Goal: Task Accomplishment & Management: Use online tool/utility

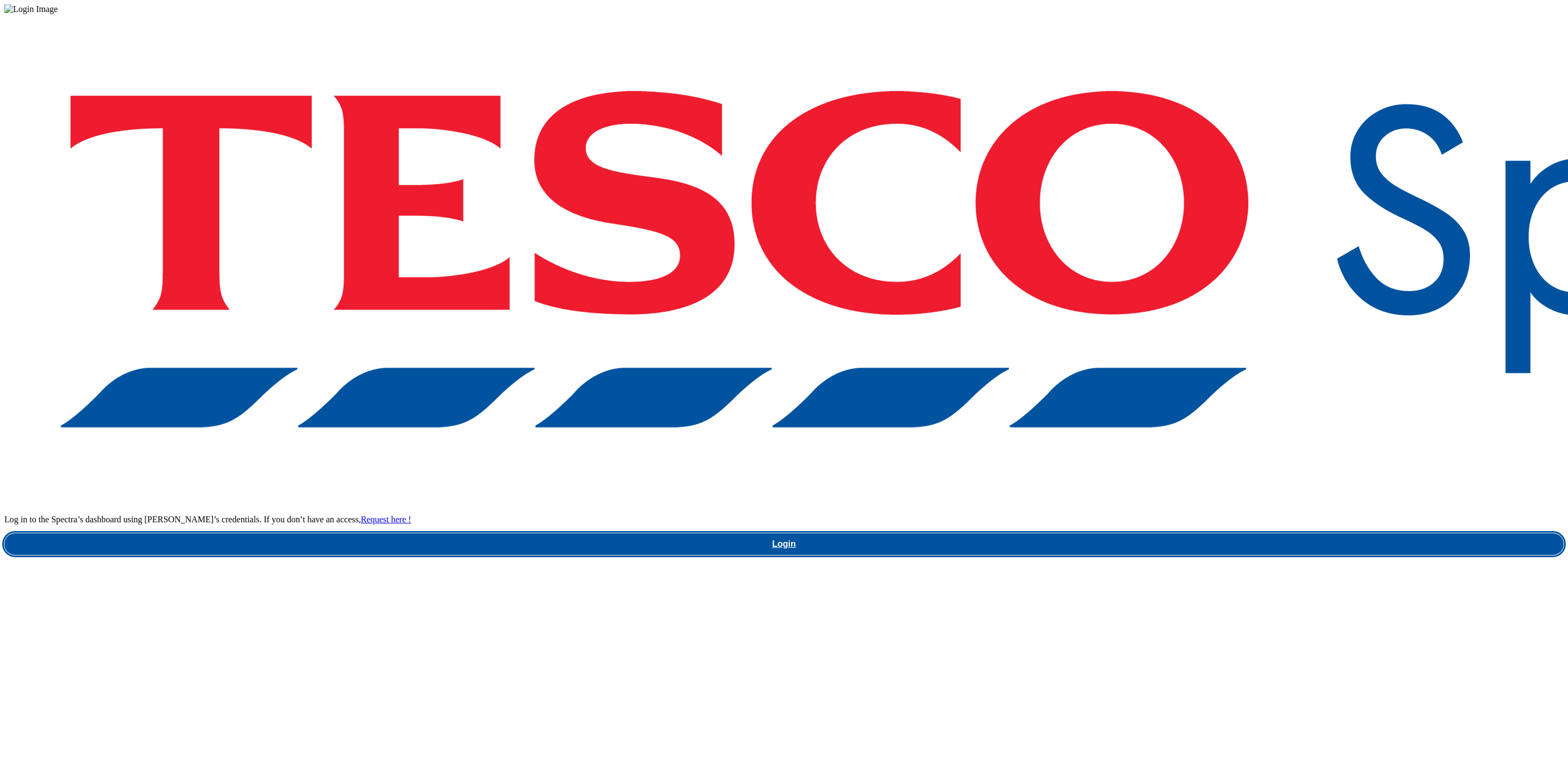
click at [1102, 533] on link "Login" at bounding box center [784, 544] width 1559 height 22
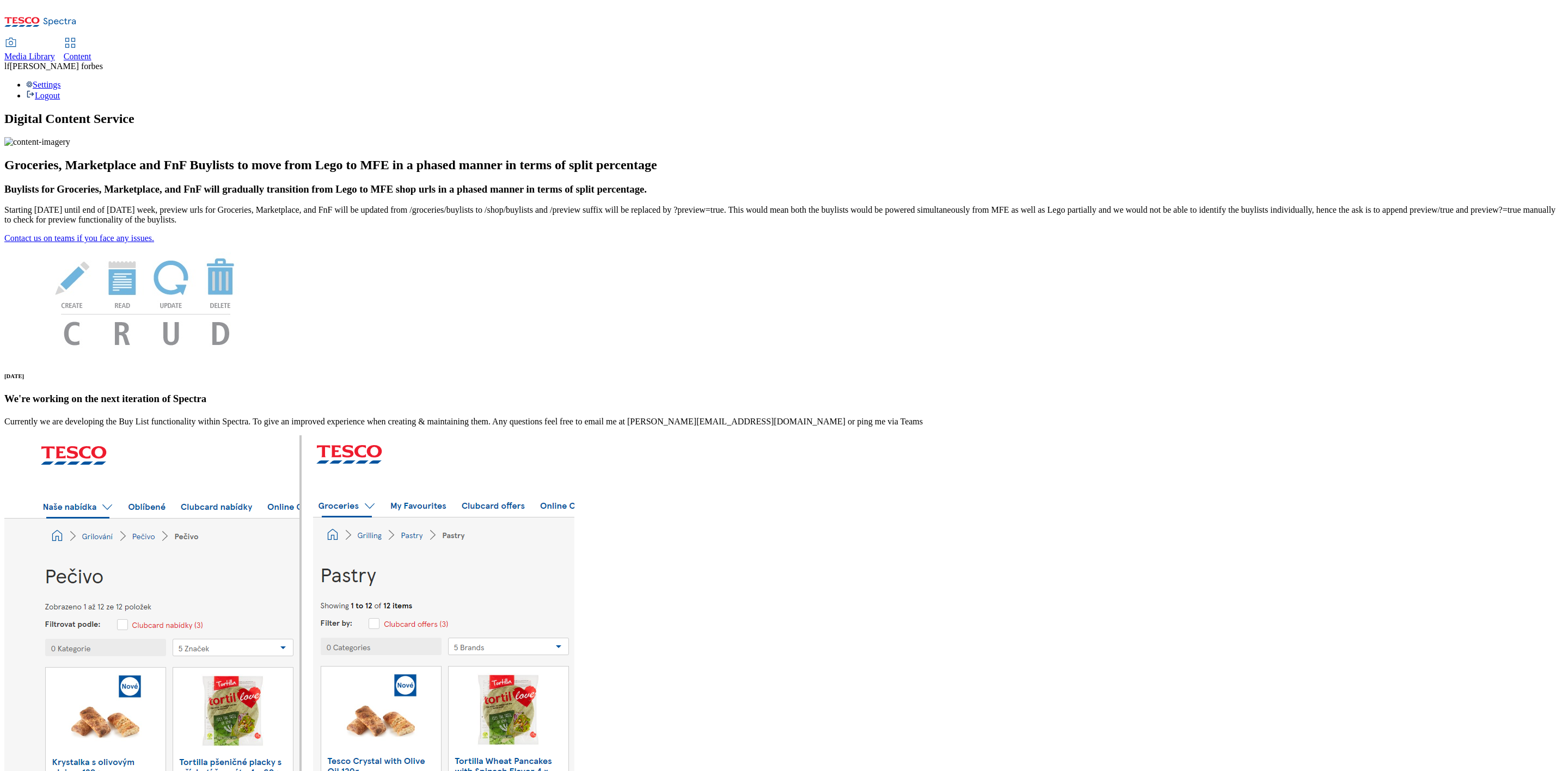
drag, startPoint x: 277, startPoint y: 12, endPoint x: 269, endPoint y: 31, distance: 20.6
click at [91, 52] on div "Content" at bounding box center [77, 57] width 28 height 10
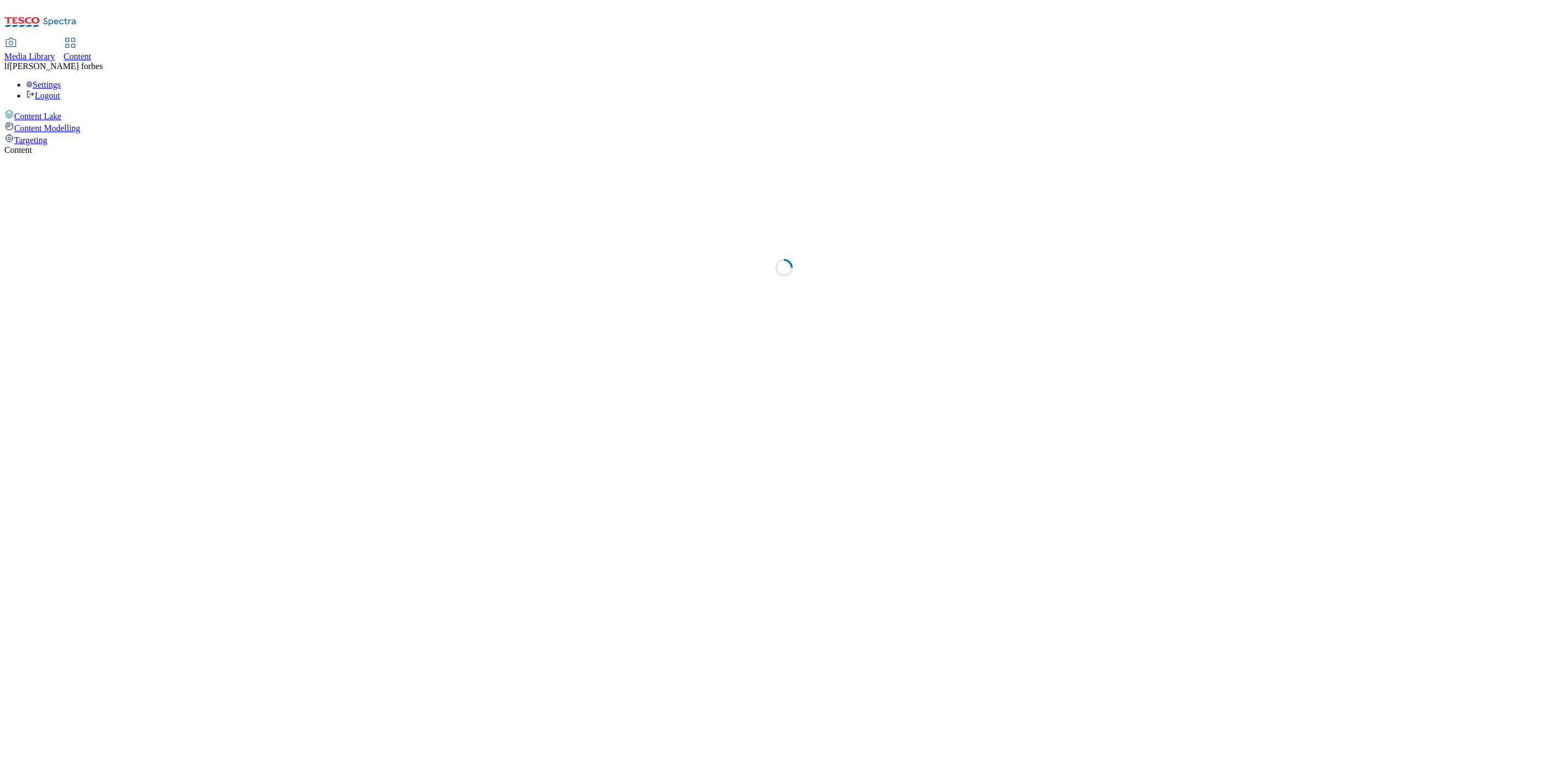
select select "ghs-[GEOGRAPHIC_DATA]"
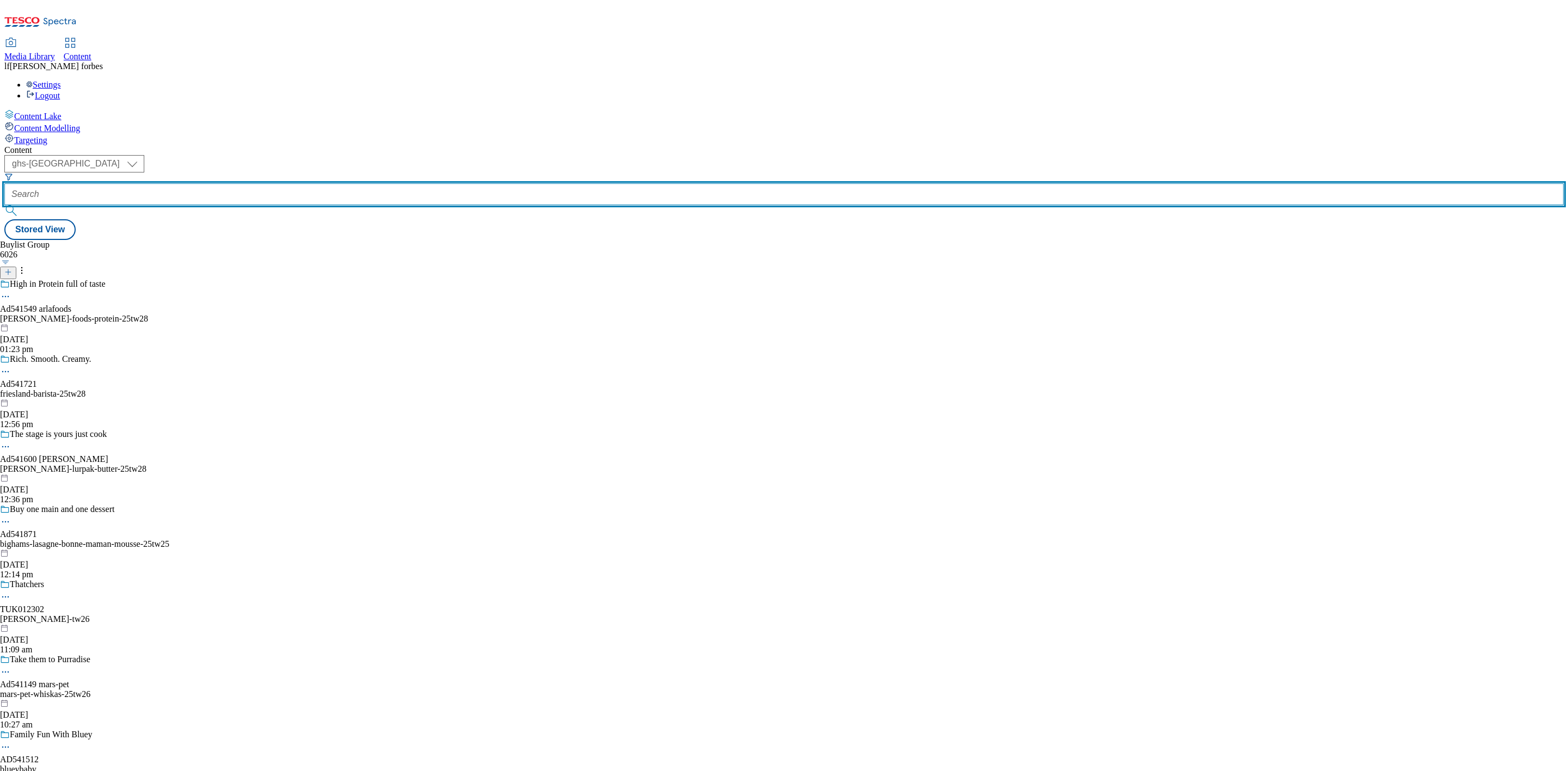
click at [260, 184] on input "text" at bounding box center [784, 194] width 1559 height 22
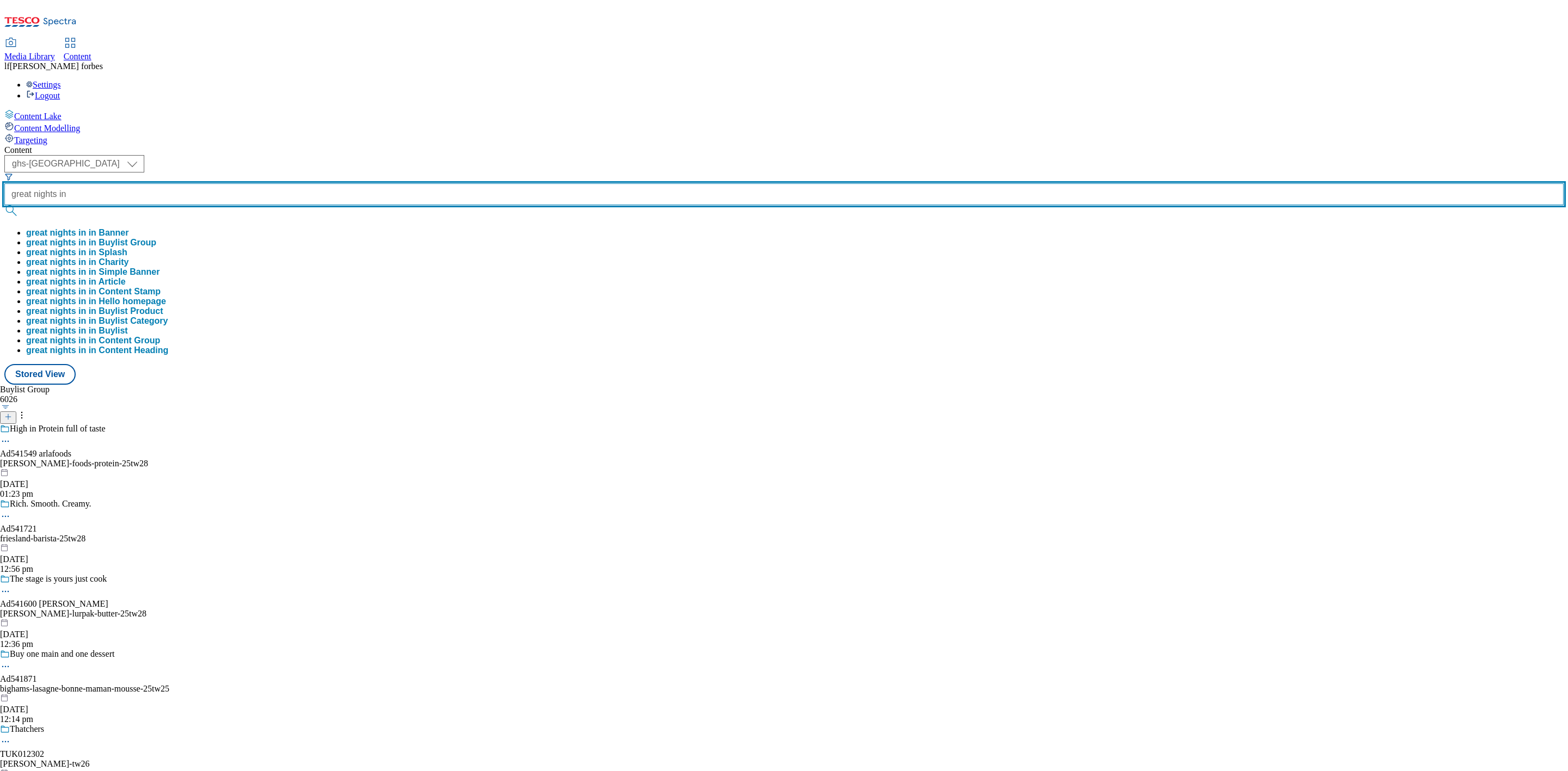
type input "great nights in"
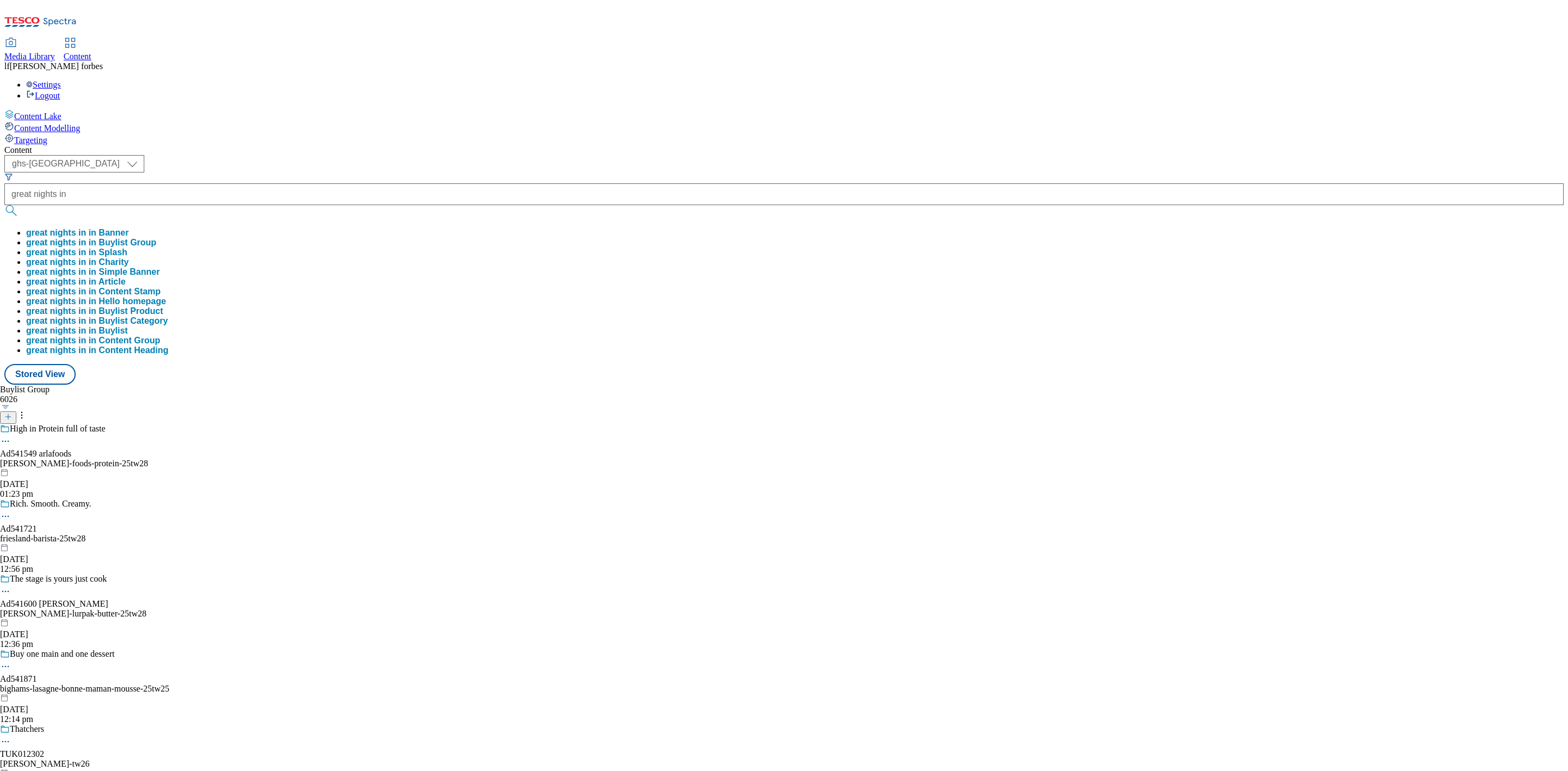
click at [404, 145] on div "Content ( optional ) ghs-roi ghs-uk ghs-uk great nights in great nights in in B…" at bounding box center [784, 265] width 1559 height 240
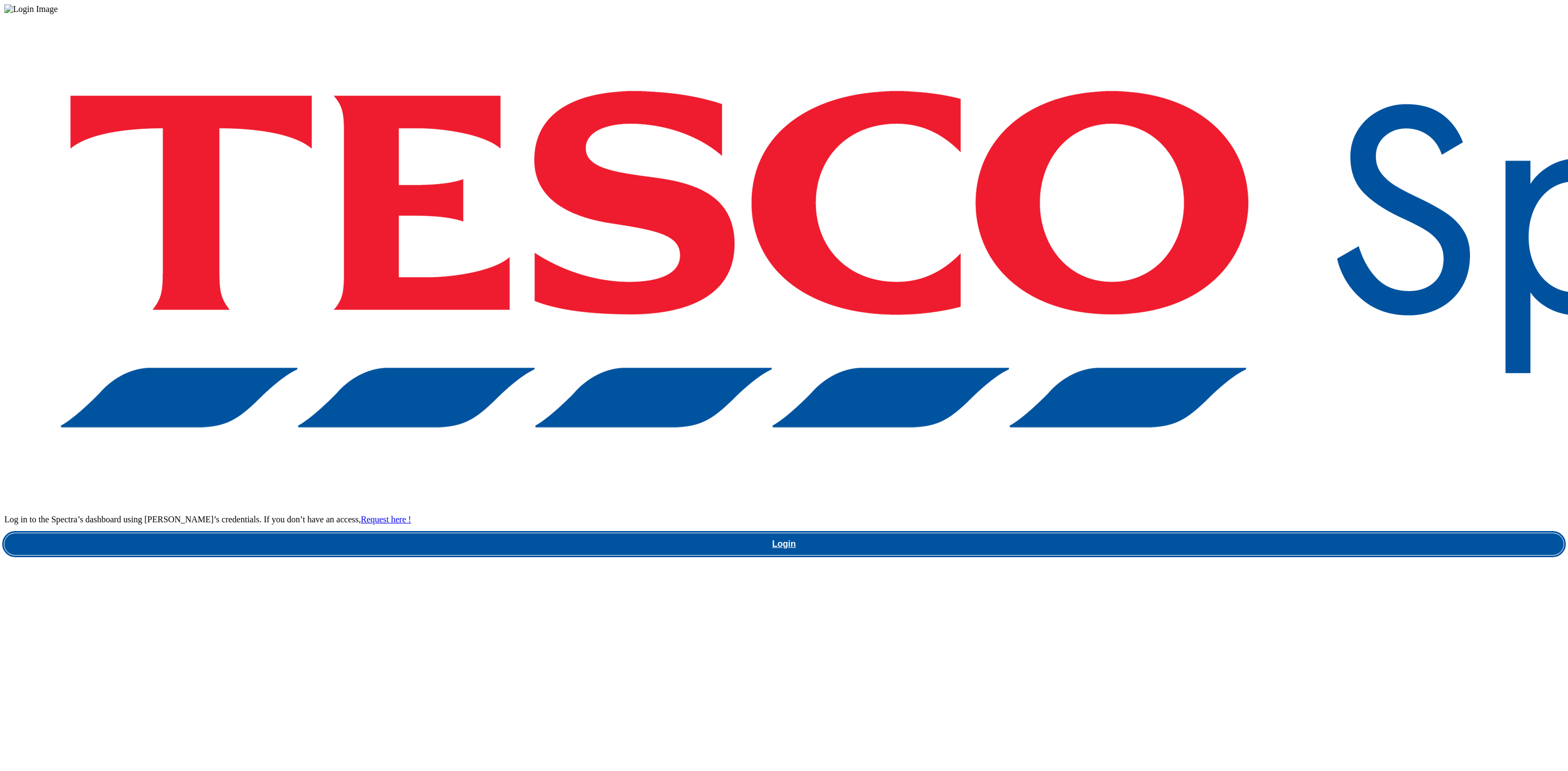
click at [1139, 533] on link "Login" at bounding box center [784, 544] width 1559 height 22
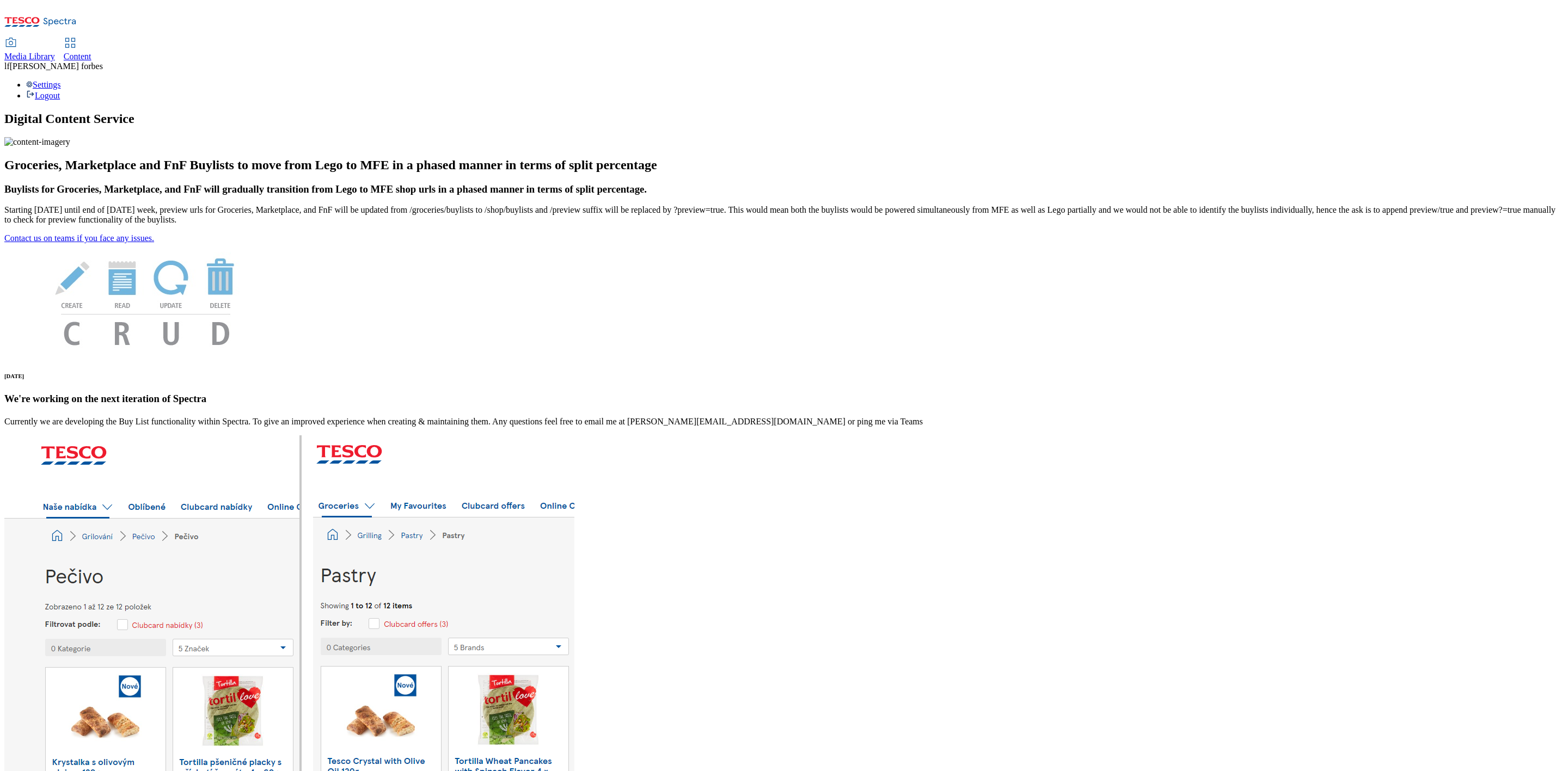
click at [91, 52] on div "Content" at bounding box center [77, 57] width 28 height 10
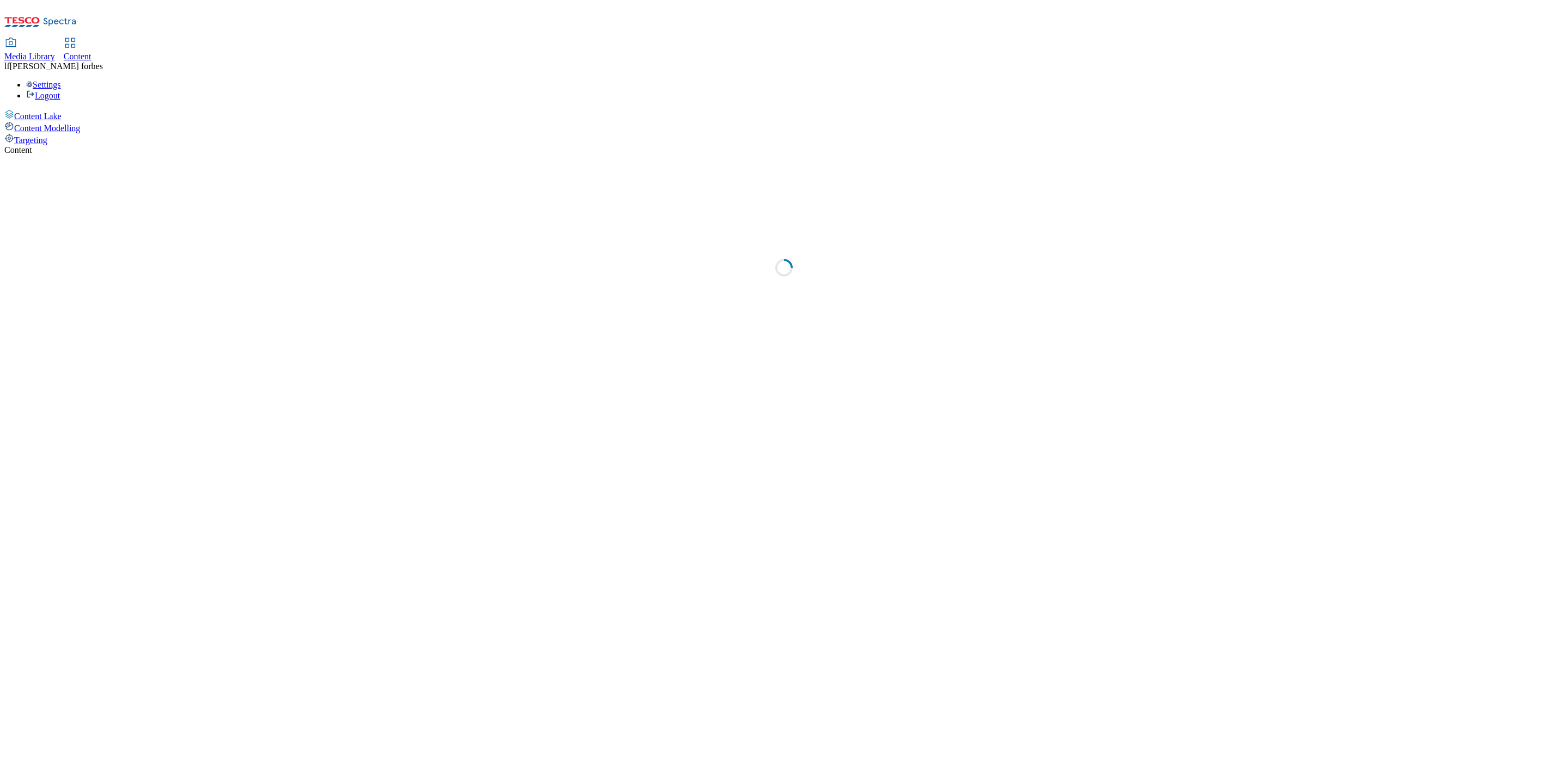
select select "ghs-[GEOGRAPHIC_DATA]"
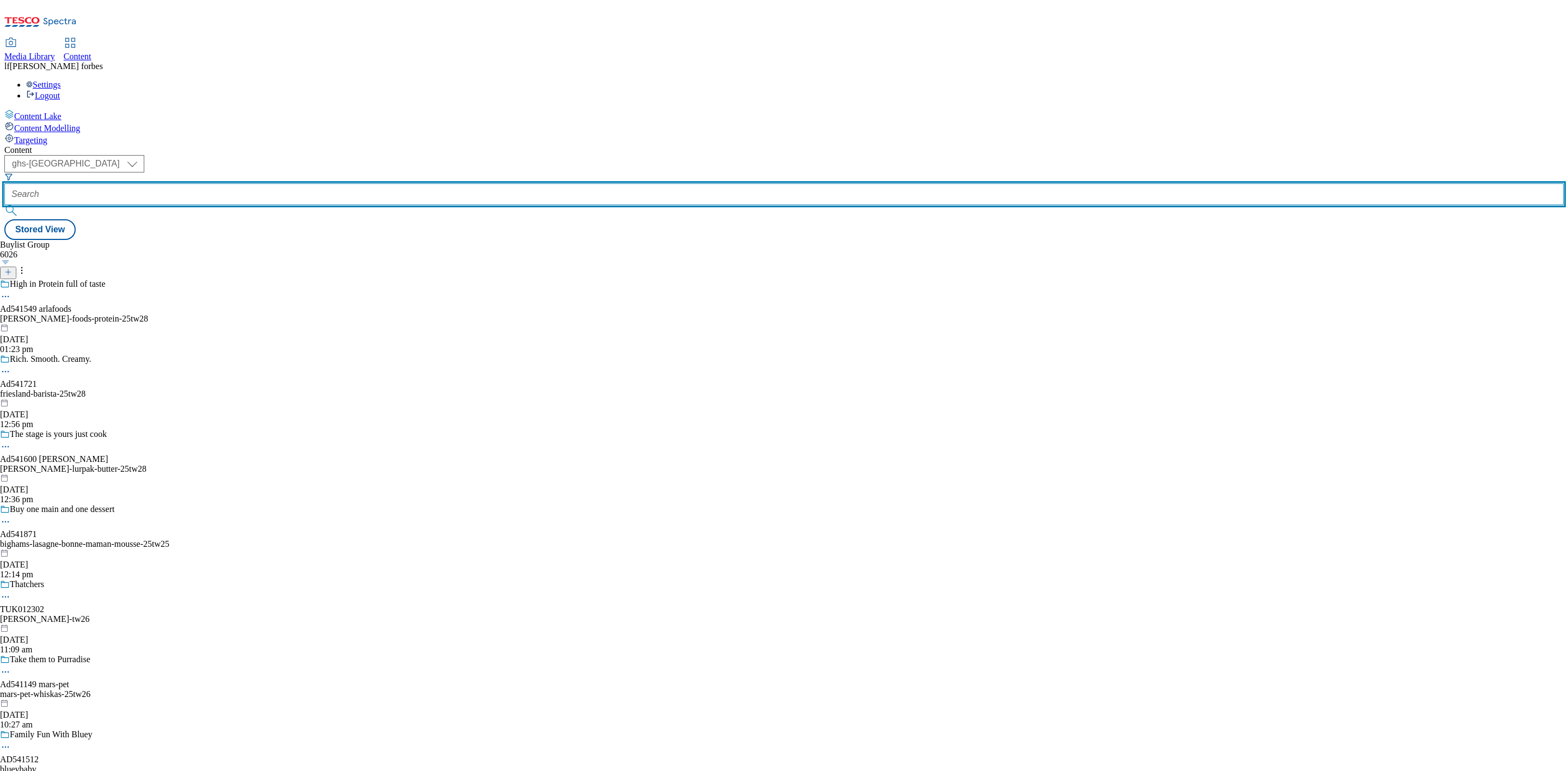
click at [277, 184] on input "text" at bounding box center [784, 194] width 1559 height 22
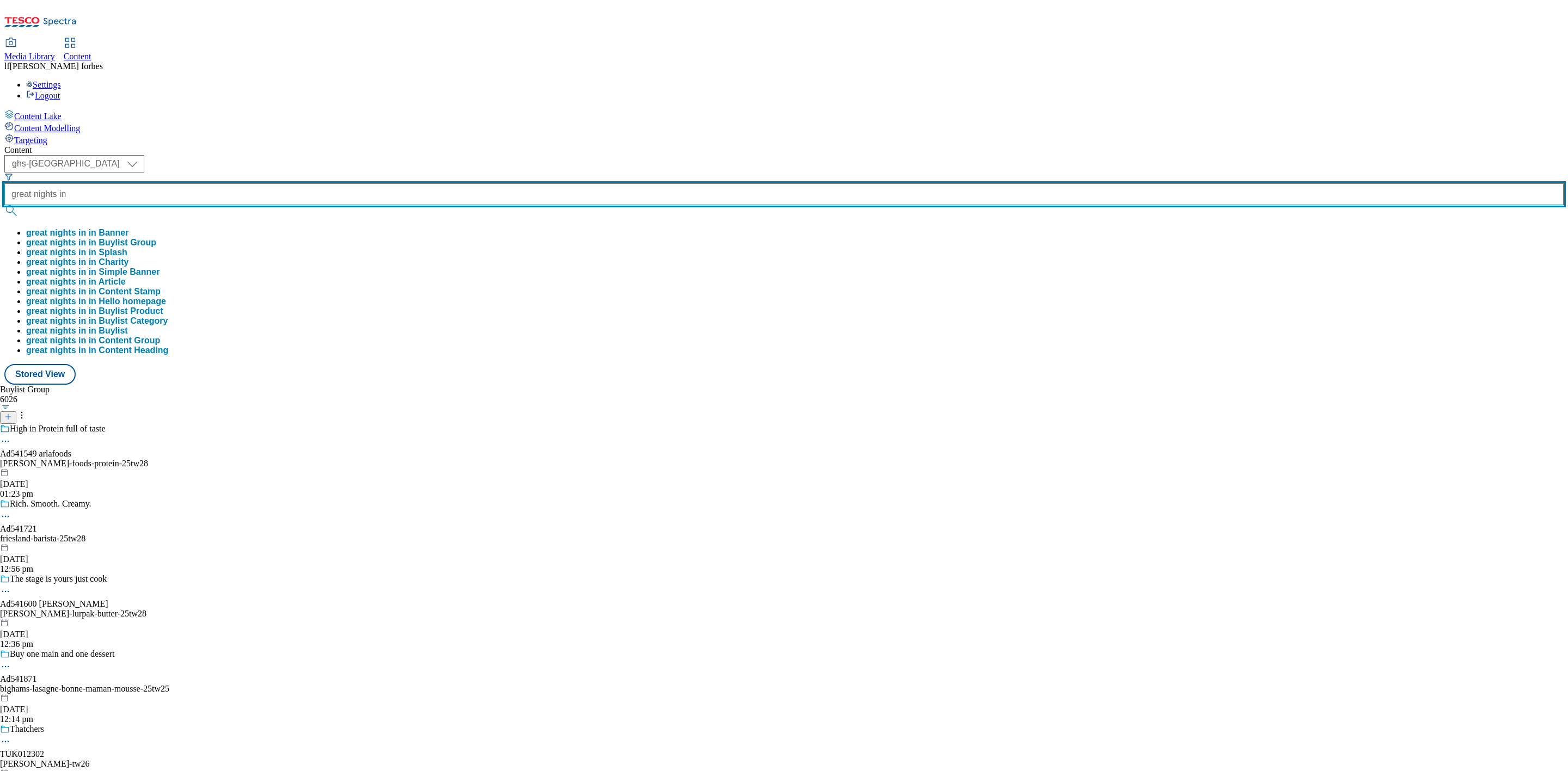
type input "great nights in"
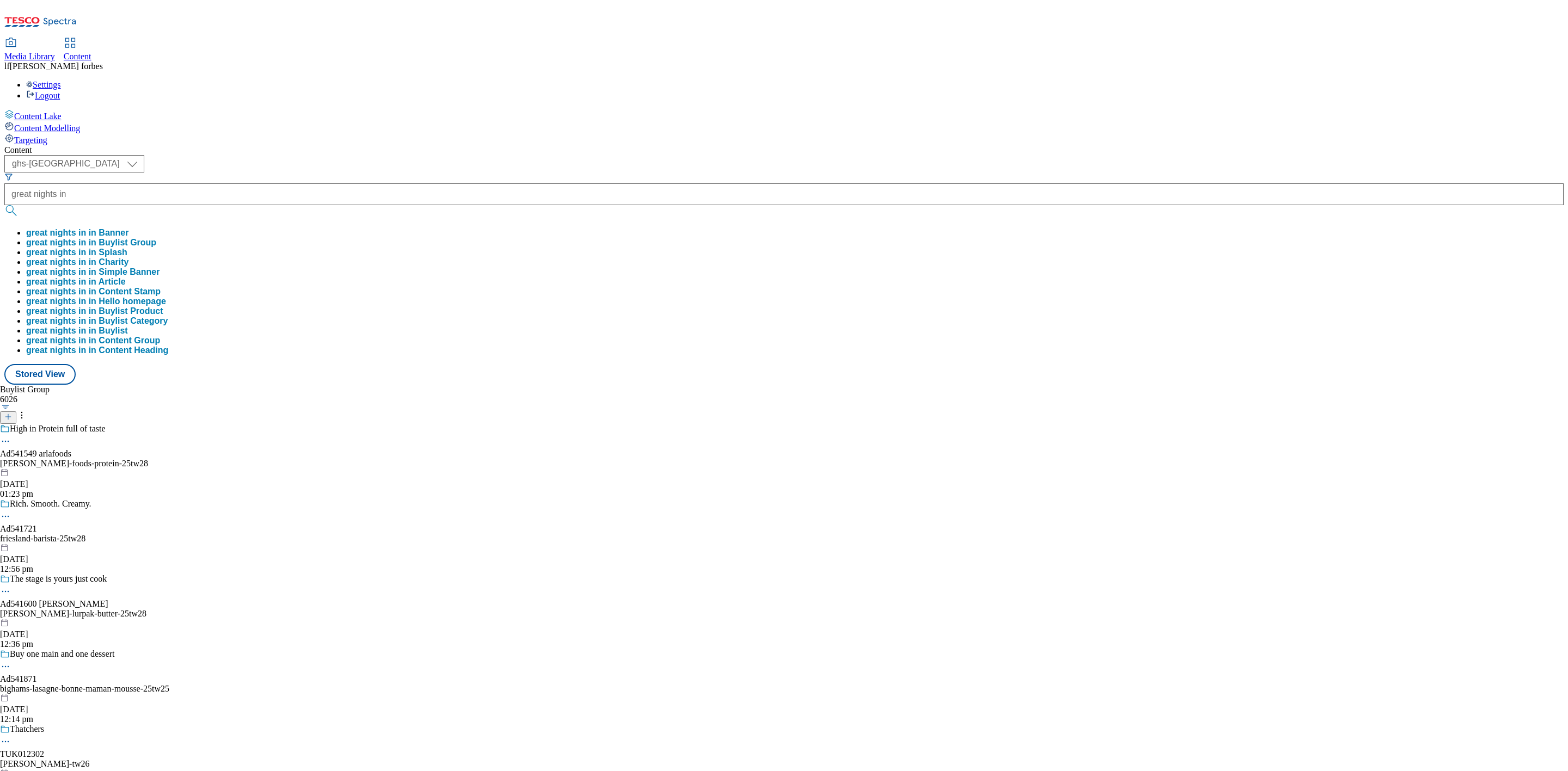
click at [20, 205] on button "submit" at bounding box center [12, 211] width 15 height 11
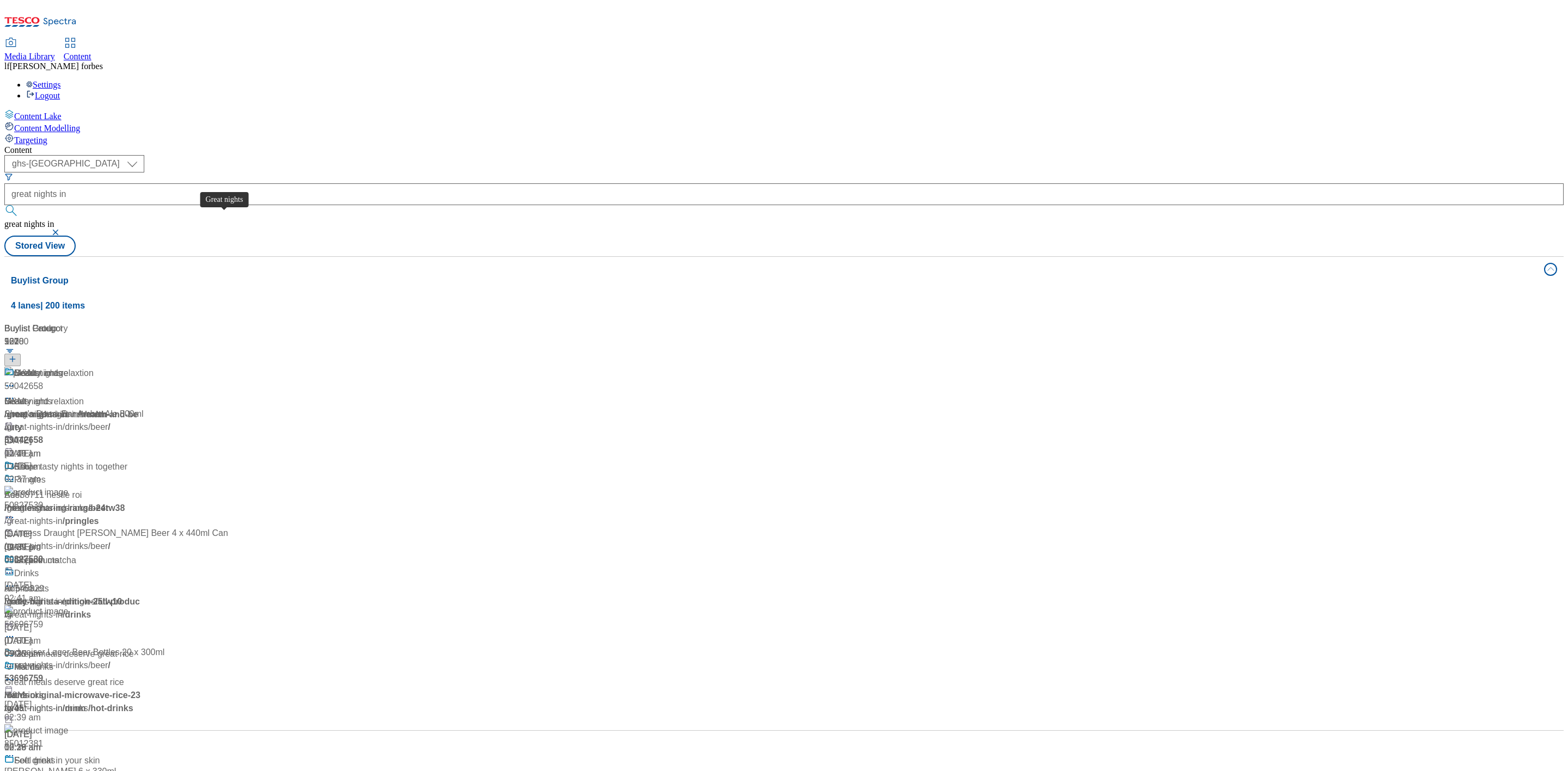
click at [62, 367] on div "Great nights" at bounding box center [38, 373] width 47 height 13
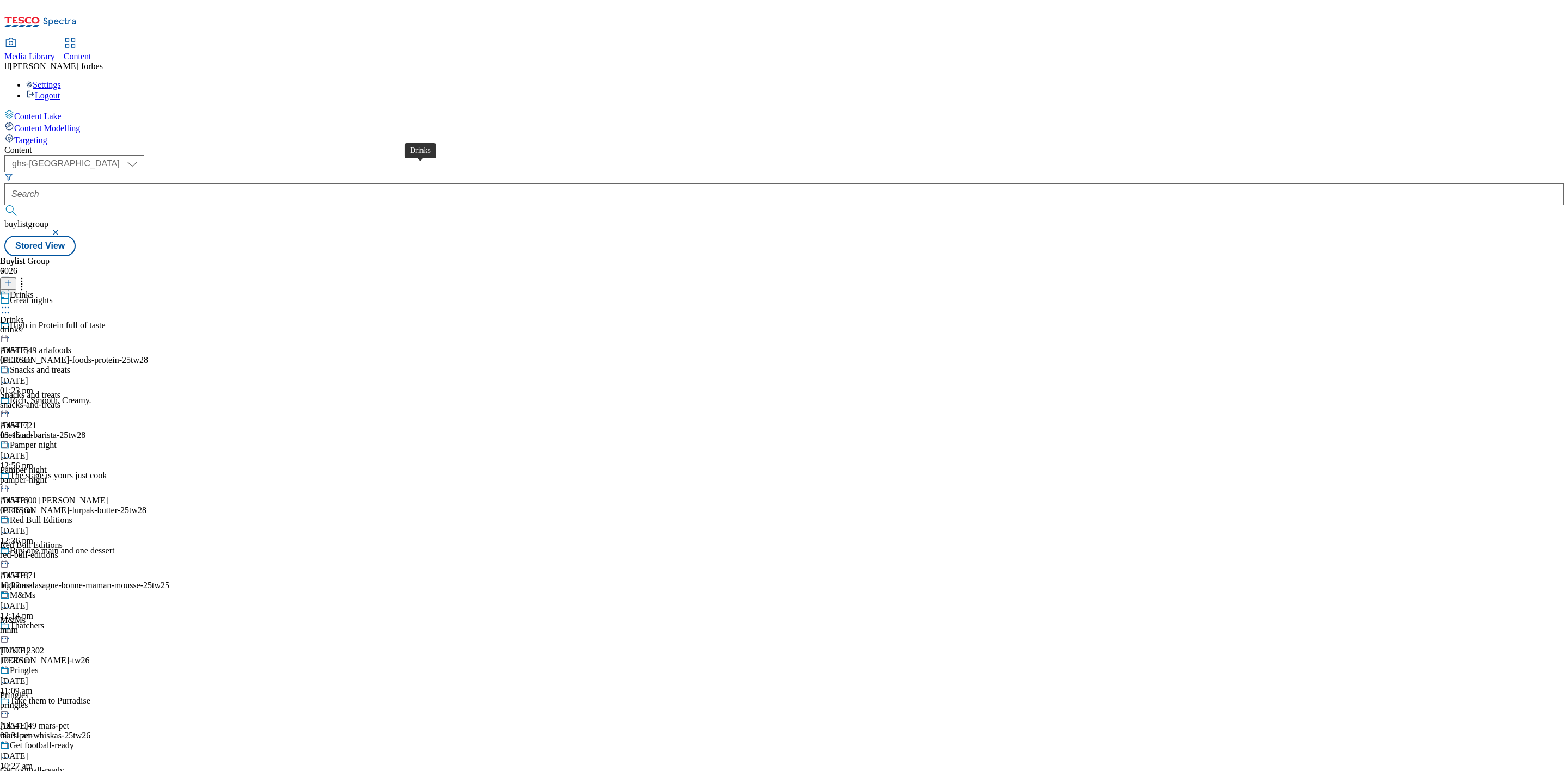
click at [34, 290] on div "Drinks" at bounding box center [22, 295] width 24 height 10
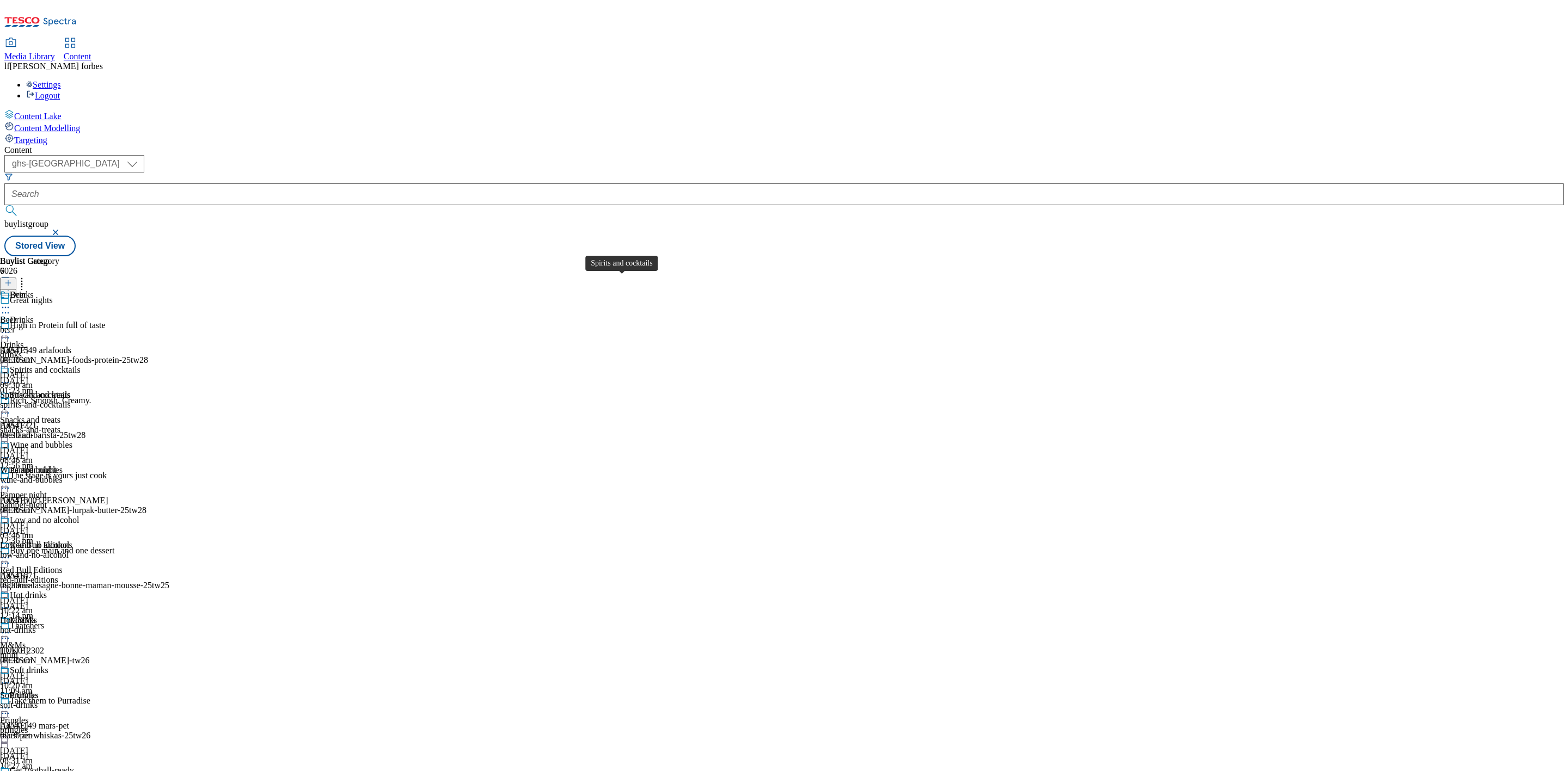
click at [81, 365] on div "Spirits and cocktails" at bounding box center [45, 370] width 71 height 10
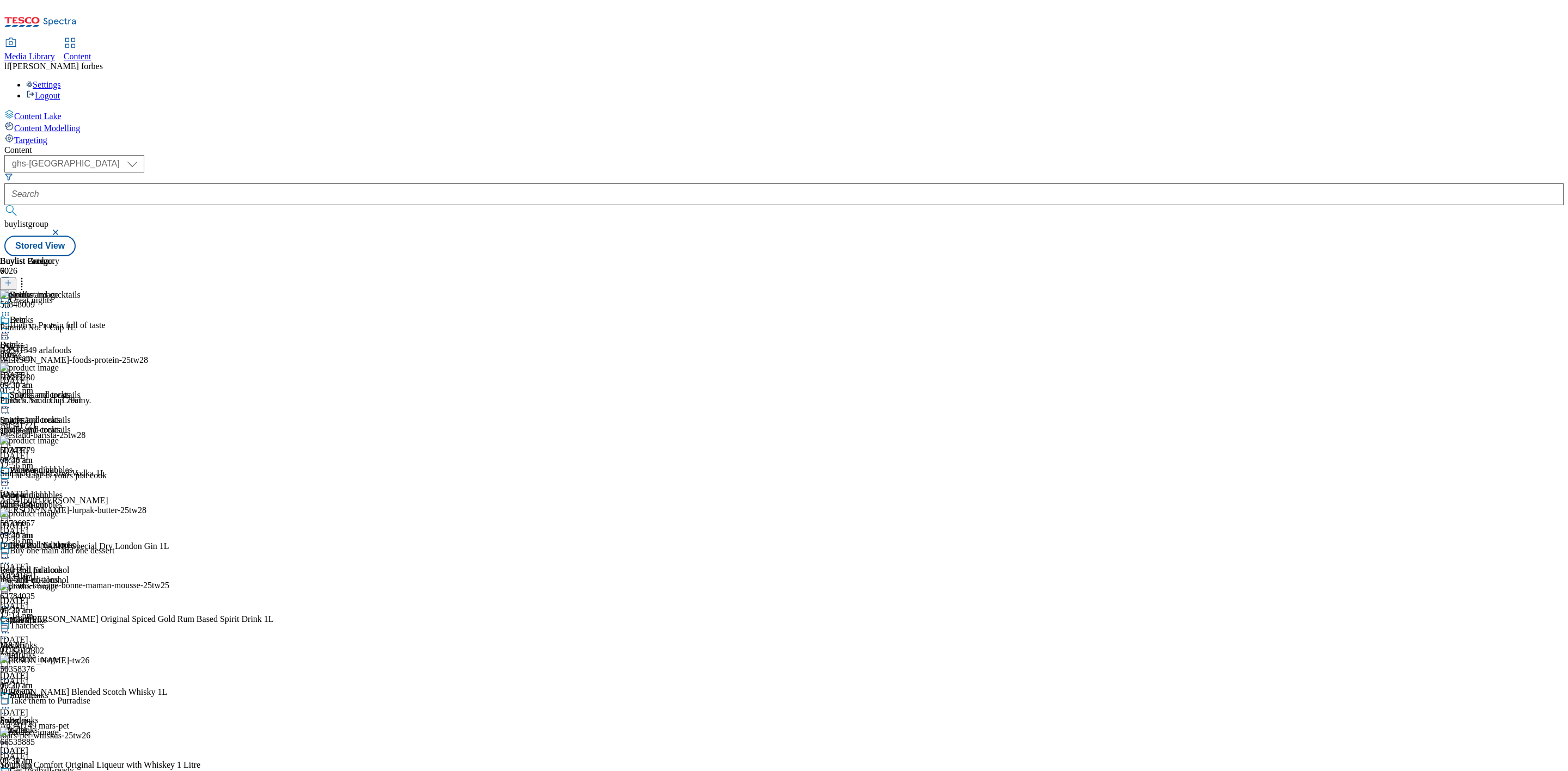
click at [16, 277] on button at bounding box center [8, 284] width 16 height 12
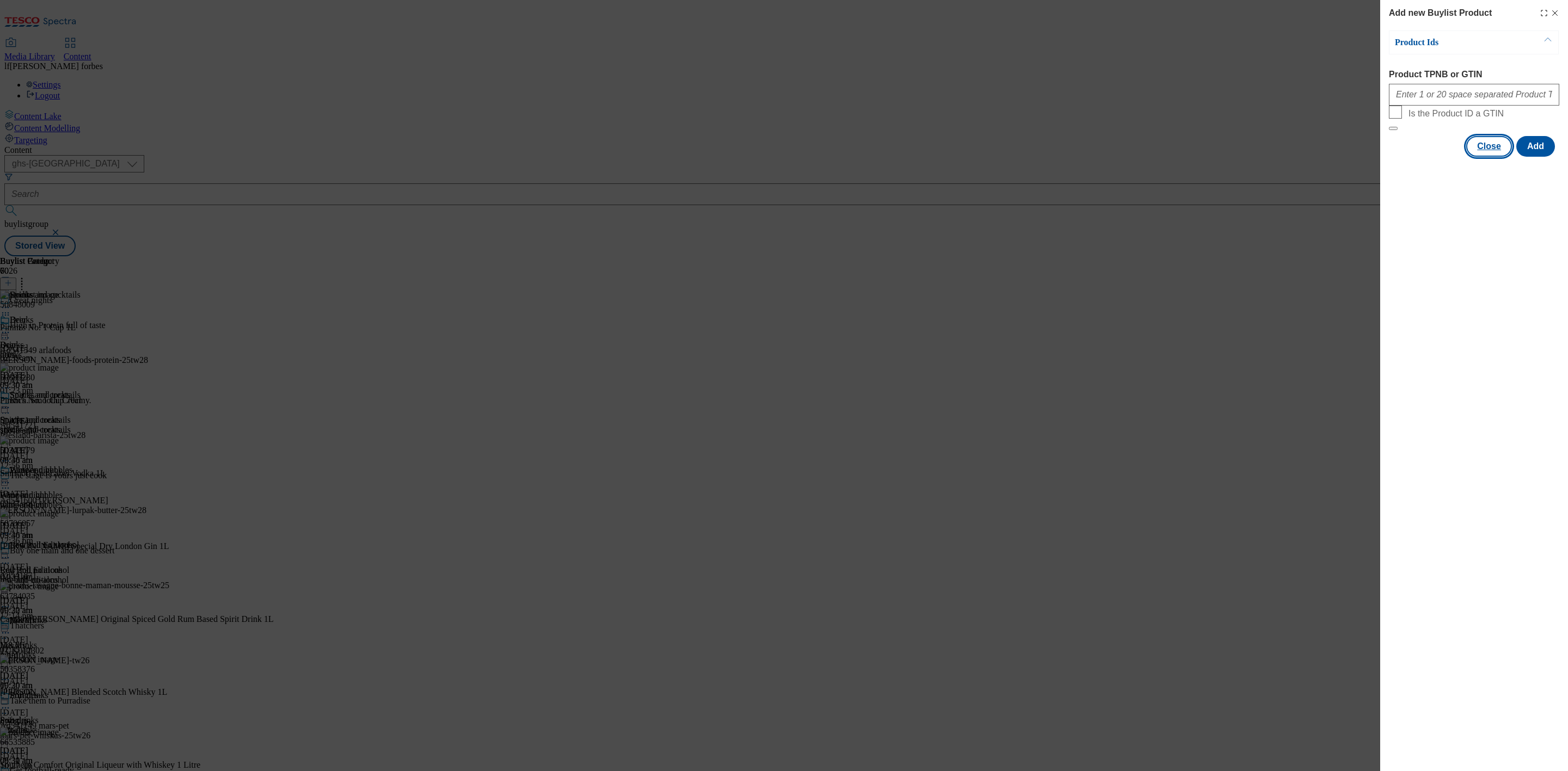
click at [1477, 157] on button "Close" at bounding box center [1489, 147] width 46 height 21
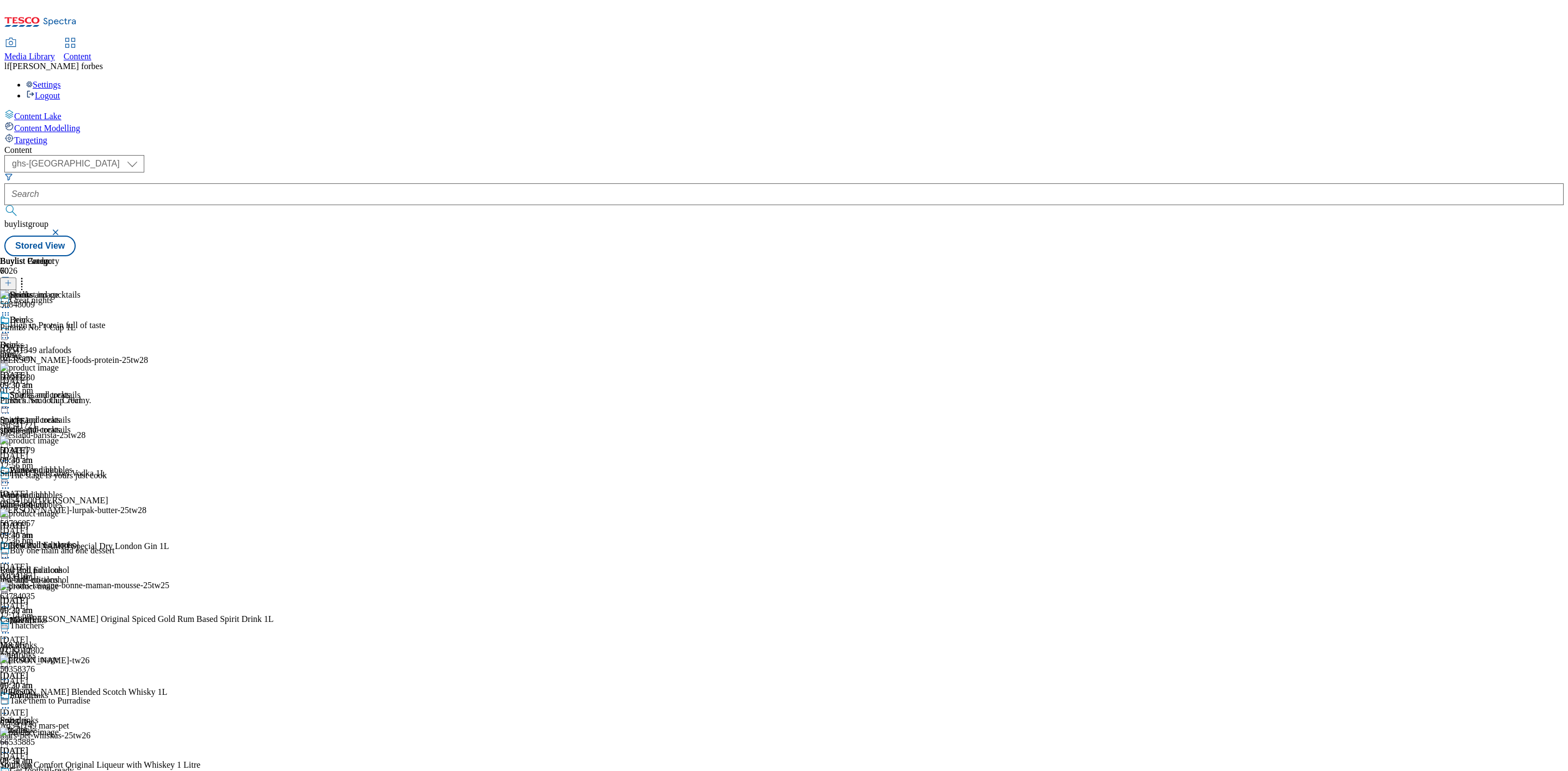
click at [11, 402] on icon at bounding box center [6, 408] width 11 height 11
click at [68, 527] on span "Un-publish" at bounding box center [51, 531] width 35 height 8
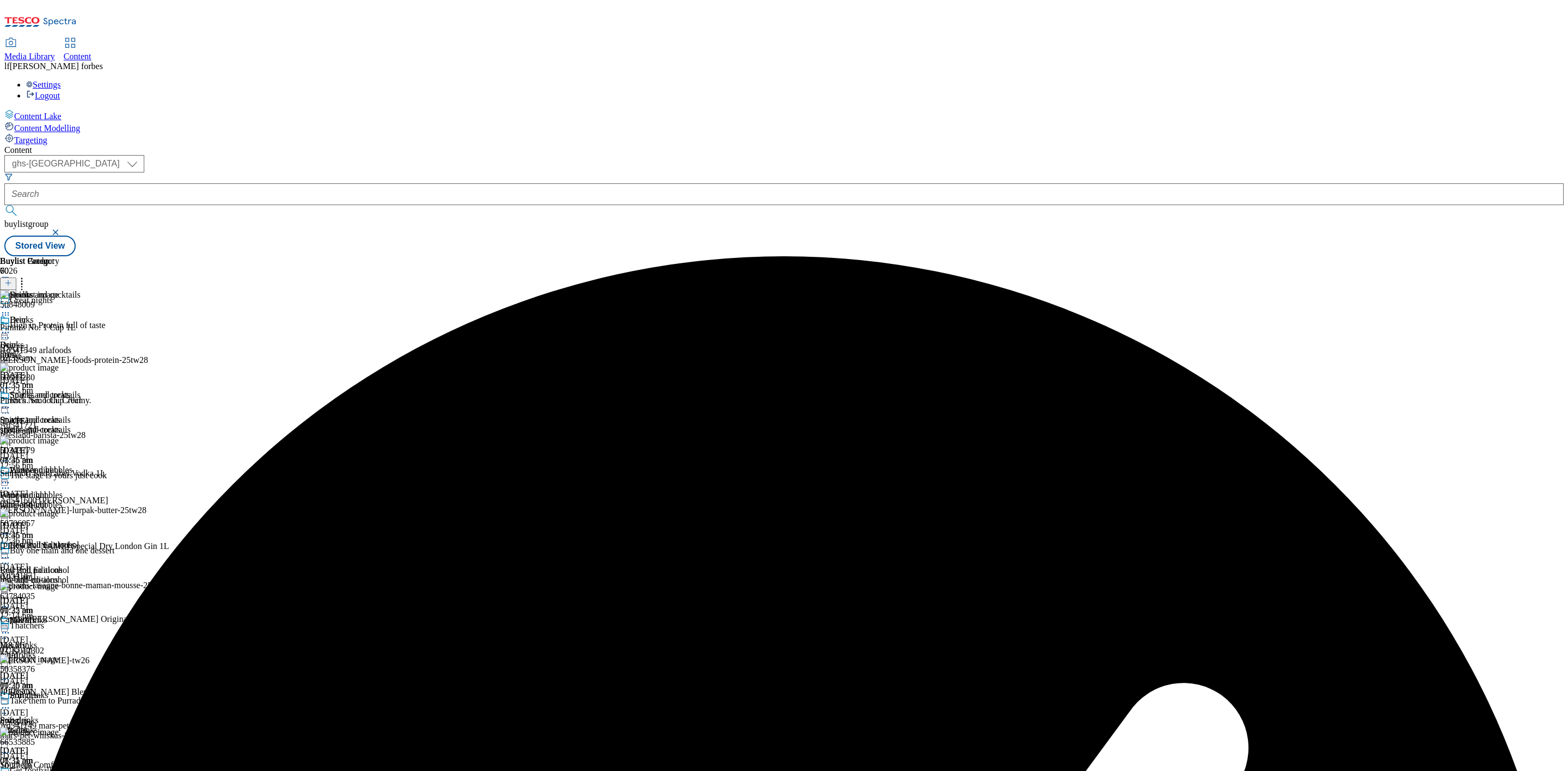
click at [11, 402] on icon at bounding box center [6, 408] width 11 height 11
click at [70, 489] on span "Un-preview" at bounding box center [52, 493] width 36 height 8
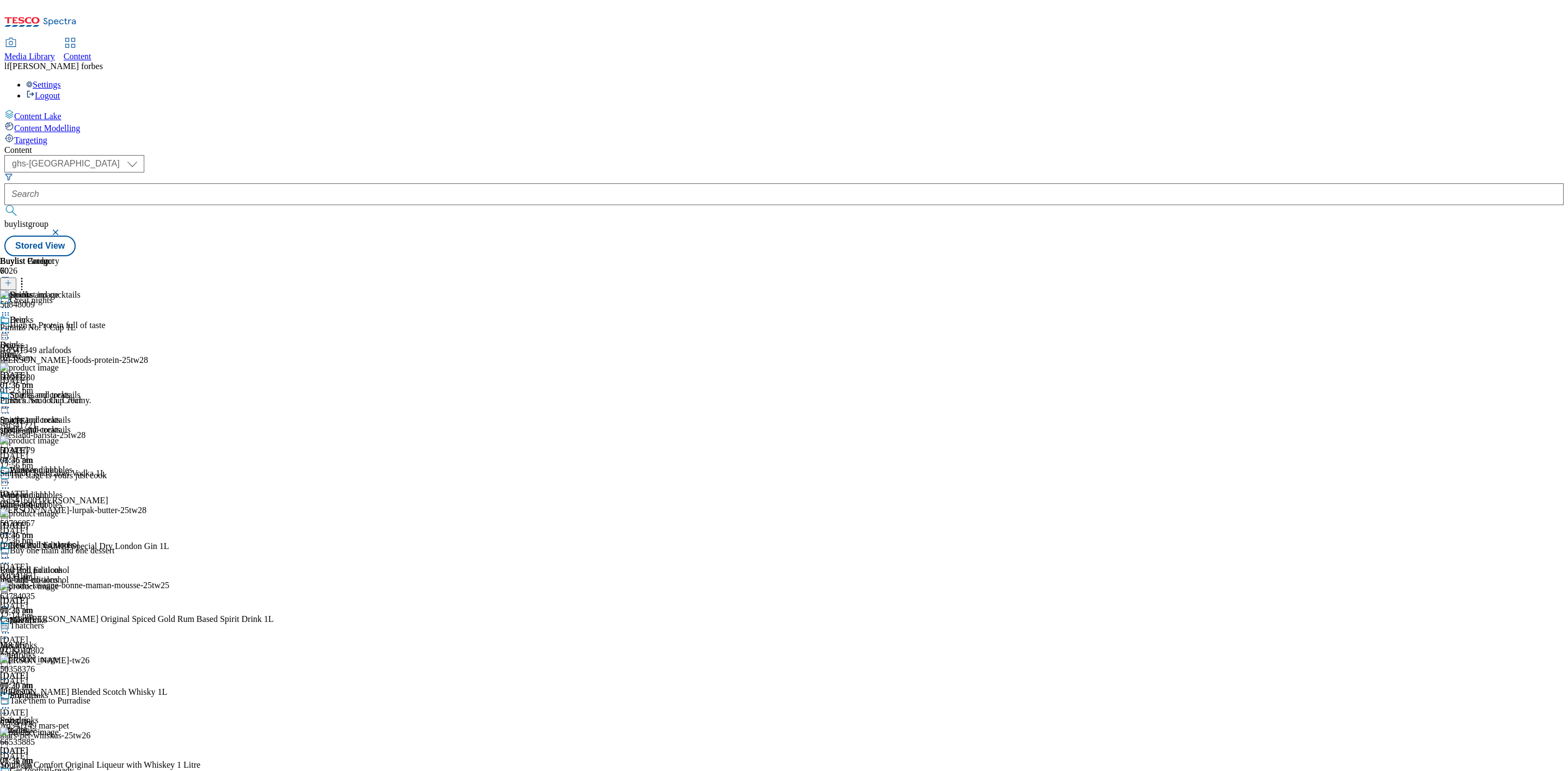
click at [16, 277] on button at bounding box center [8, 284] width 16 height 12
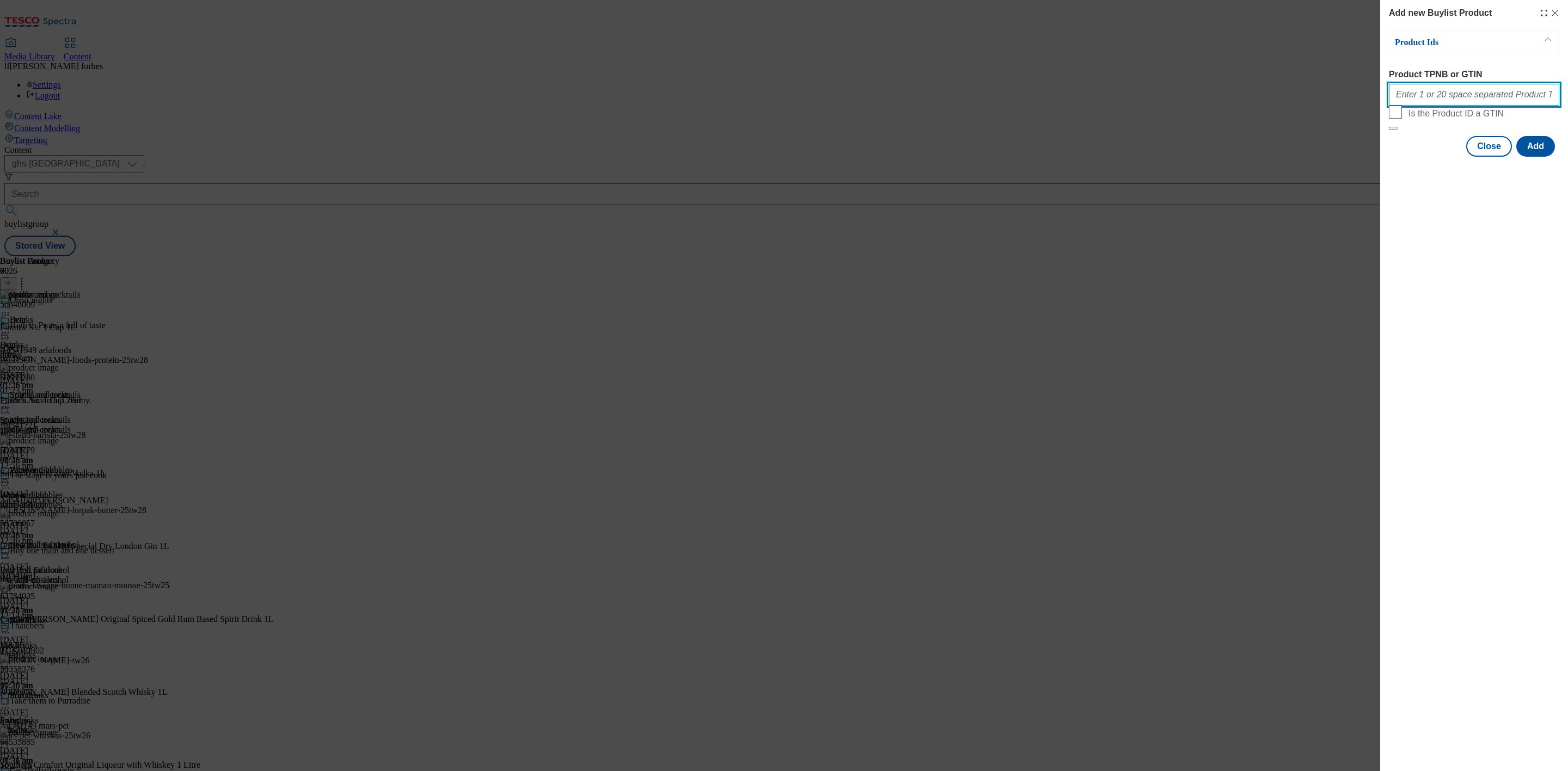
click at [1458, 96] on input "Product TPNB or GTIN" at bounding box center [1474, 94] width 170 height 22
paste input "50343779 50706057 63784035"
type input "50343779 50706057 63784035"
drag, startPoint x: 1527, startPoint y: 170, endPoint x: 1524, endPoint y: 176, distance: 6.7
click at [1527, 157] on button "Add" at bounding box center [1536, 147] width 39 height 21
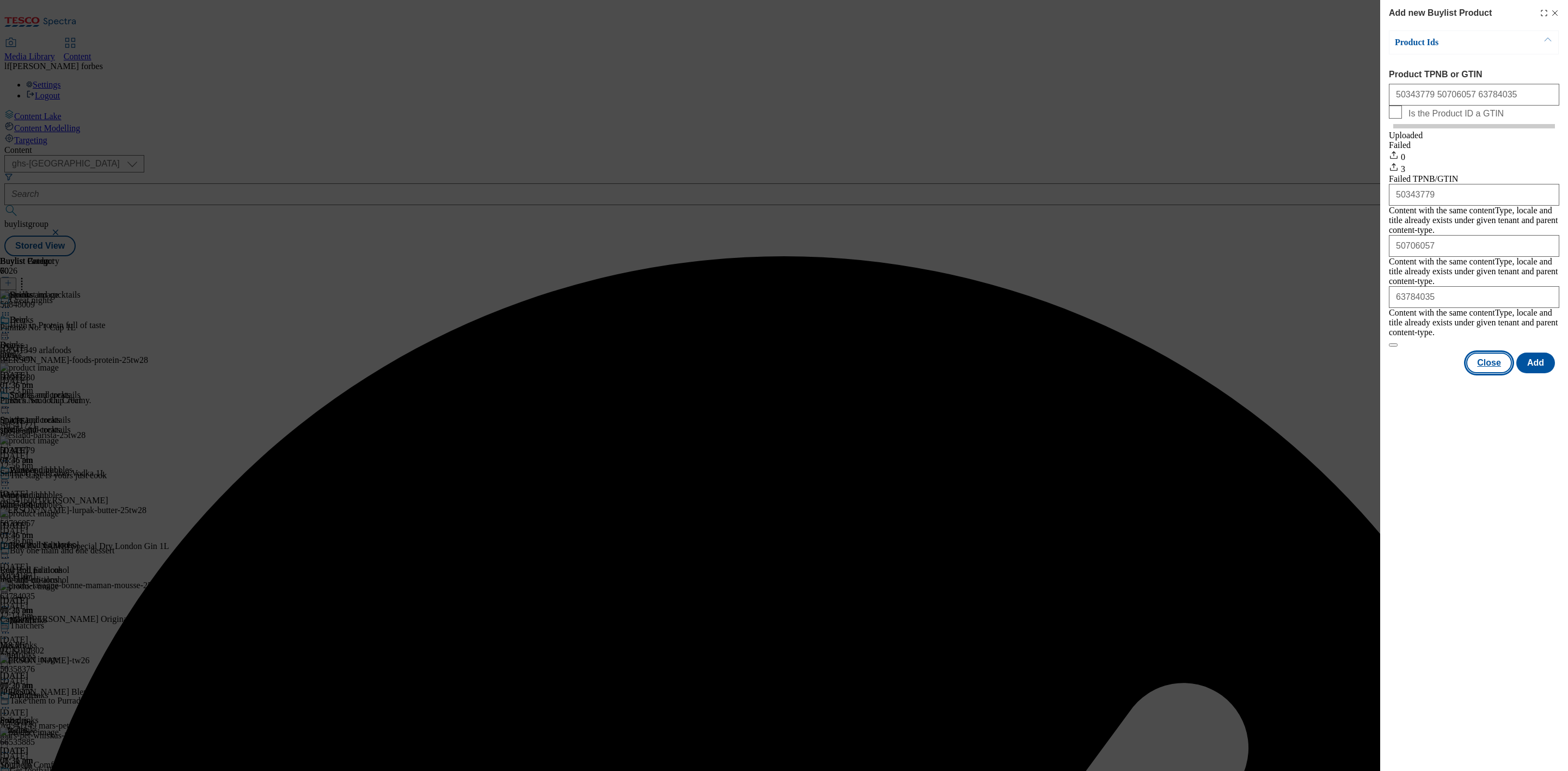
click at [1489, 353] on button "Close" at bounding box center [1489, 363] width 46 height 21
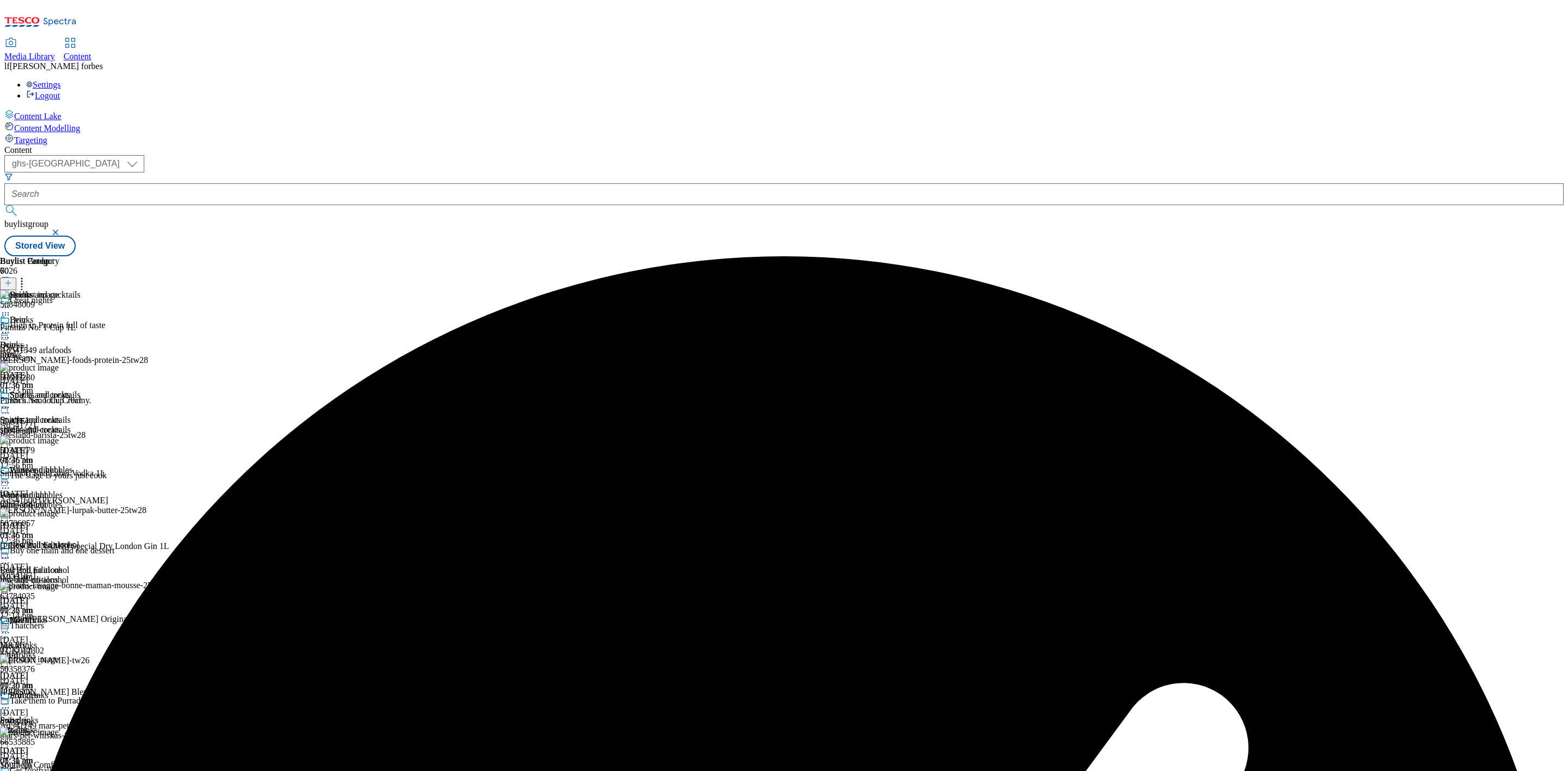
click at [27, 276] on icon at bounding box center [22, 282] width 11 height 11
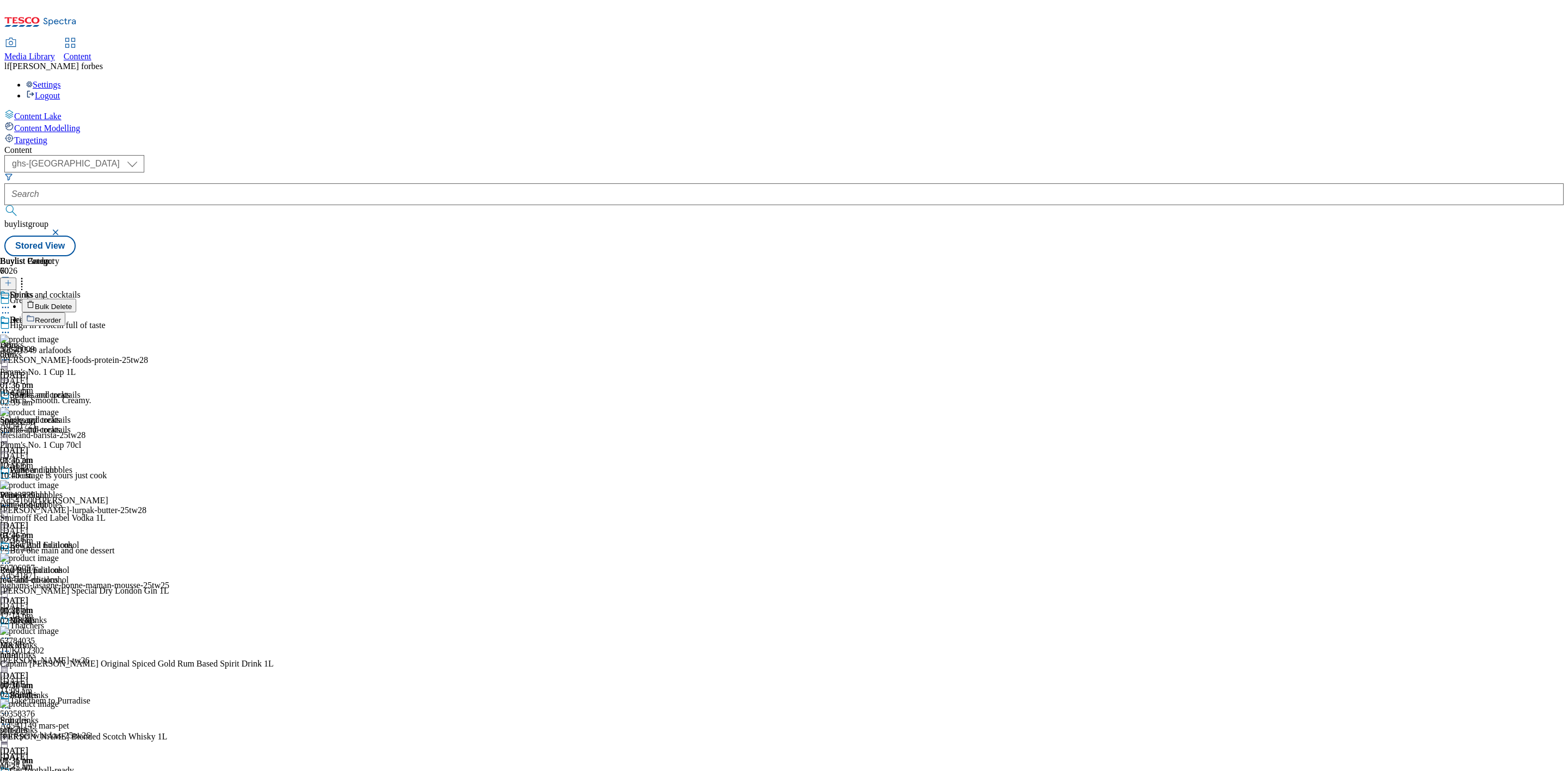
click at [65, 312] on button "Reorder" at bounding box center [43, 319] width 44 height 14
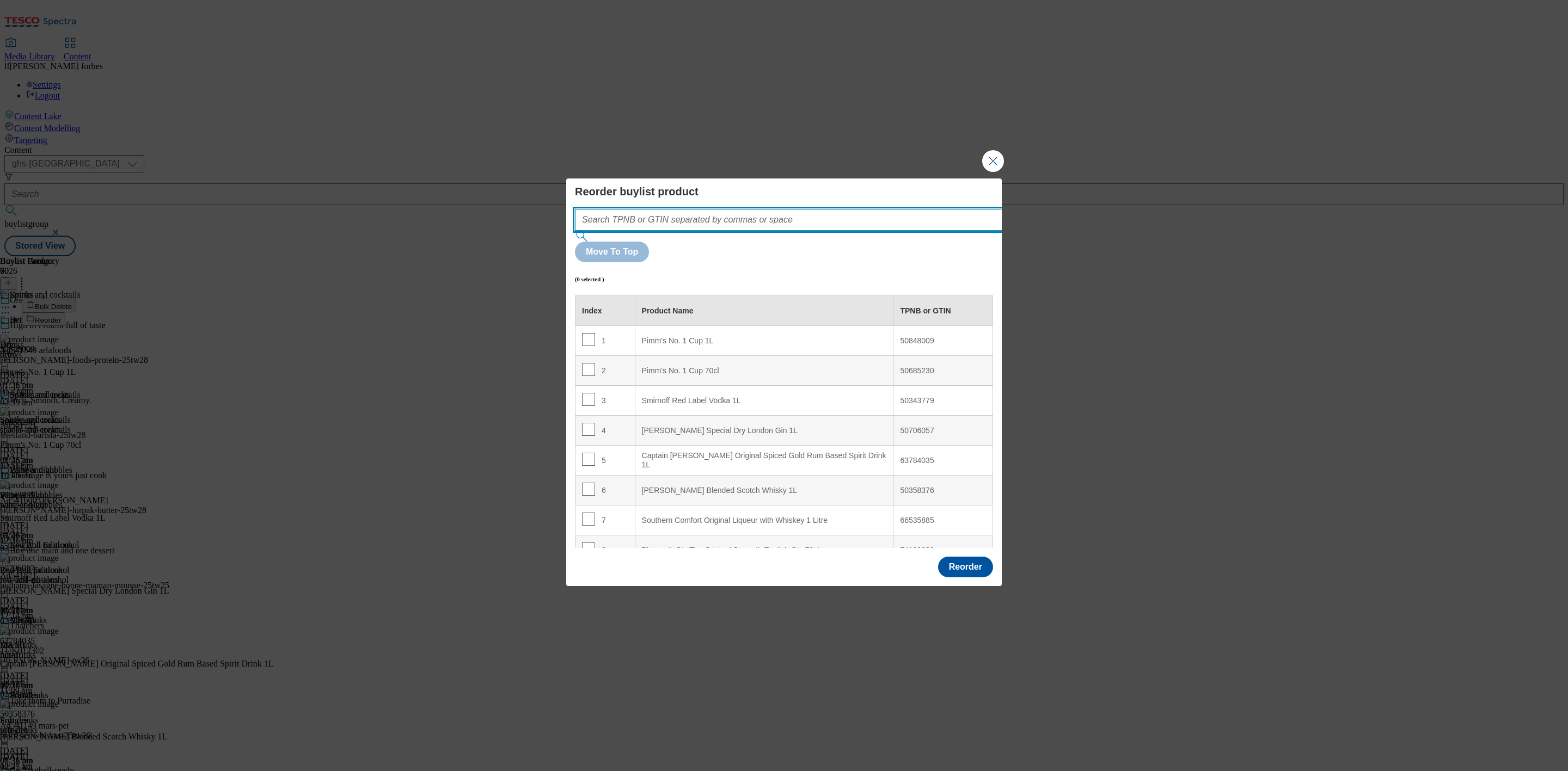
click at [734, 230] on input "Modal" at bounding box center [805, 219] width 460 height 22
paste input "50343779 50706057 63784035"
type input "50343779 50706057 63784035"
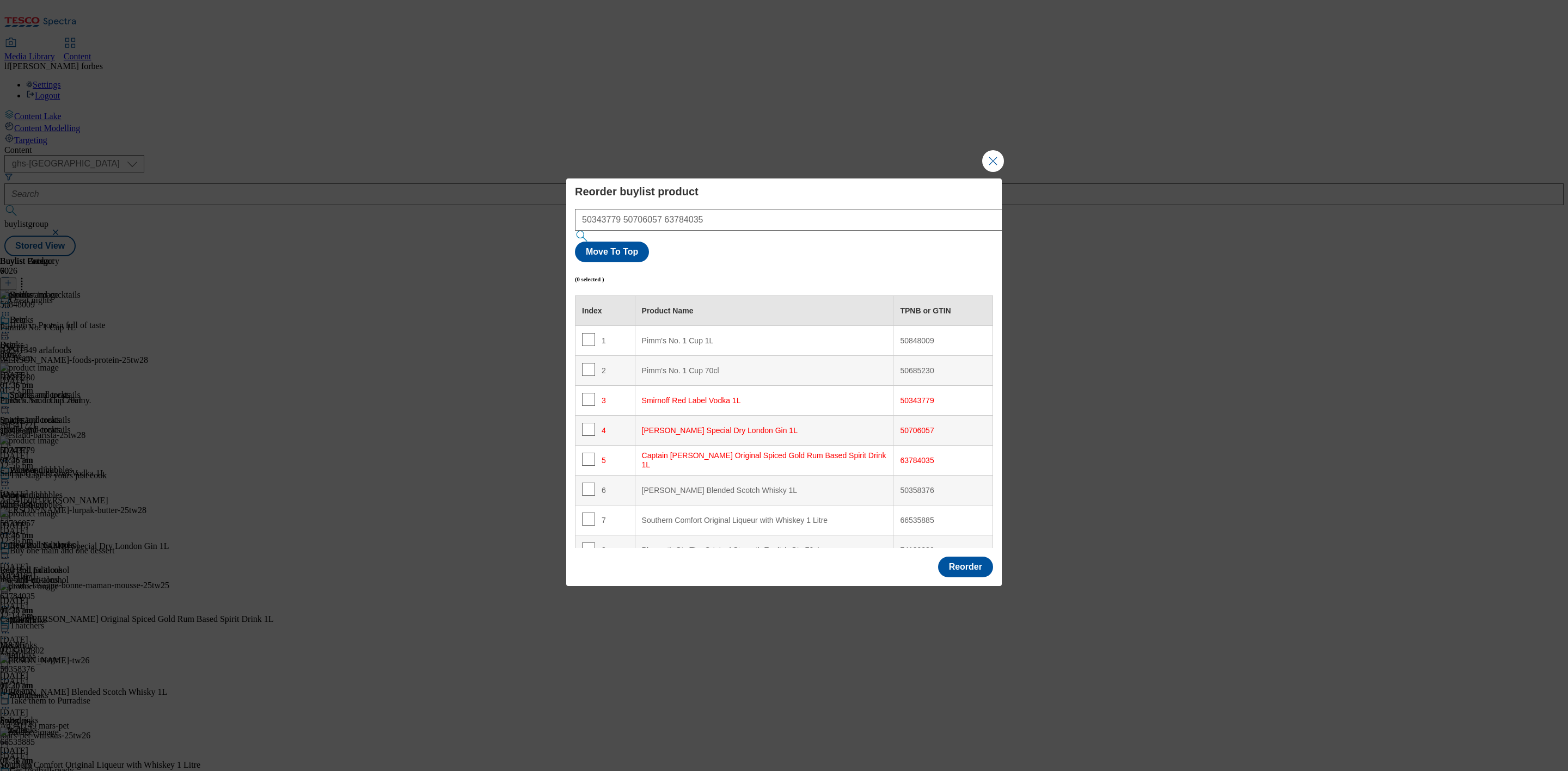
click at [676, 396] on div "Smirnoff Red Label Vodka 1L" at bounding box center [764, 401] width 245 height 10
click at [591, 393] on input "Modal" at bounding box center [588, 399] width 13 height 13
checkbox input "true"
click at [589, 423] on input "Modal" at bounding box center [588, 429] width 13 height 13
checkbox input "true"
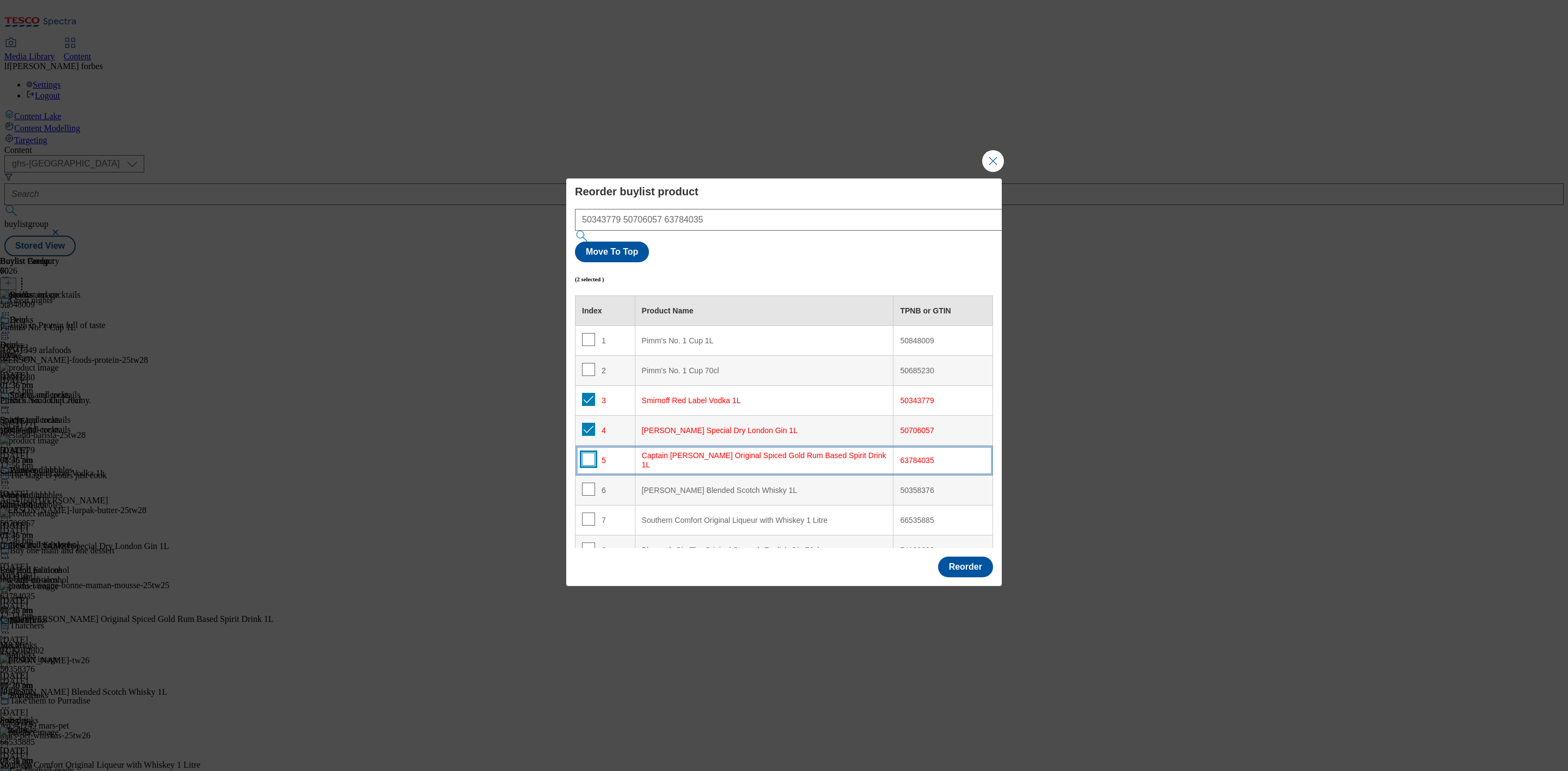
click at [587, 453] on input "Modal" at bounding box center [588, 459] width 13 height 13
checkbox input "true"
click at [657, 326] on 1L "Pimm's No. 1 Cup 1L" at bounding box center [764, 341] width 258 height 30
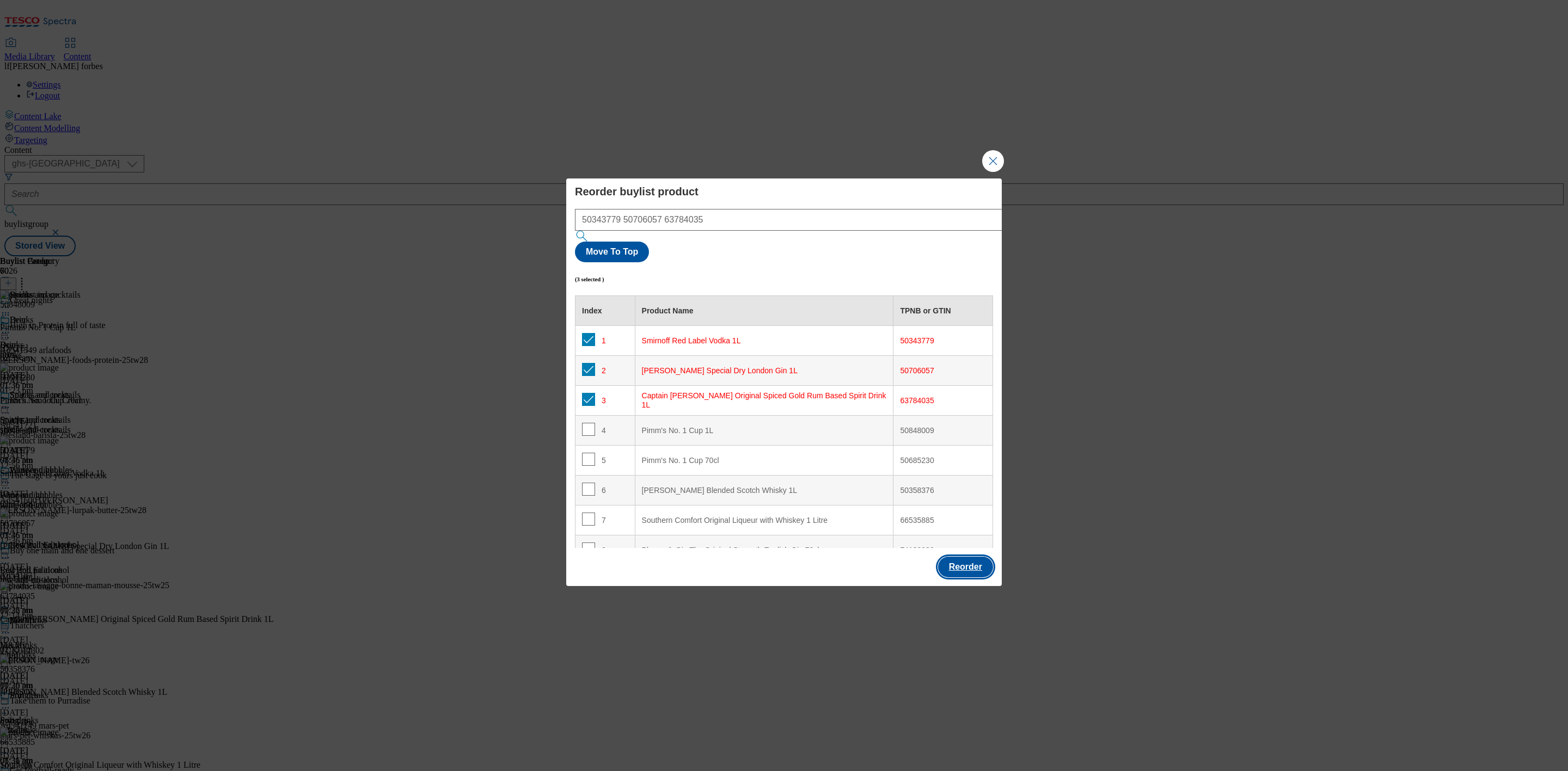
click at [972, 557] on button "Reorder" at bounding box center [966, 567] width 55 height 21
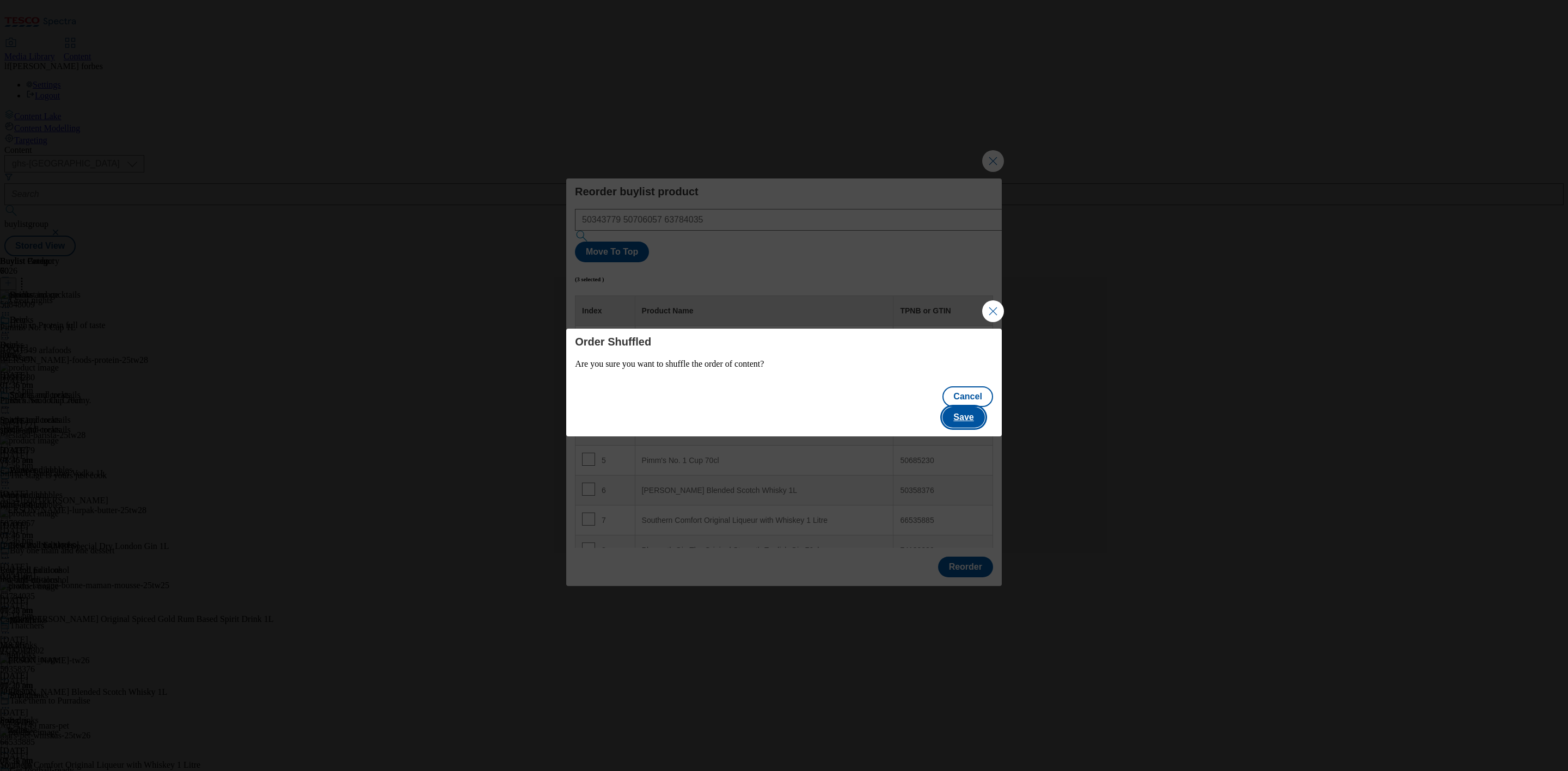
click at [984, 407] on button "Save" at bounding box center [964, 418] width 42 height 21
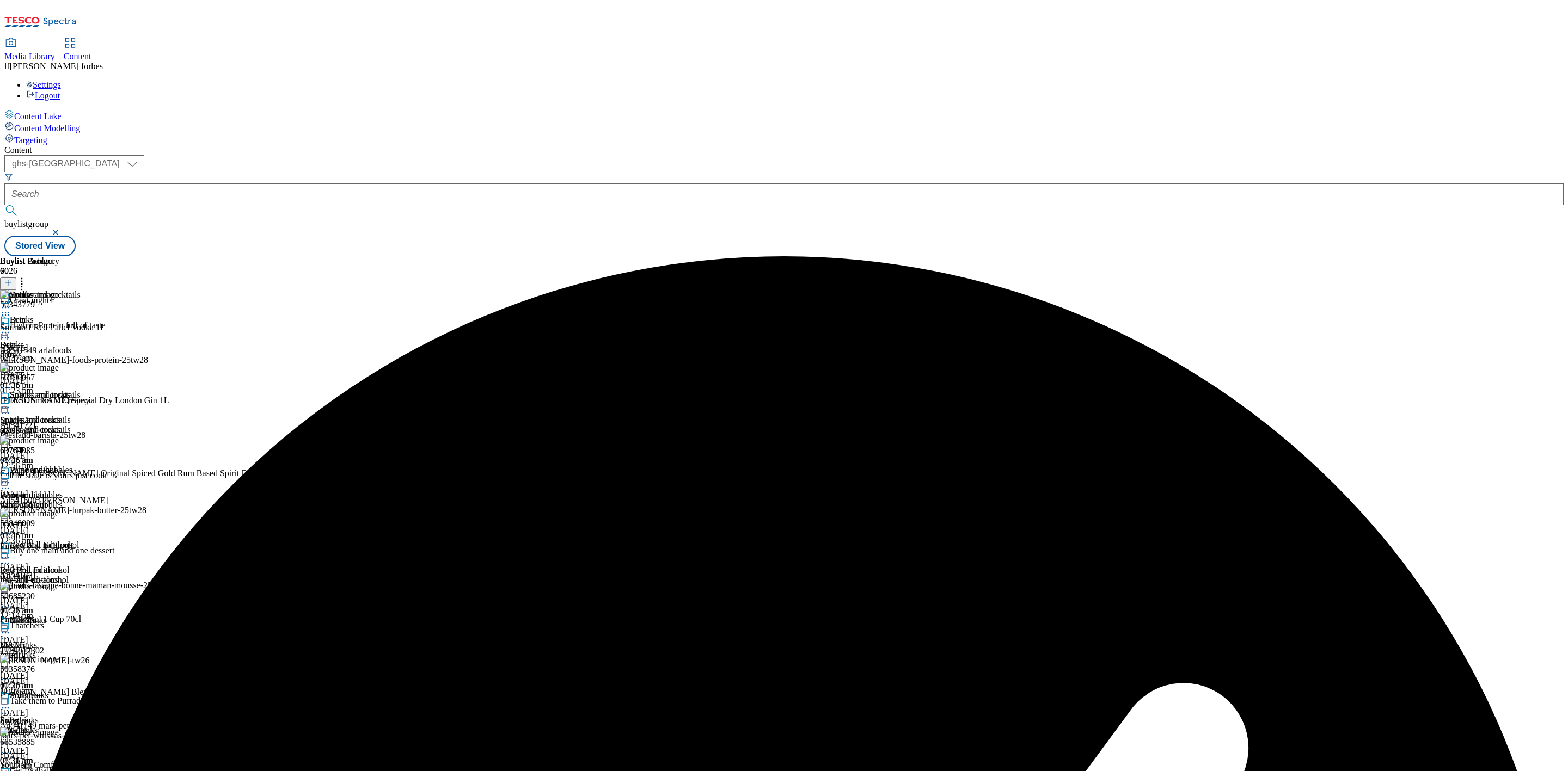
click at [11, 402] on icon at bounding box center [6, 408] width 11 height 11
click at [59, 477] on span "Preview" at bounding box center [47, 481] width 26 height 8
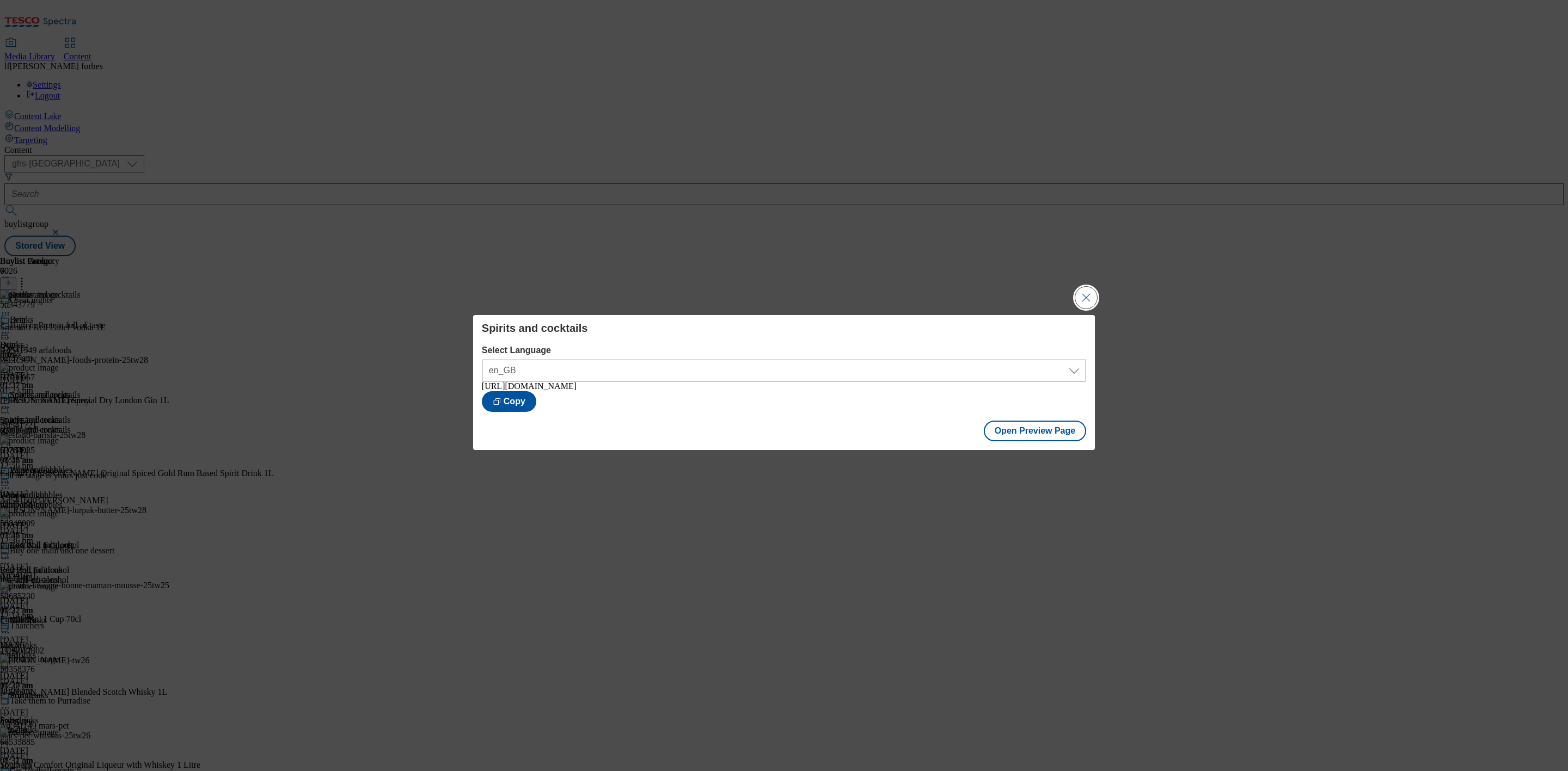
click at [1080, 296] on button "Close Modal" at bounding box center [1086, 297] width 22 height 22
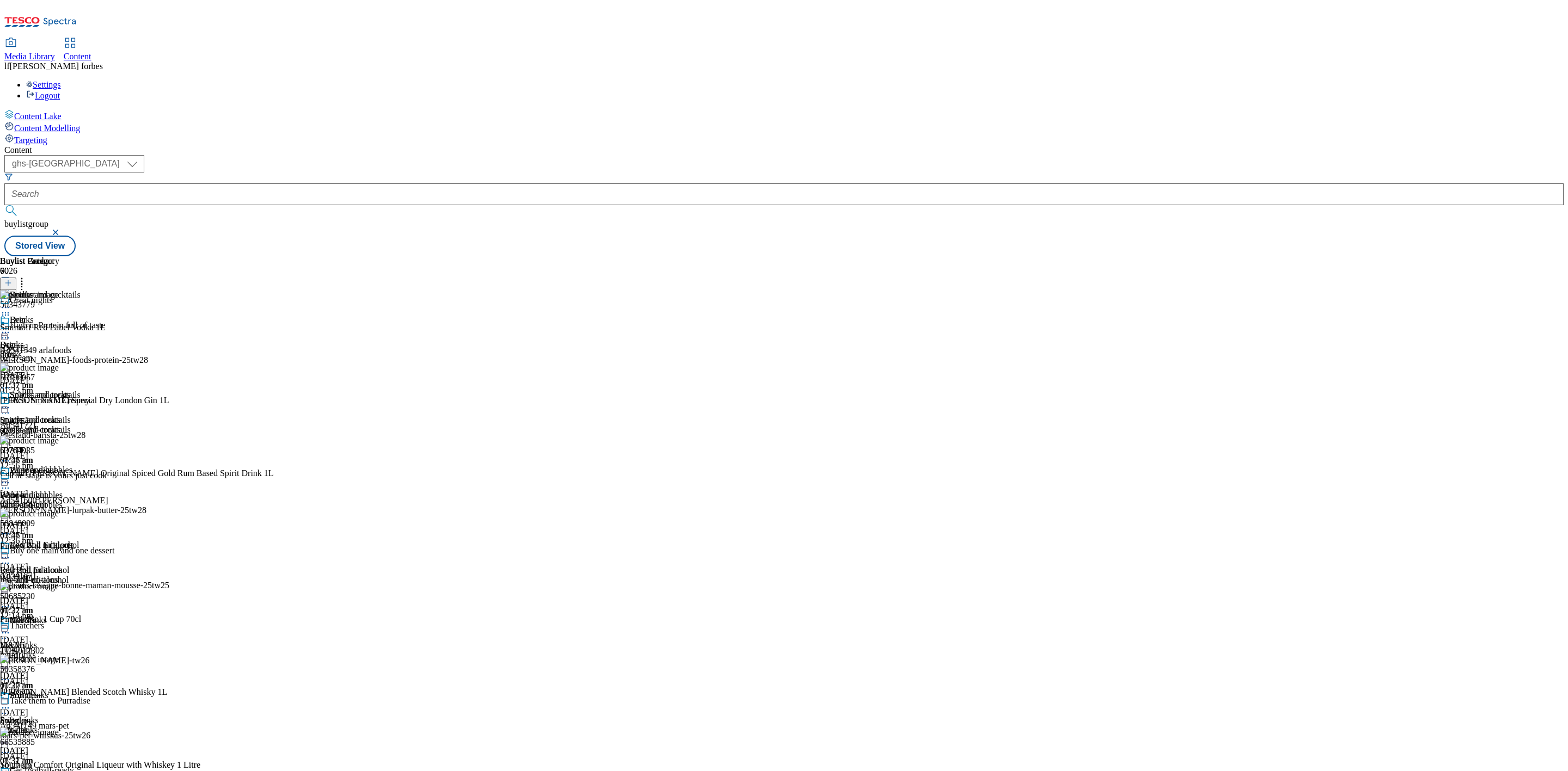
click at [11, 402] on icon at bounding box center [6, 408] width 11 height 11
click at [58, 515] on span "Publish" at bounding box center [46, 518] width 24 height 8
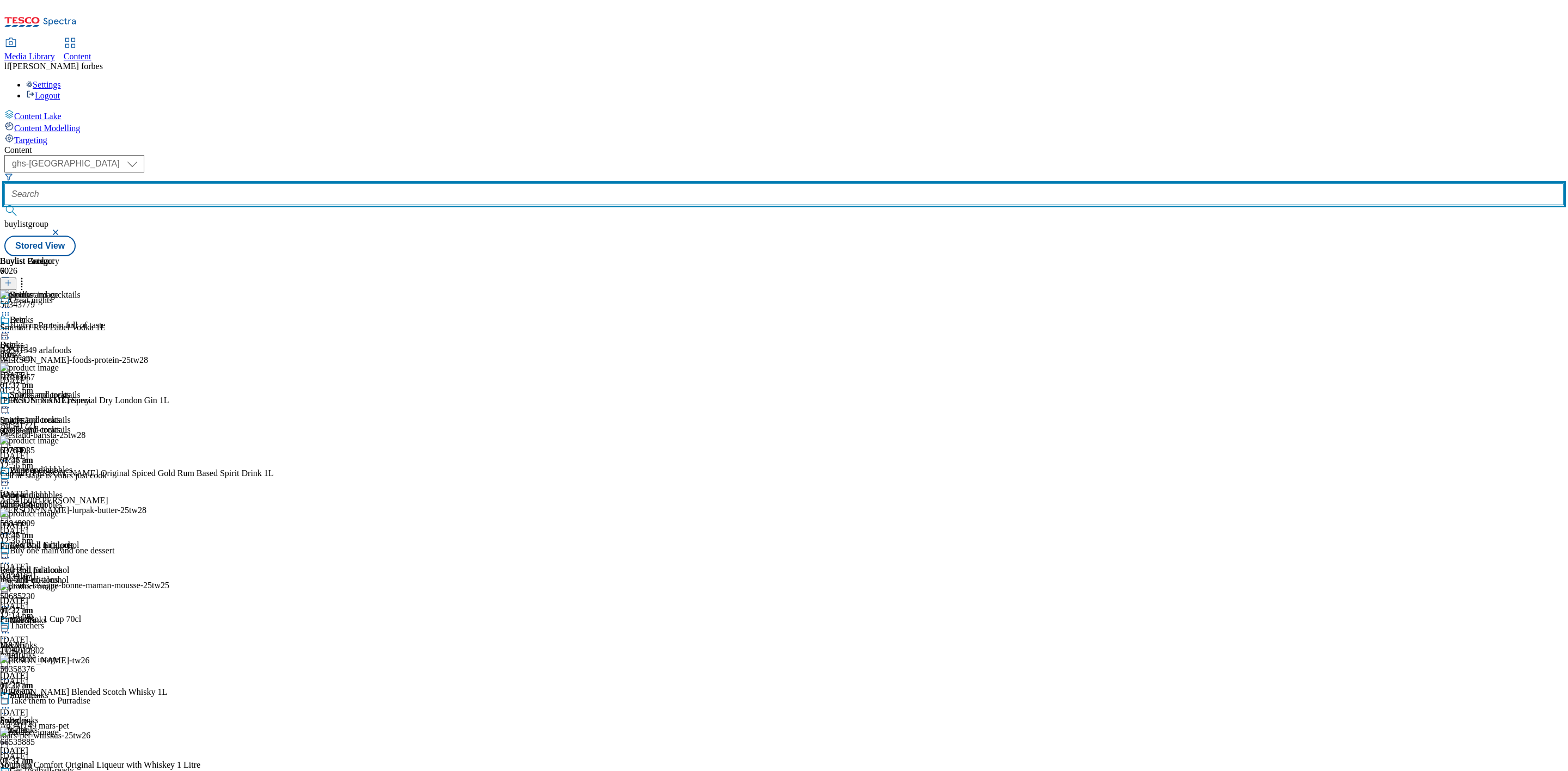
drag, startPoint x: 249, startPoint y: 84, endPoint x: 271, endPoint y: 54, distance: 37.2
click at [249, 184] on input "text" at bounding box center [784, 194] width 1559 height 22
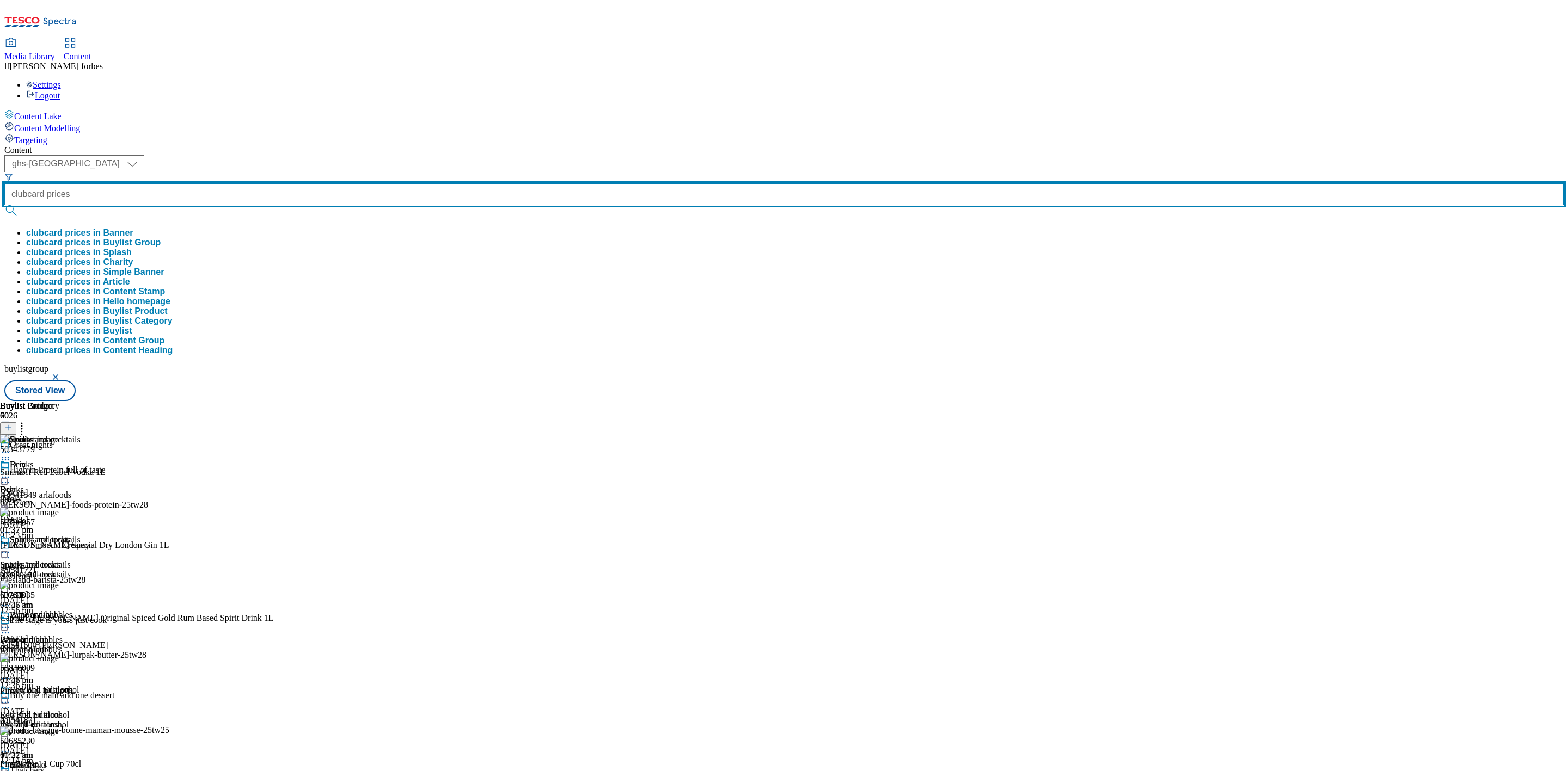
type input "clubcard prices"
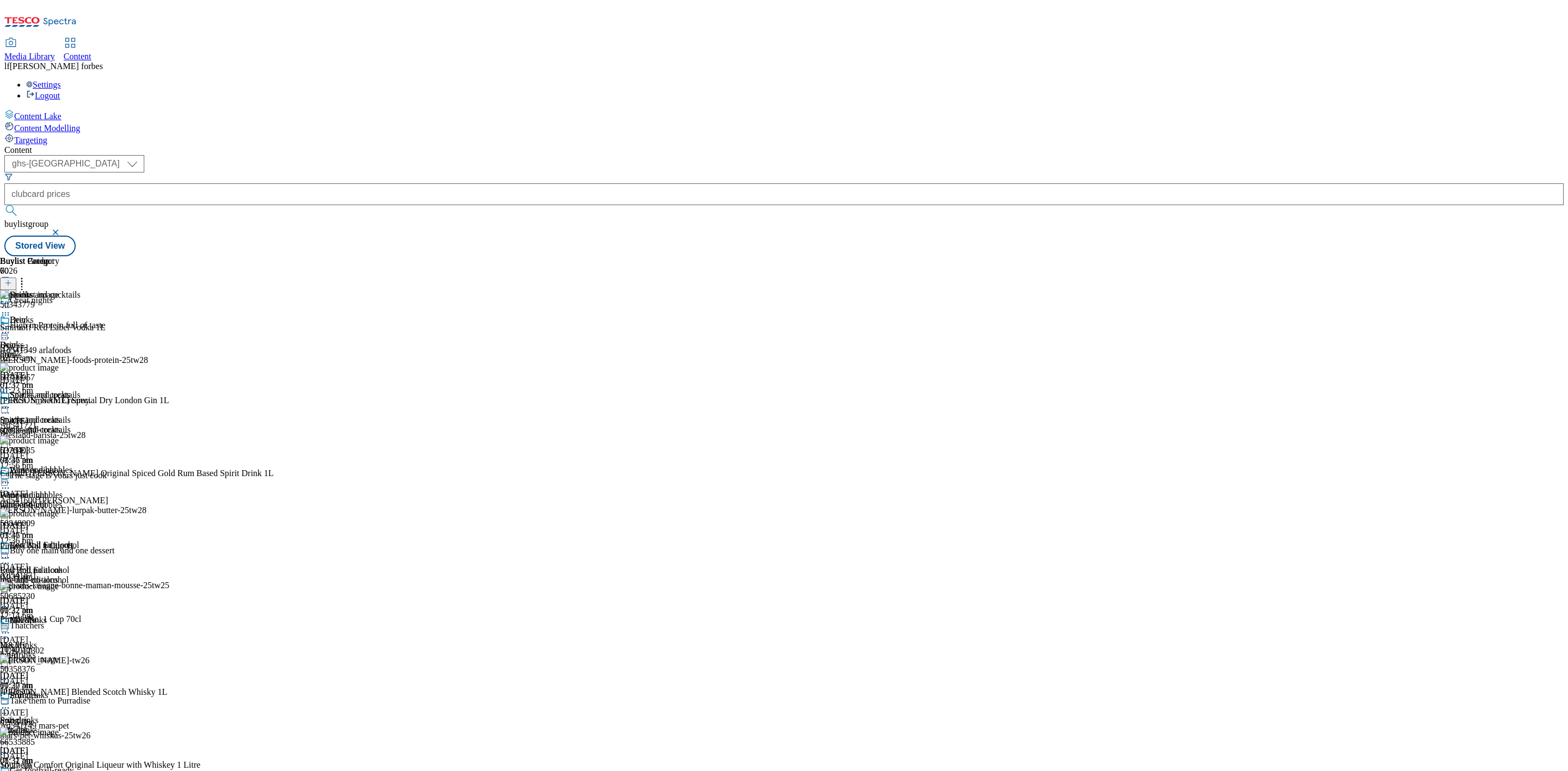
click at [20, 205] on button "submit" at bounding box center [12, 211] width 15 height 11
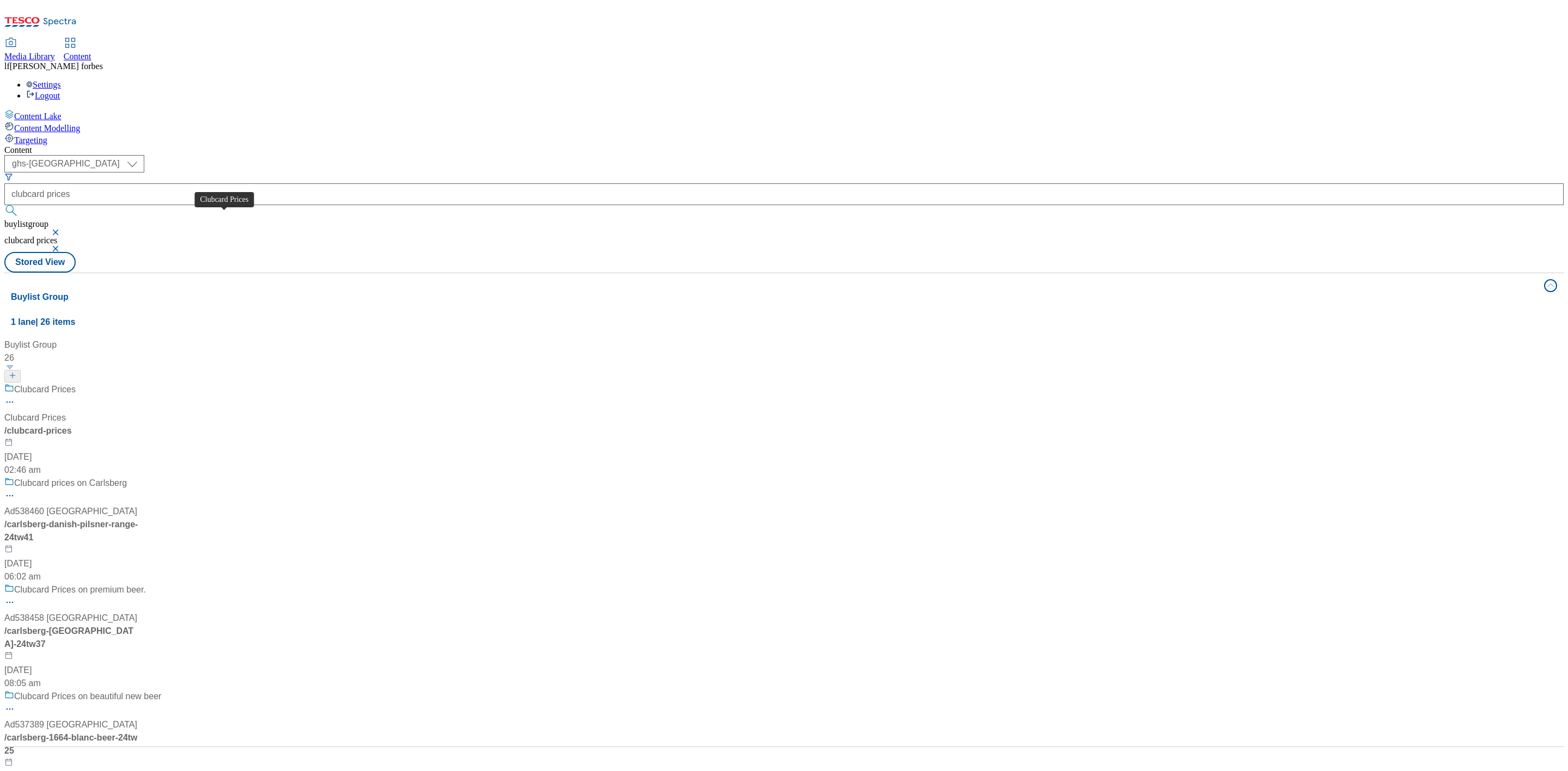
click at [76, 383] on div "Clubcard Prices" at bounding box center [45, 390] width 62 height 13
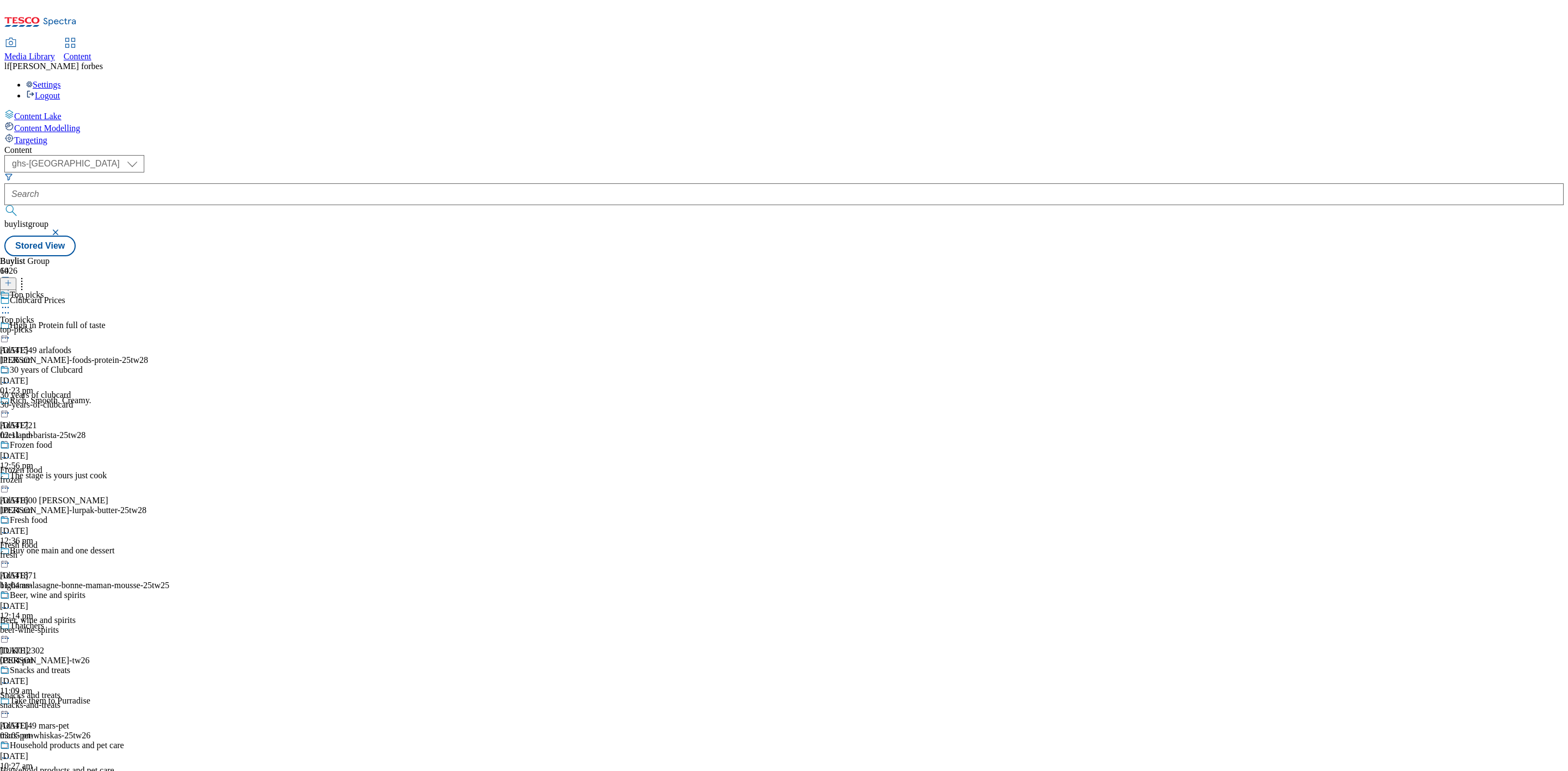
scroll to position [408, 0]
click at [86, 590] on div "Beer, wine and spirits" at bounding box center [47, 595] width 76 height 10
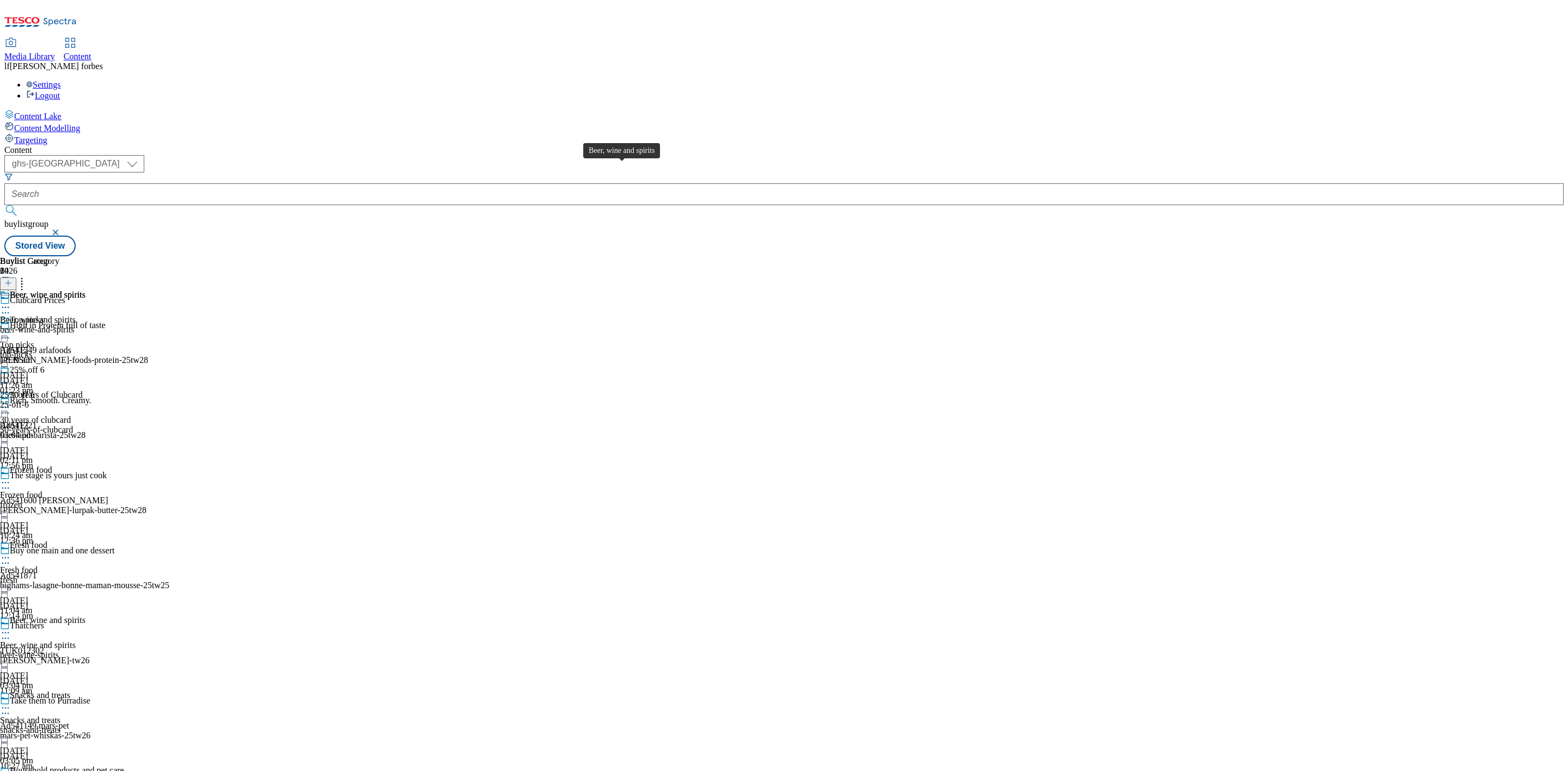
click at [86, 290] on span "Beer, wine and spirits" at bounding box center [47, 296] width 76 height 12
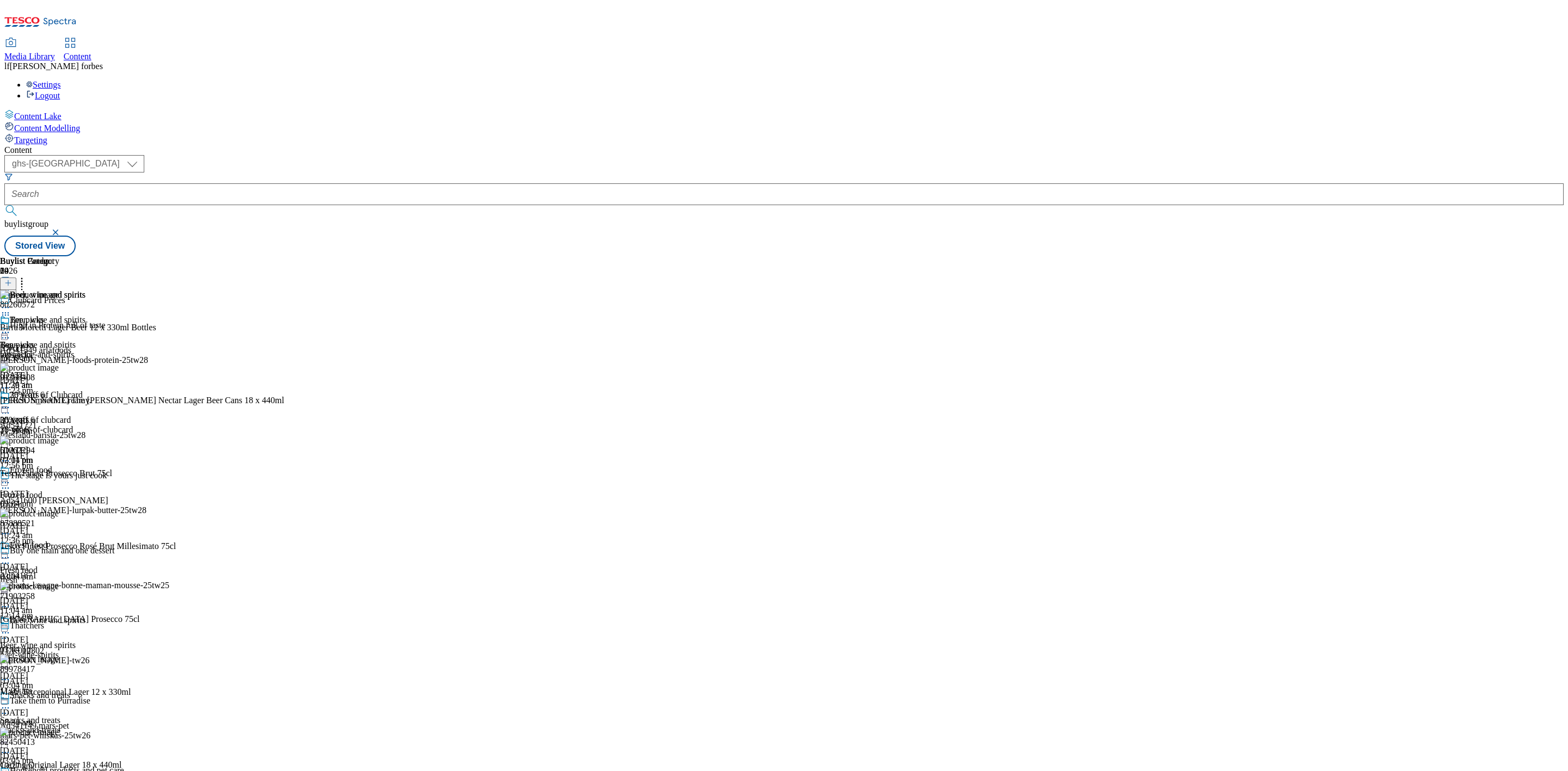
click at [86, 327] on div at bounding box center [43, 333] width 86 height 13
click at [68, 452] on span "Un-publish" at bounding box center [51, 455] width 35 height 8
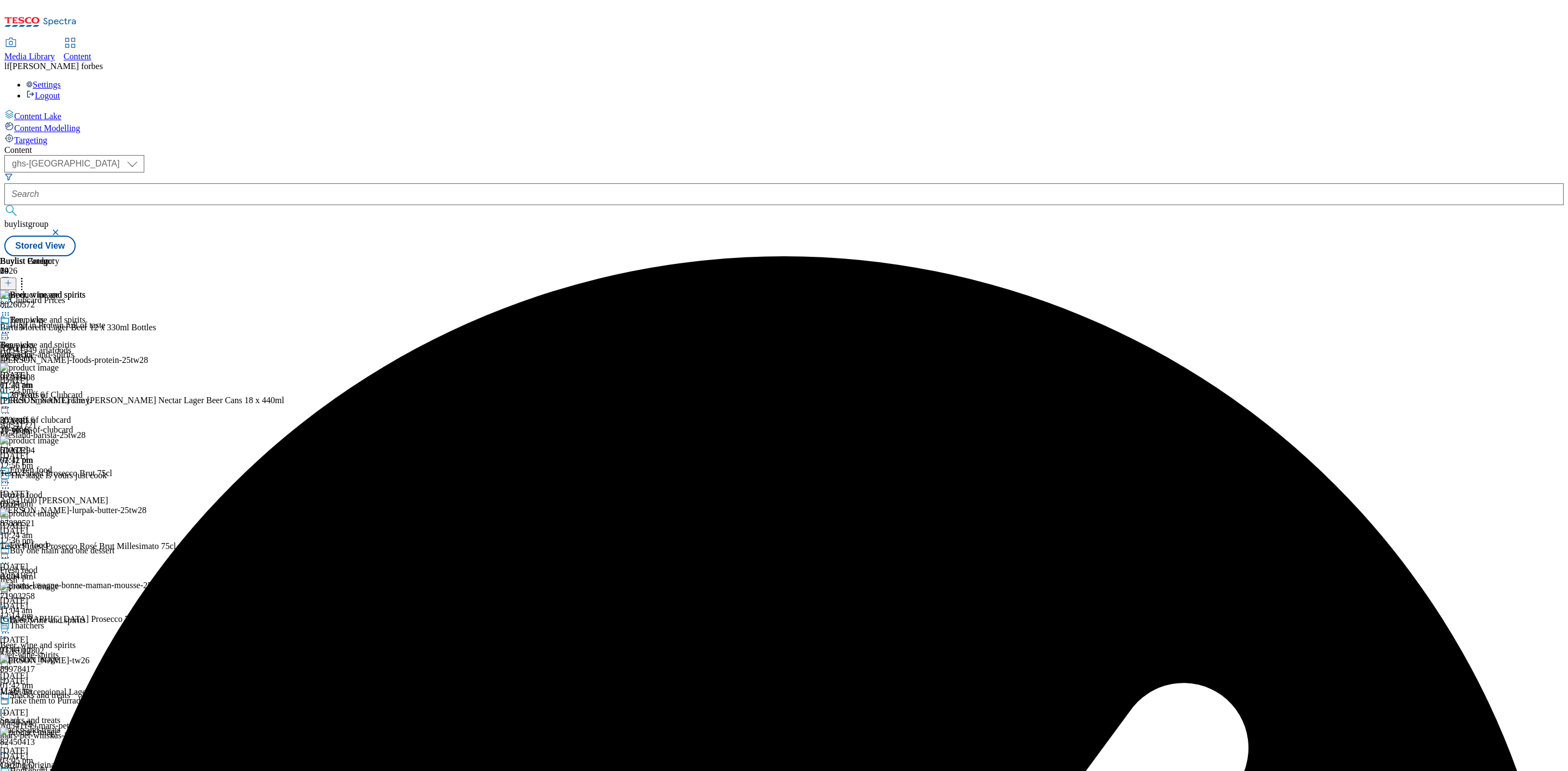
click at [11, 327] on icon at bounding box center [6, 333] width 11 height 11
click at [75, 412] on button "Un-preview" at bounding box center [48, 418] width 53 height 12
click at [8, 280] on line at bounding box center [8, 283] width 0 height 6
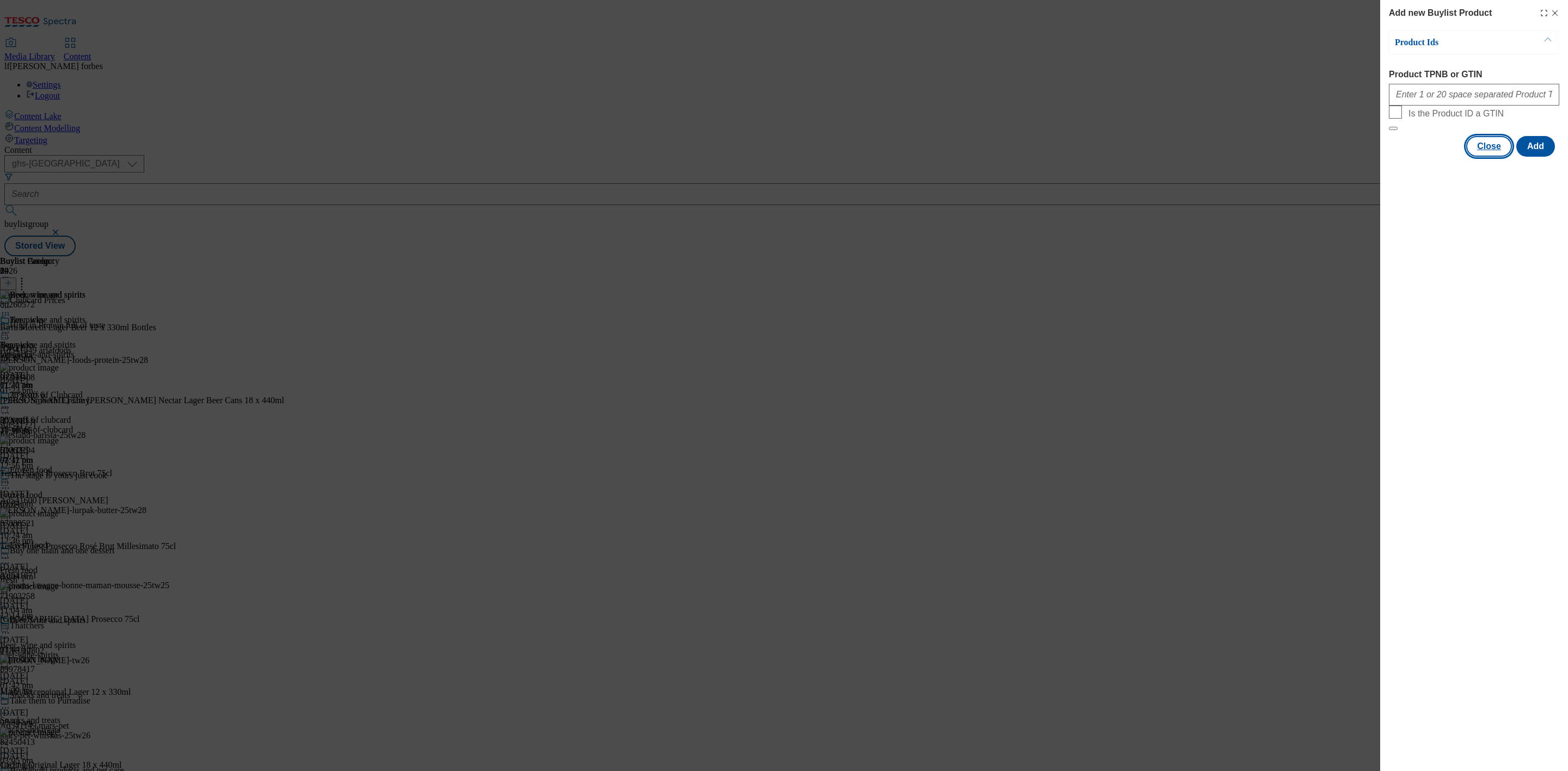
click at [1482, 157] on button "Close" at bounding box center [1489, 147] width 46 height 21
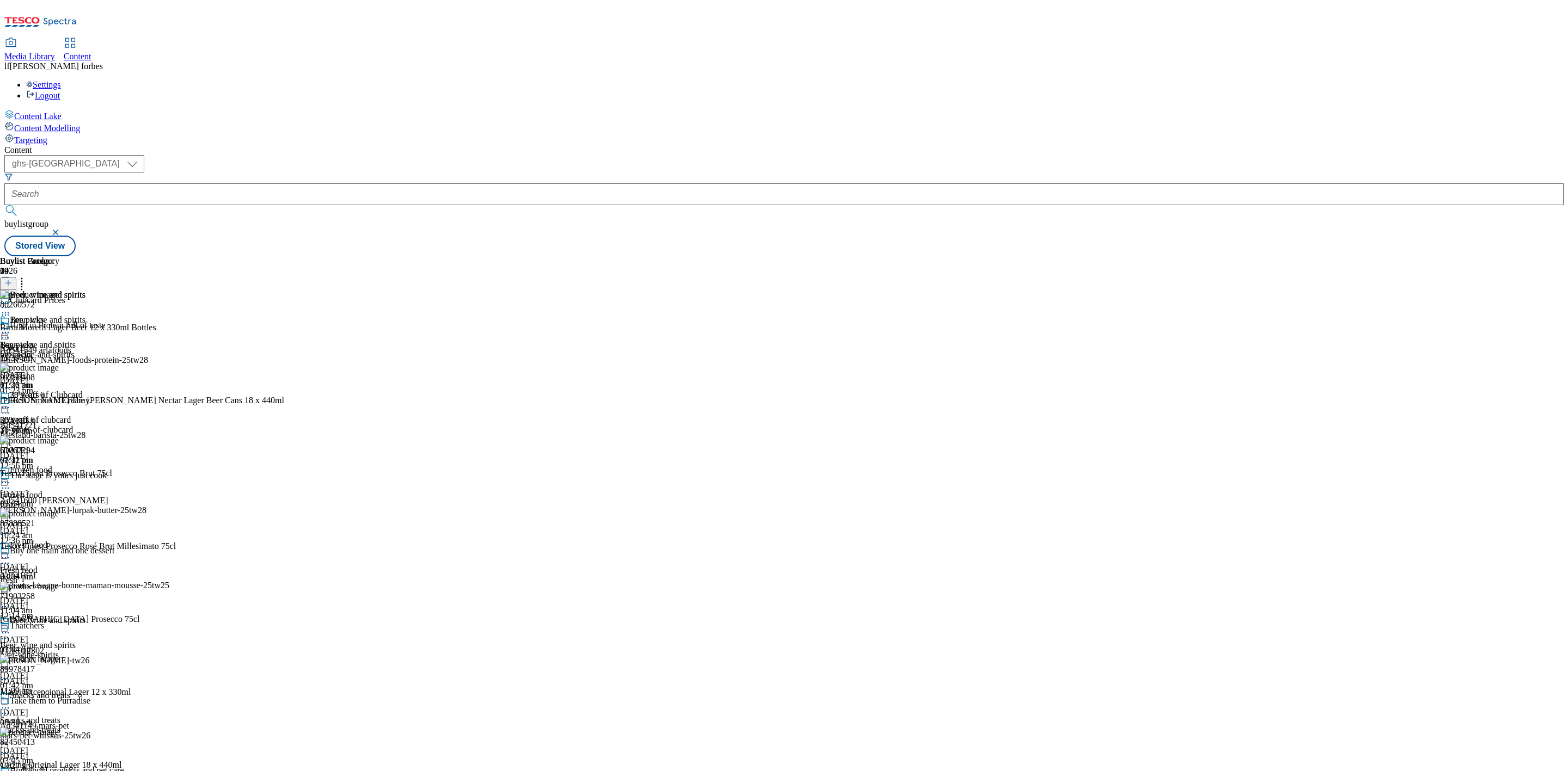
click at [11, 327] on icon at bounding box center [6, 333] width 11 height 11
click at [59, 402] on span "Preview" at bounding box center [47, 406] width 26 height 8
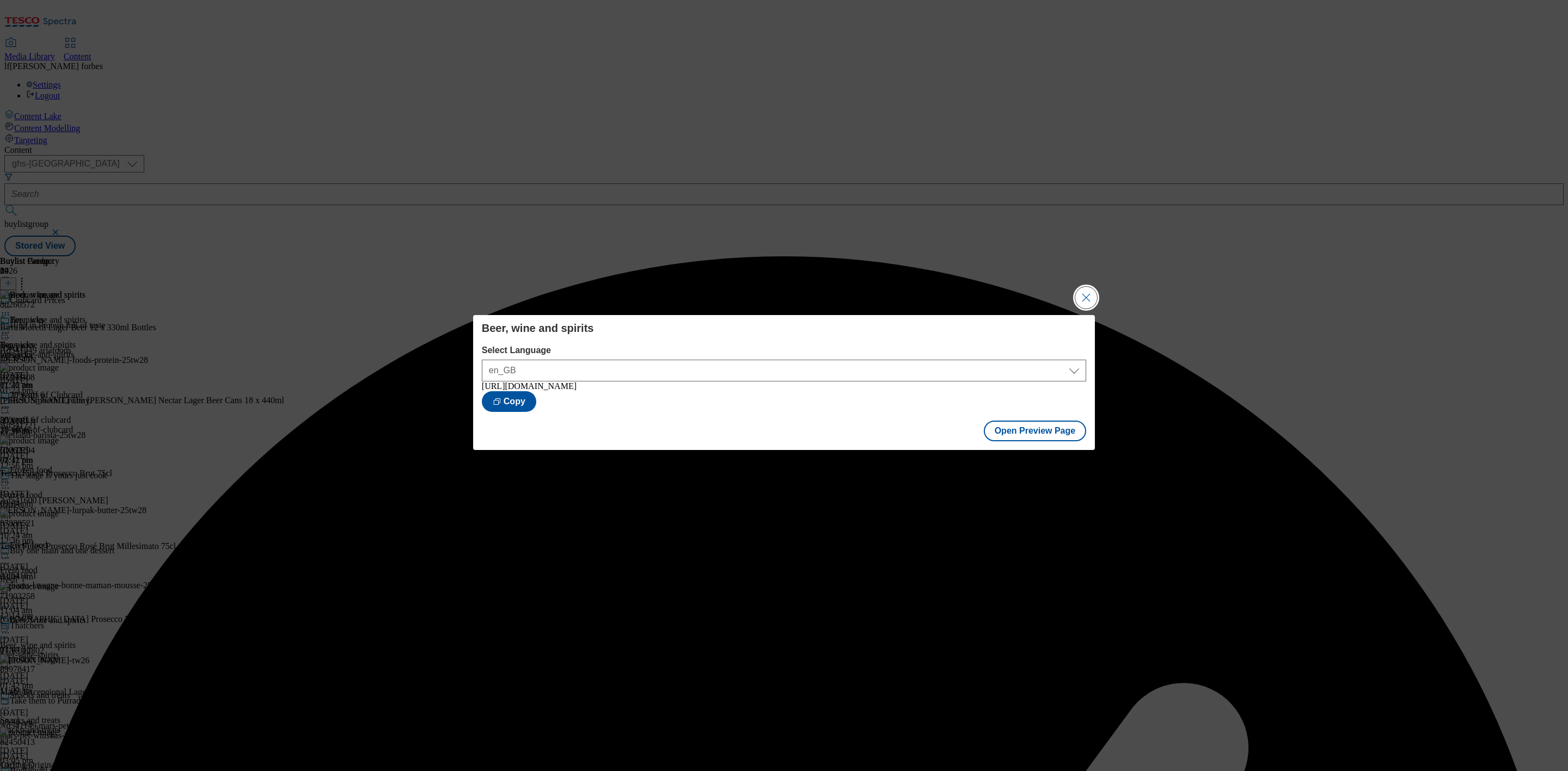
click at [1085, 298] on button "Close Modal" at bounding box center [1086, 297] width 22 height 22
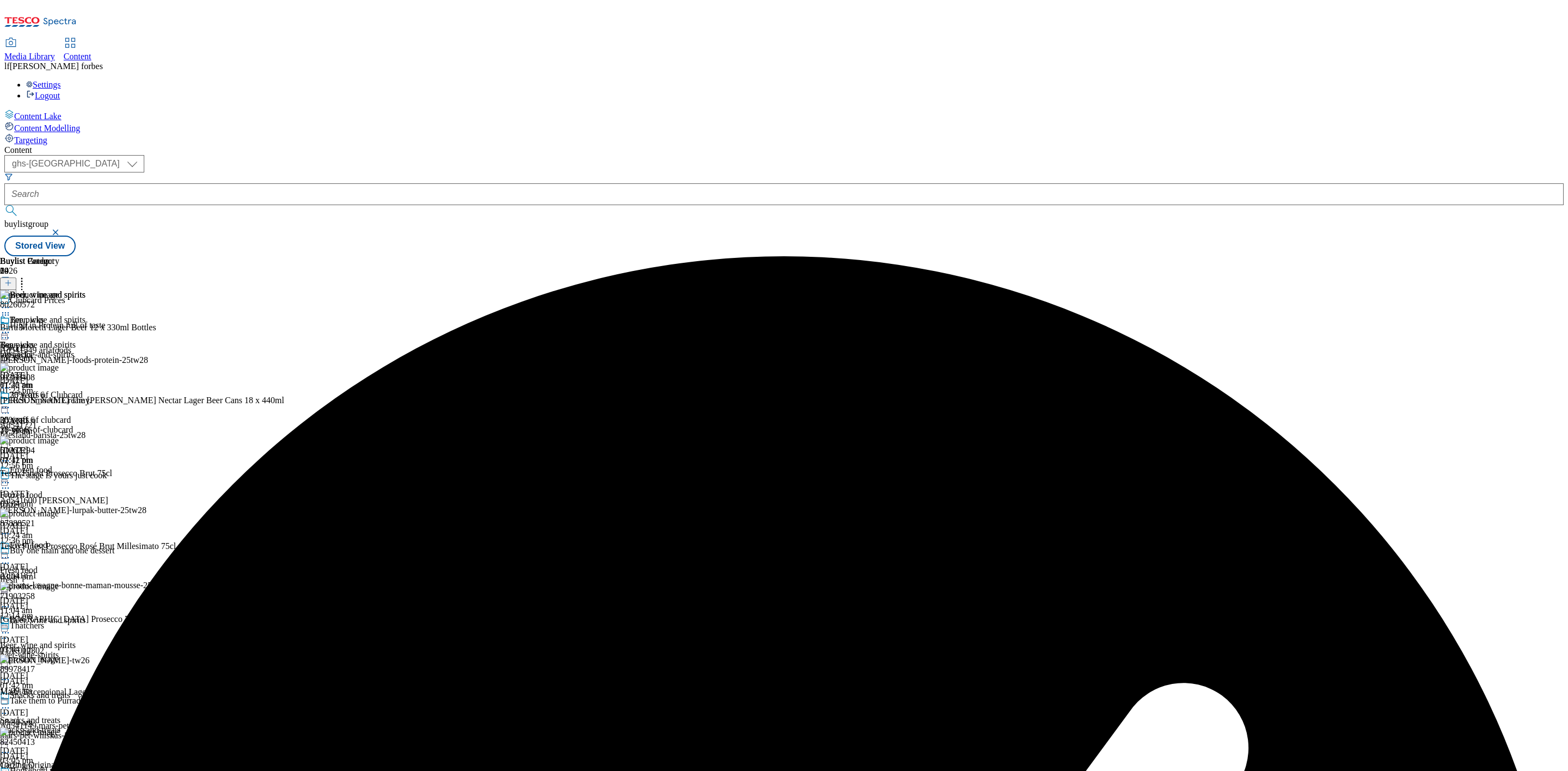
click at [11, 327] on icon at bounding box center [6, 333] width 11 height 11
click at [62, 436] on button "Publish" at bounding box center [41, 443] width 40 height 12
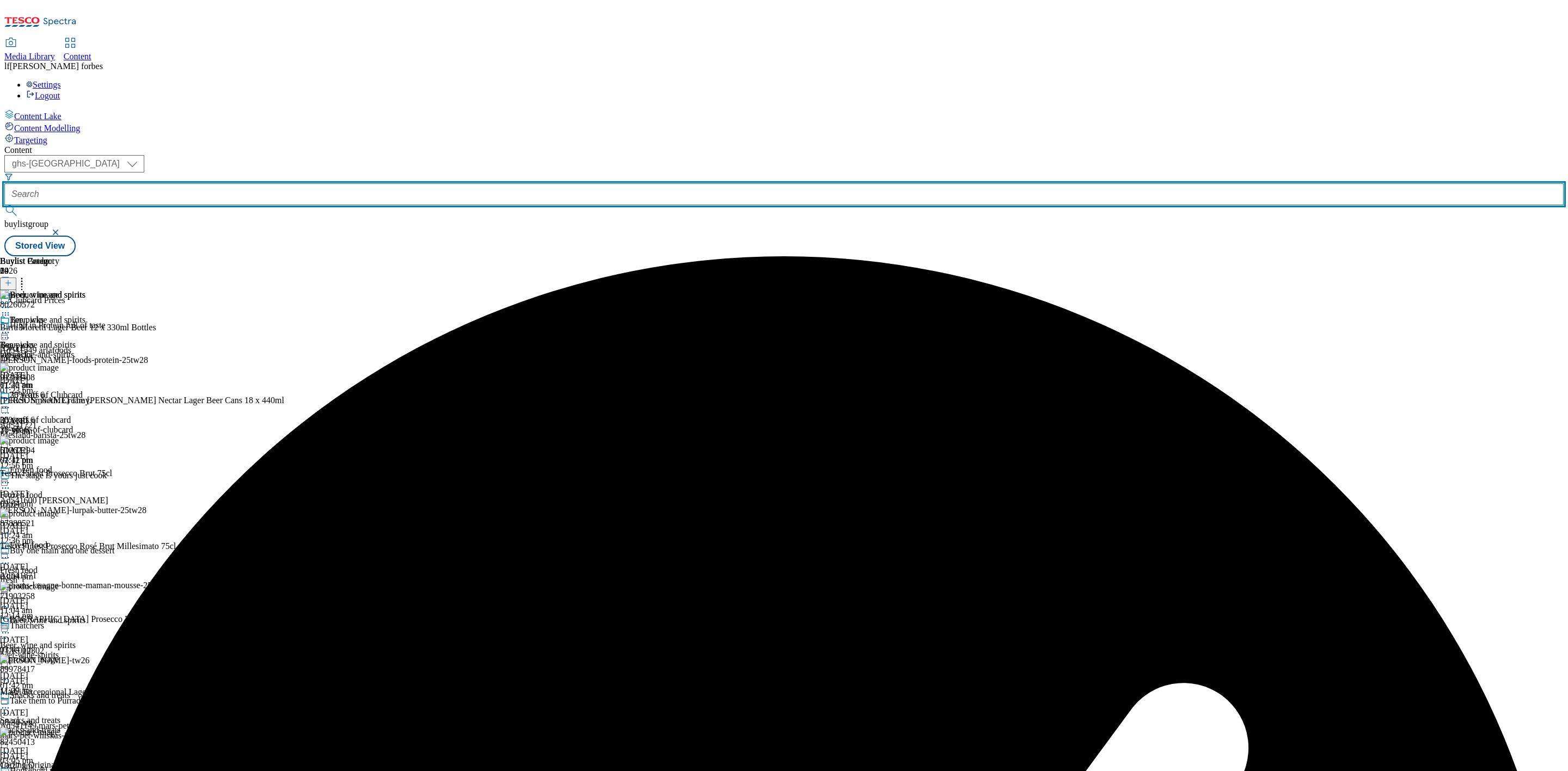
click at [257, 184] on input "text" at bounding box center [784, 194] width 1559 height 22
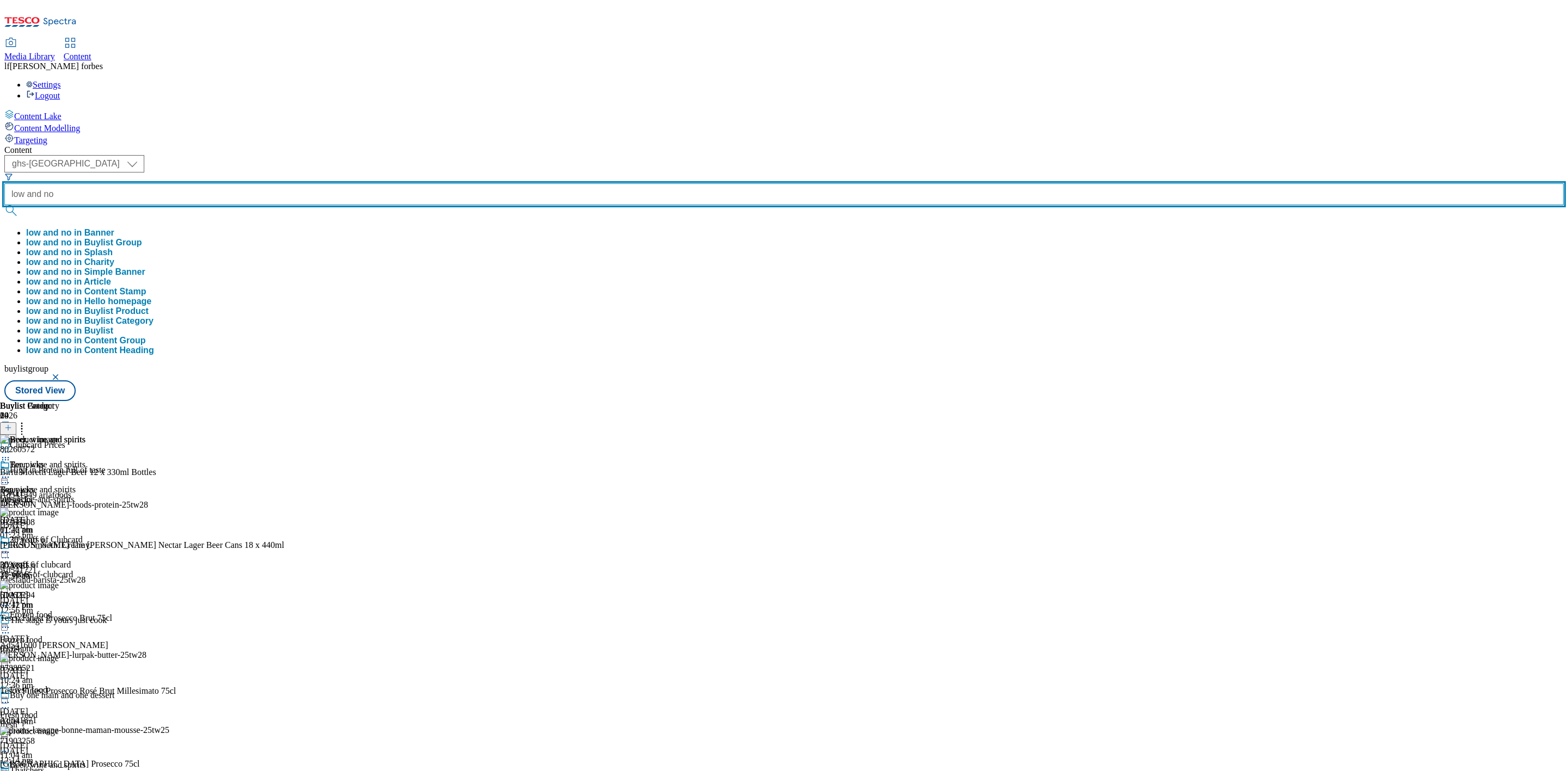
type input "low and no"
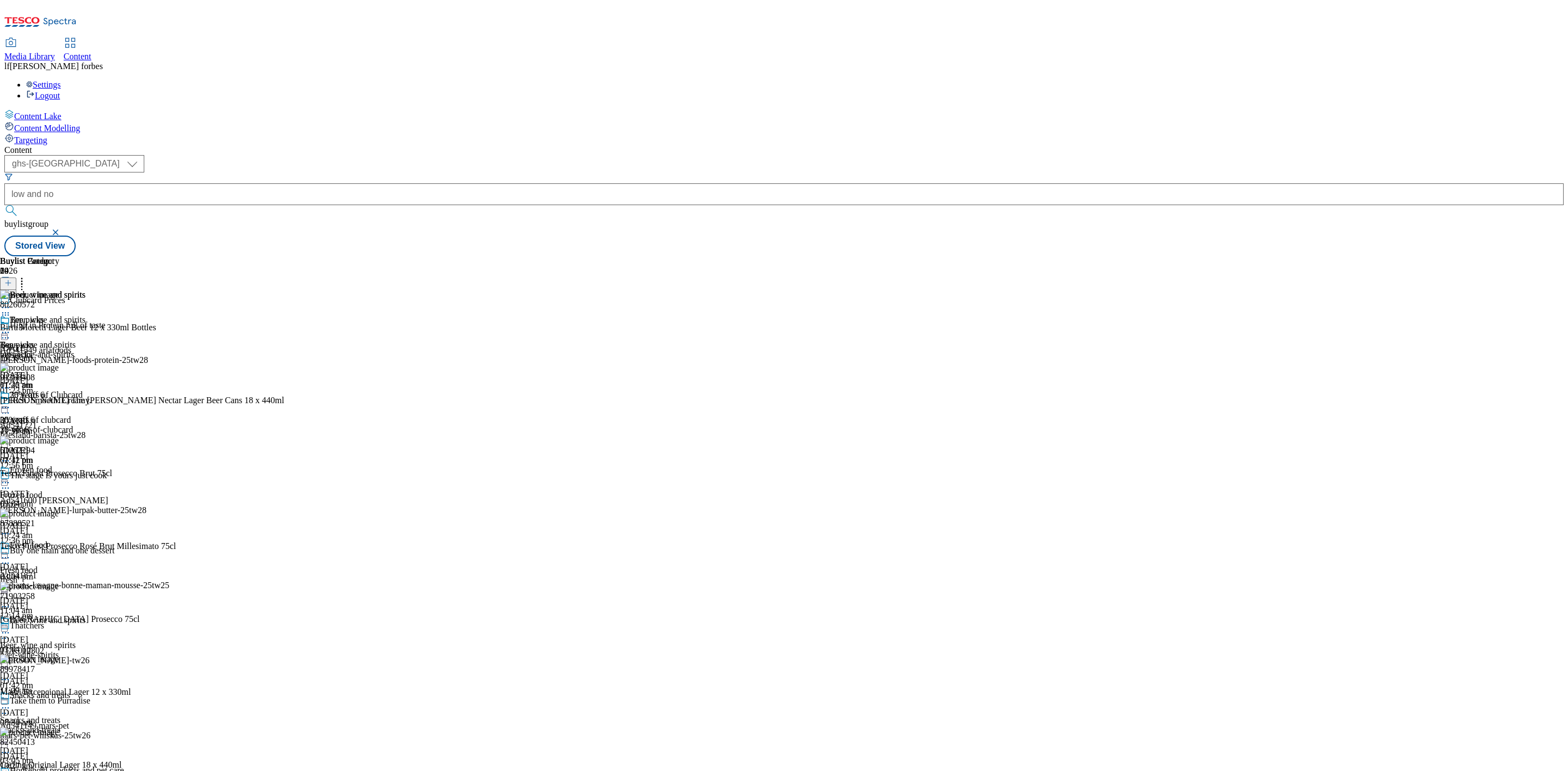
click at [20, 205] on button "submit" at bounding box center [12, 211] width 15 height 11
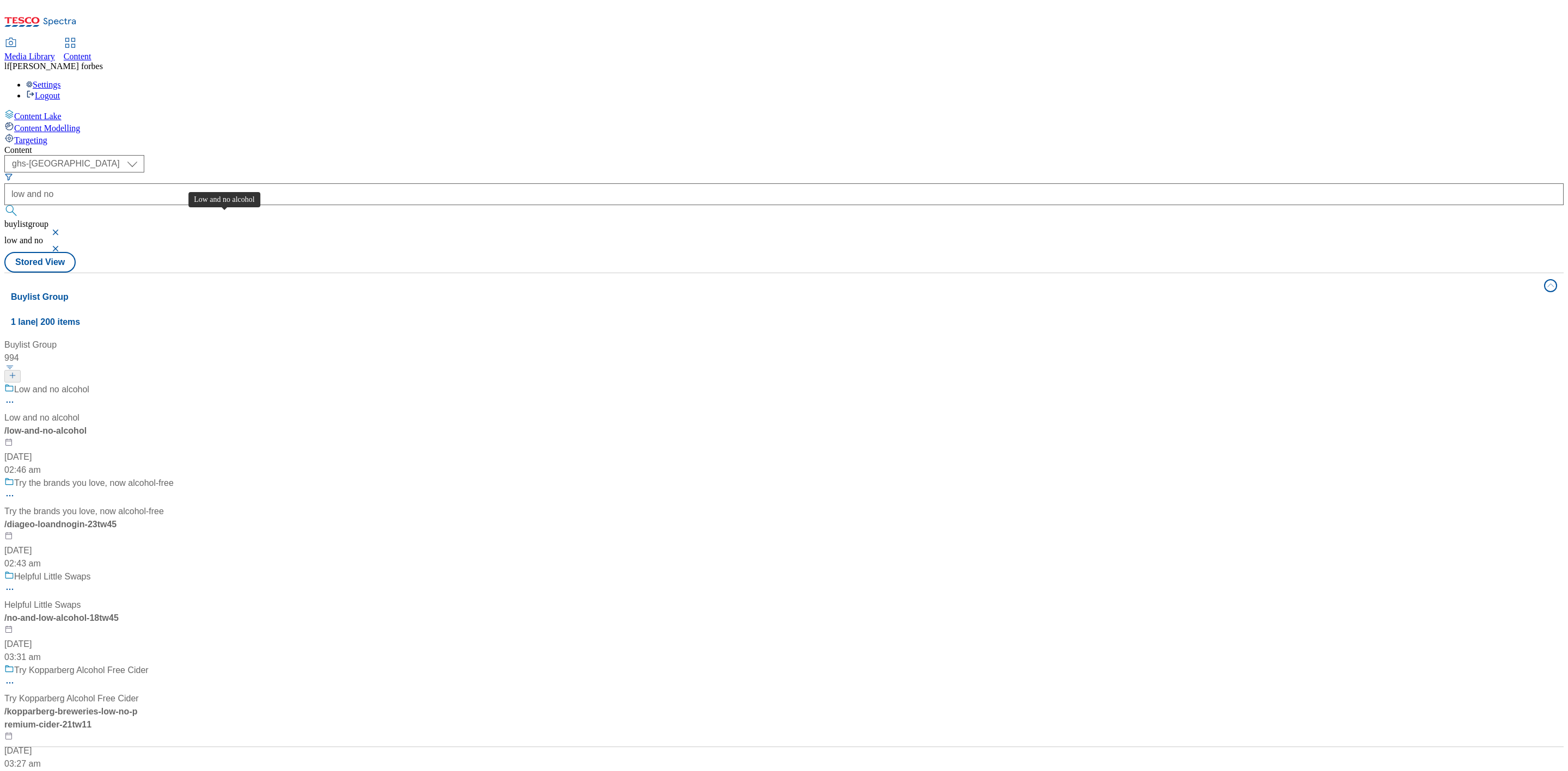
click at [89, 383] on div "Low and no alcohol" at bounding box center [52, 390] width 75 height 13
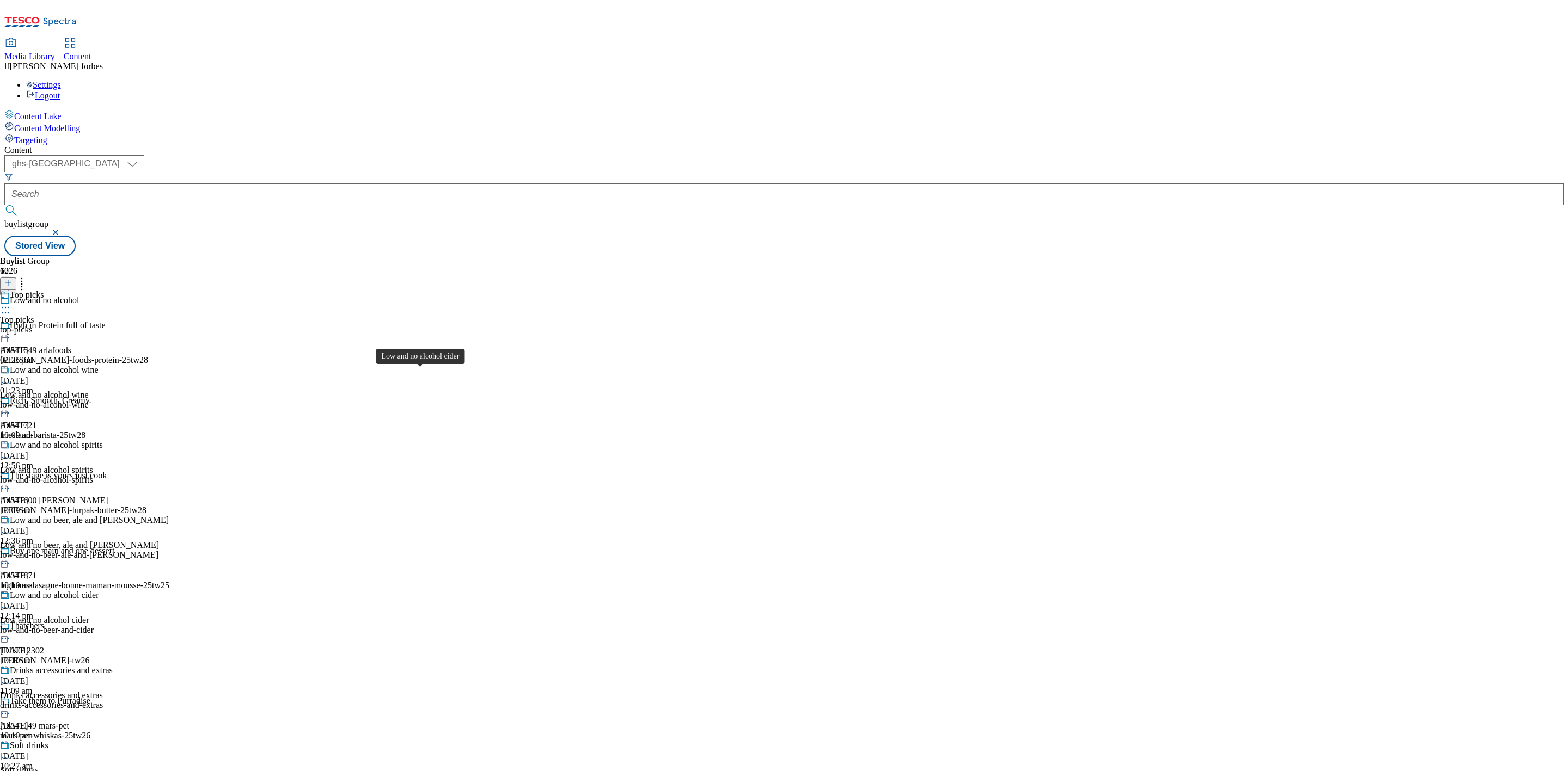
scroll to position [490, 0]
click at [49, 741] on div "Soft drinks" at bounding box center [29, 746] width 39 height 10
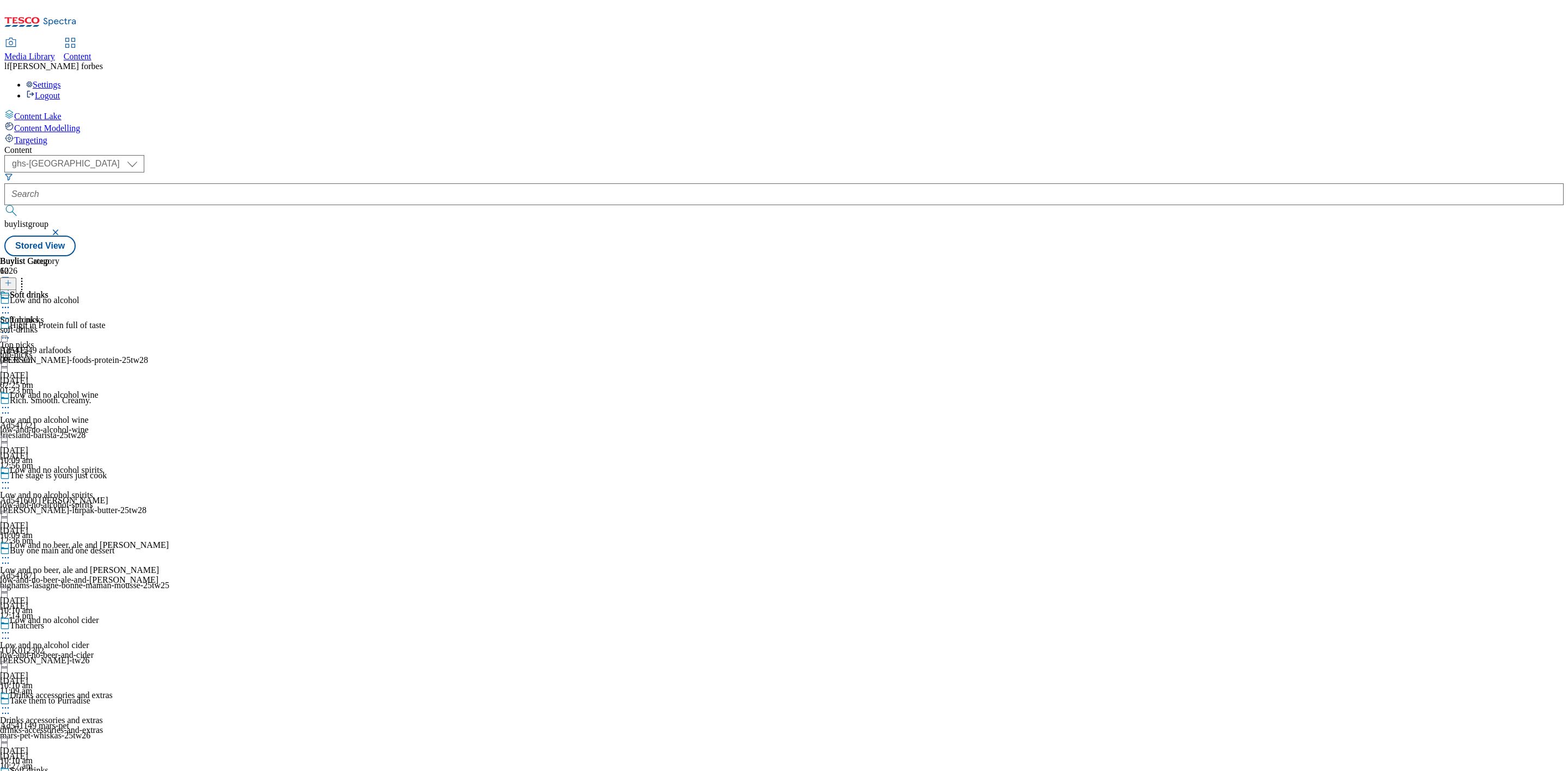
click at [11, 771] on icon at bounding box center [6, 783] width 11 height 11
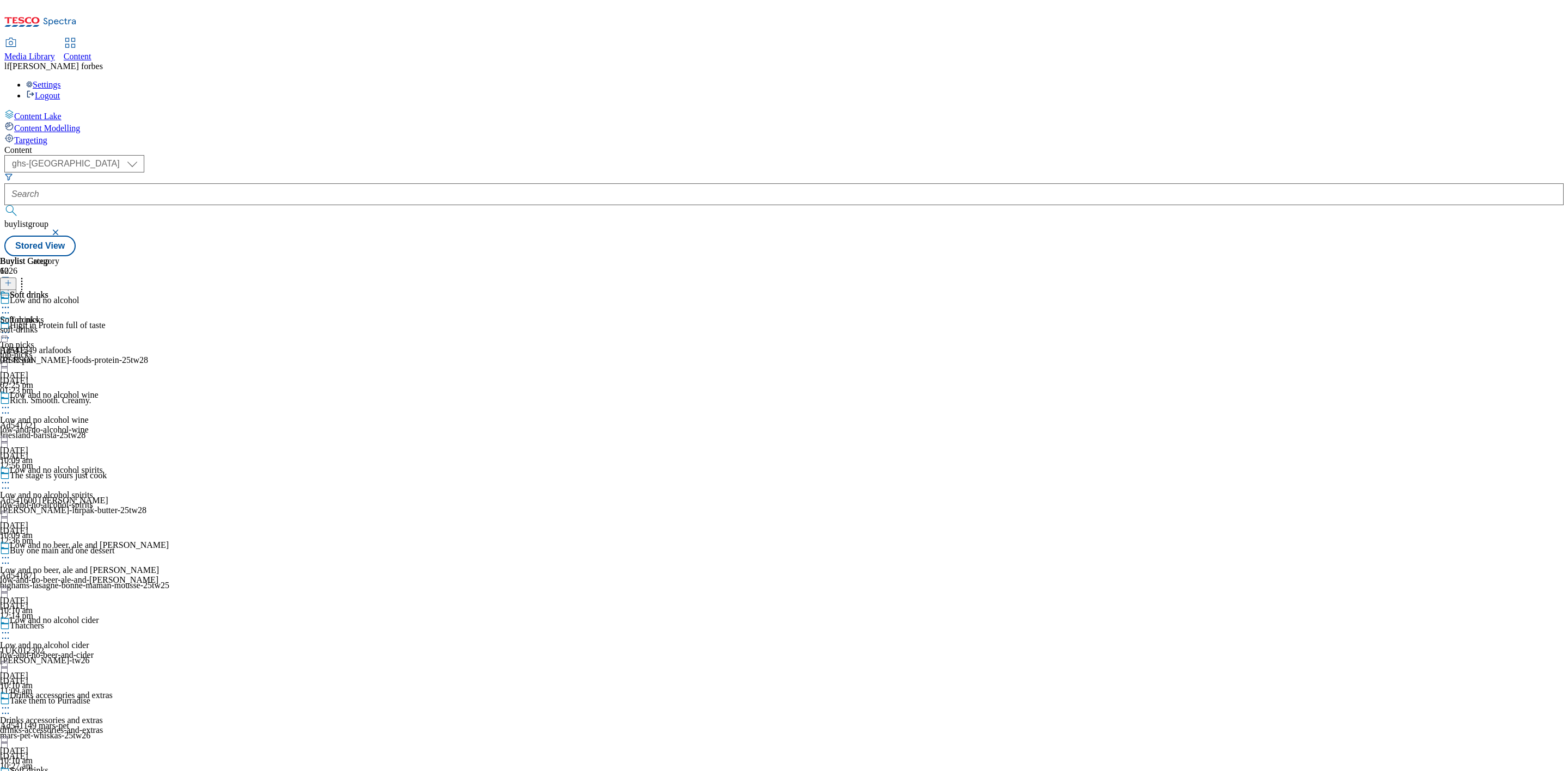
click at [11, 302] on icon at bounding box center [6, 308] width 11 height 11
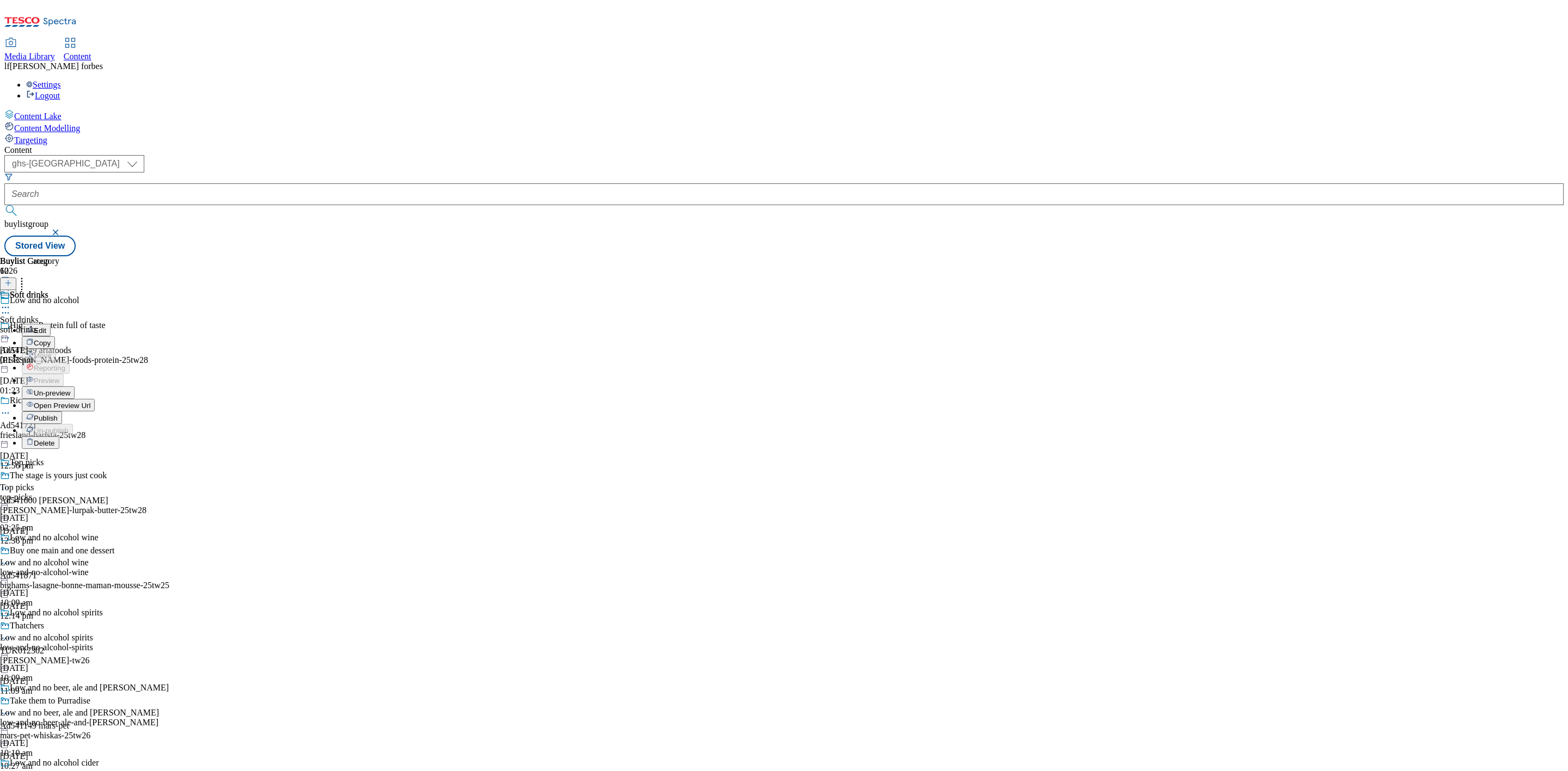
click at [70, 389] on span "Un-preview" at bounding box center [52, 393] width 36 height 8
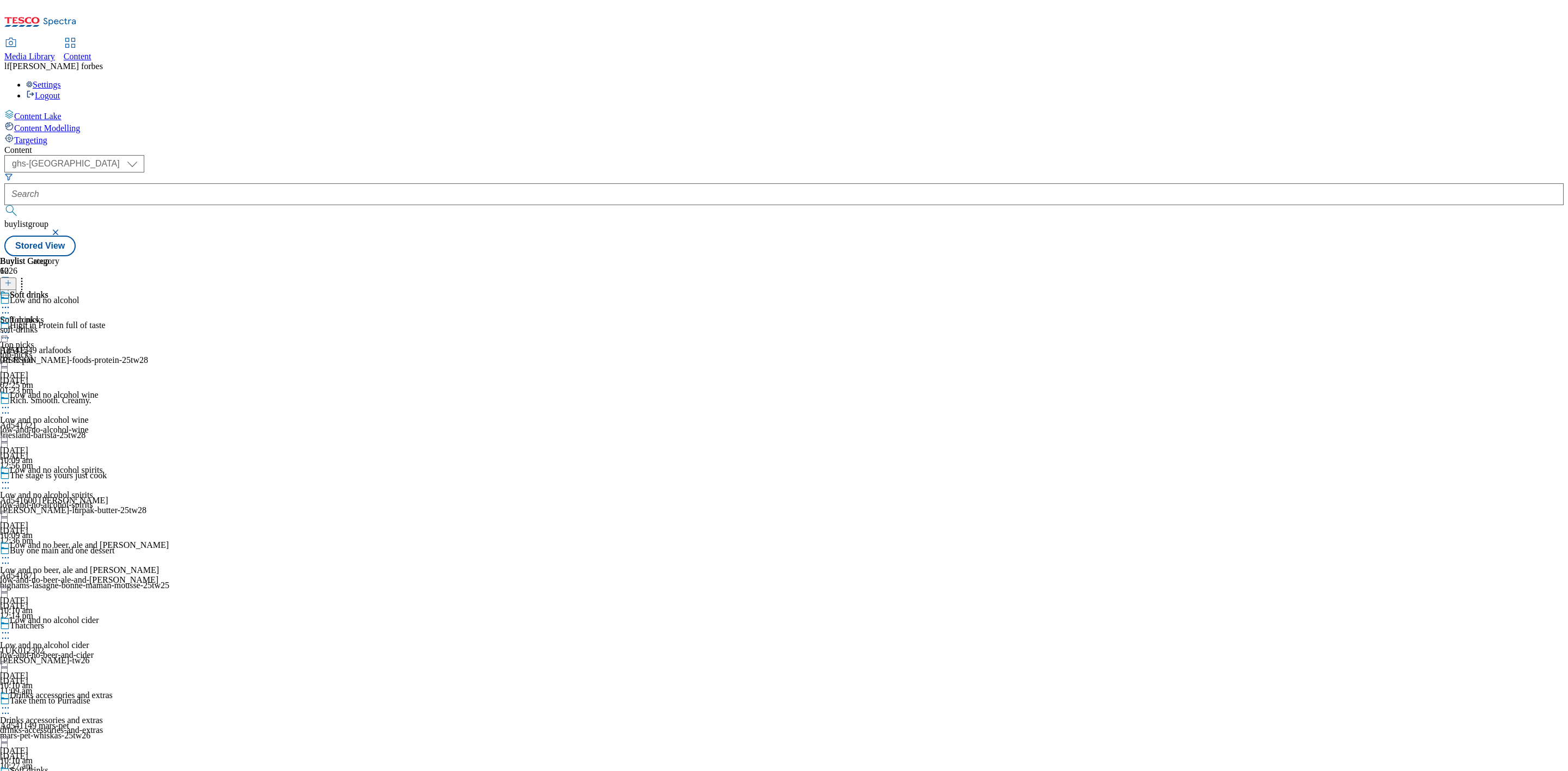
click at [11, 302] on icon at bounding box center [6, 308] width 11 height 11
click at [49, 290] on div "Soft drinks" at bounding box center [29, 295] width 39 height 10
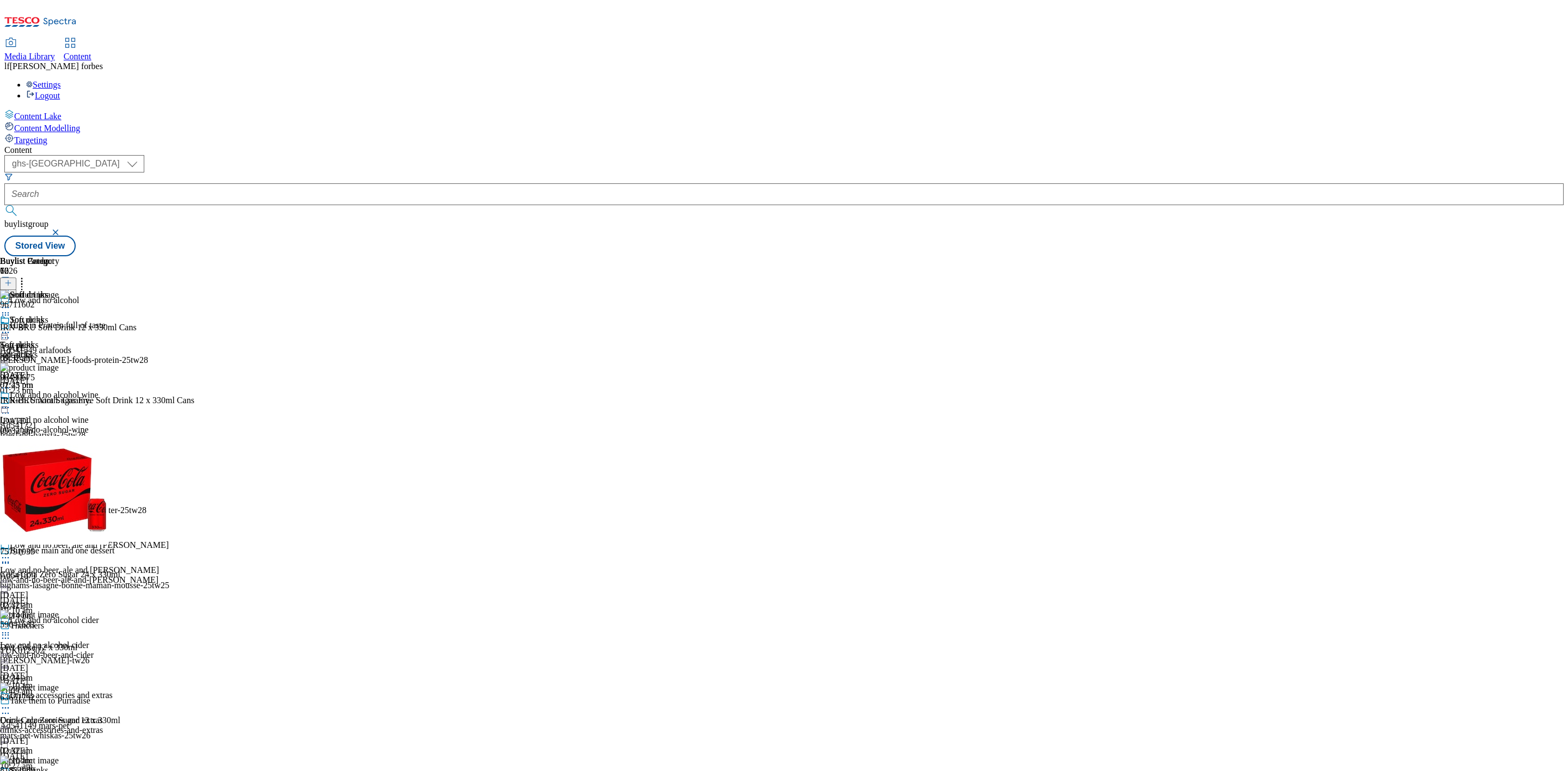
click at [16, 277] on button at bounding box center [8, 284] width 16 height 12
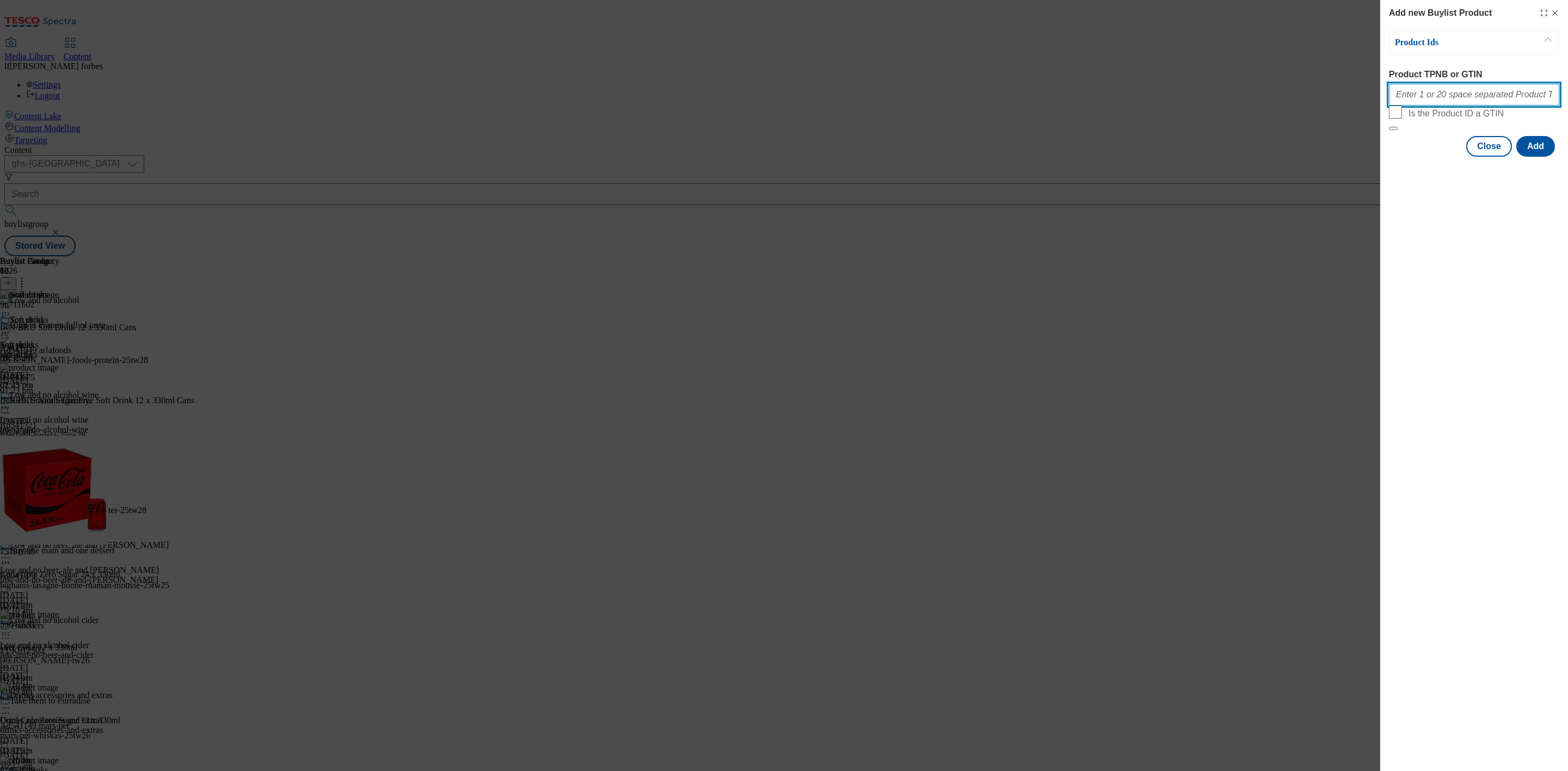
click at [1424, 104] on input "Product TPNB or GTIN" at bounding box center [1474, 94] width 170 height 22
paste input "83828605 83828594"
type input "83828605 83828594"
click at [1550, 157] on button "Add" at bounding box center [1536, 147] width 39 height 21
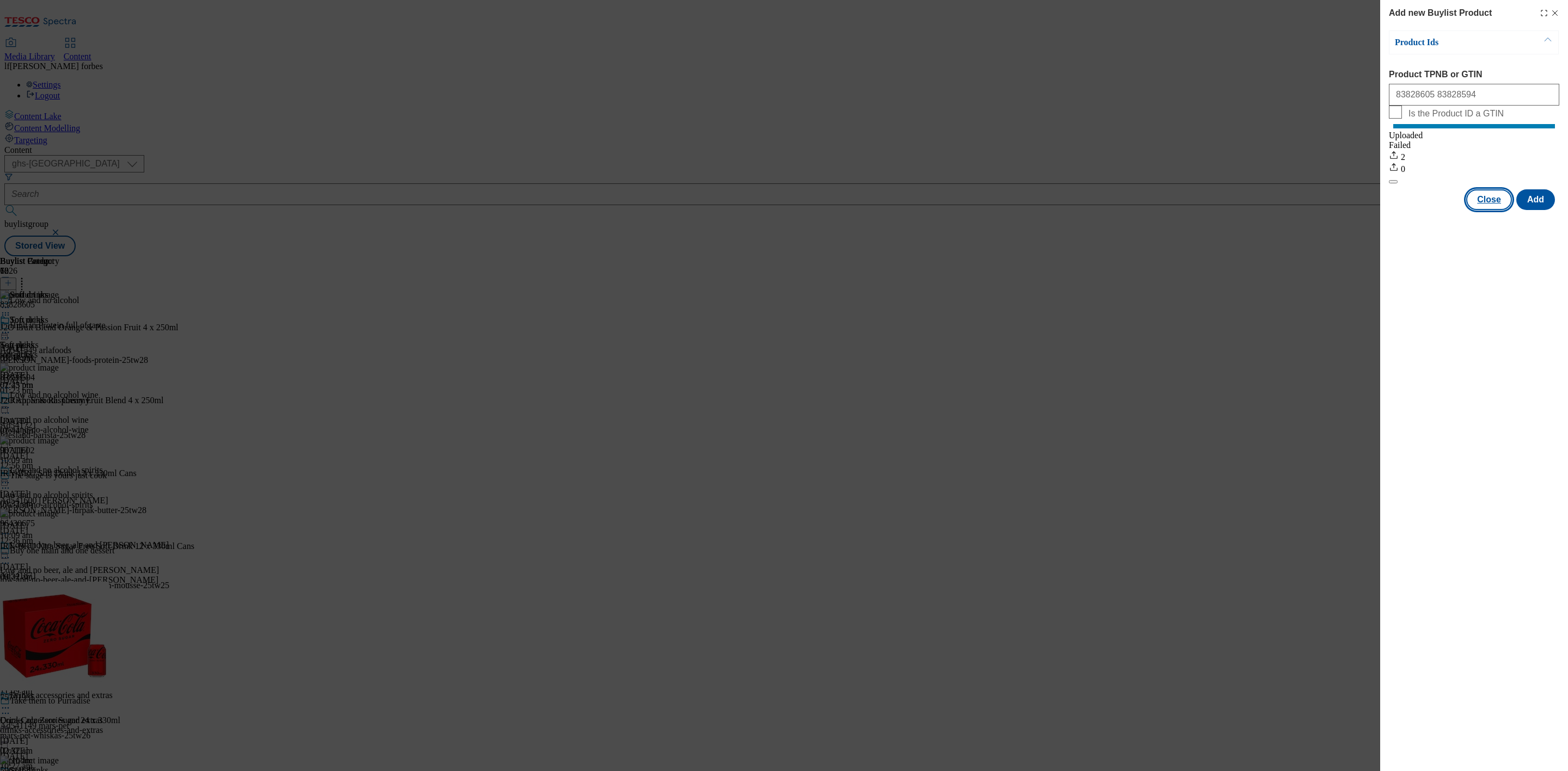
click at [1490, 210] on button "Close" at bounding box center [1489, 200] width 46 height 21
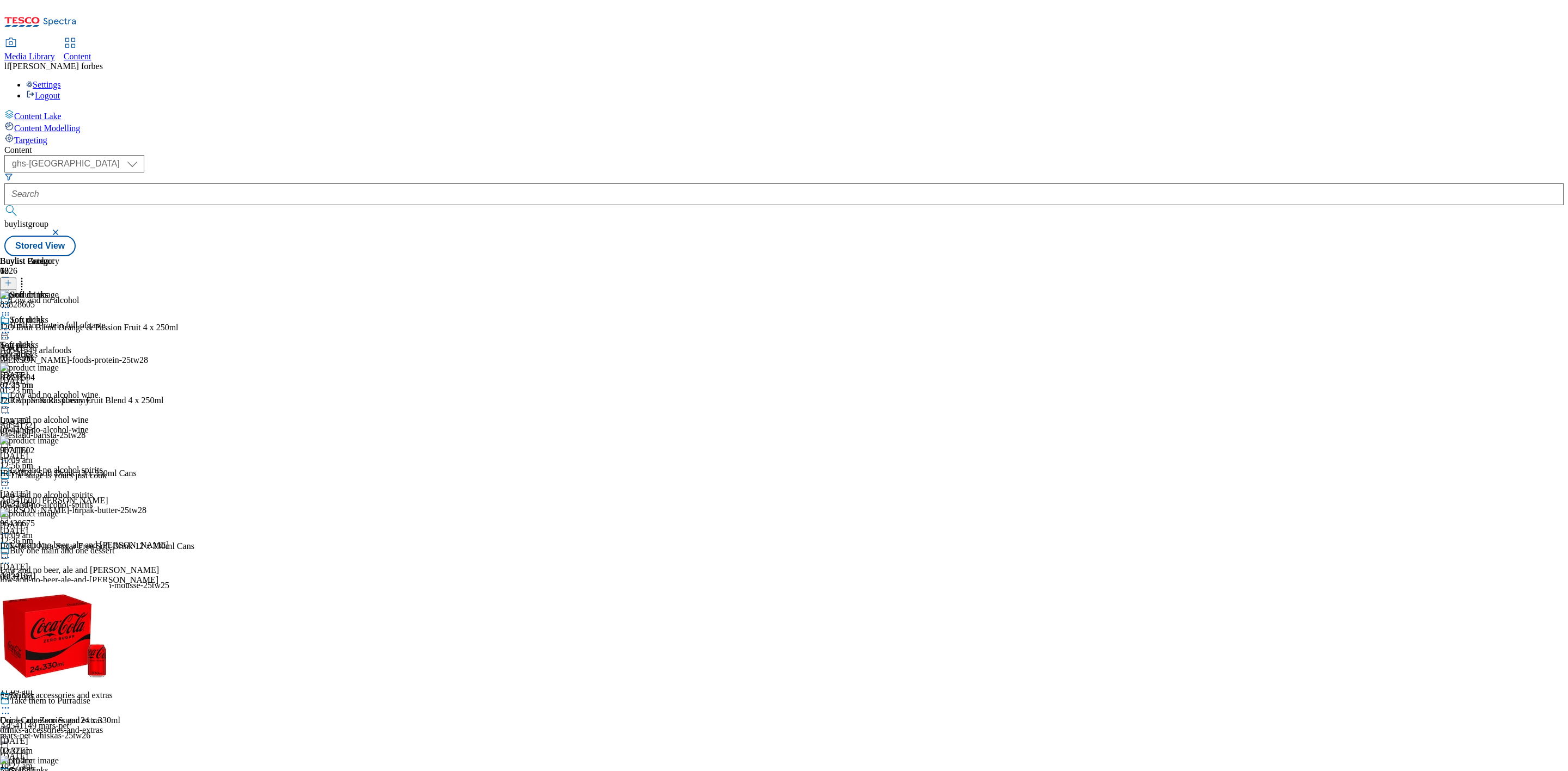
click at [11, 327] on icon at bounding box center [6, 333] width 11 height 11
click at [59, 402] on span "Preview" at bounding box center [47, 406] width 26 height 8
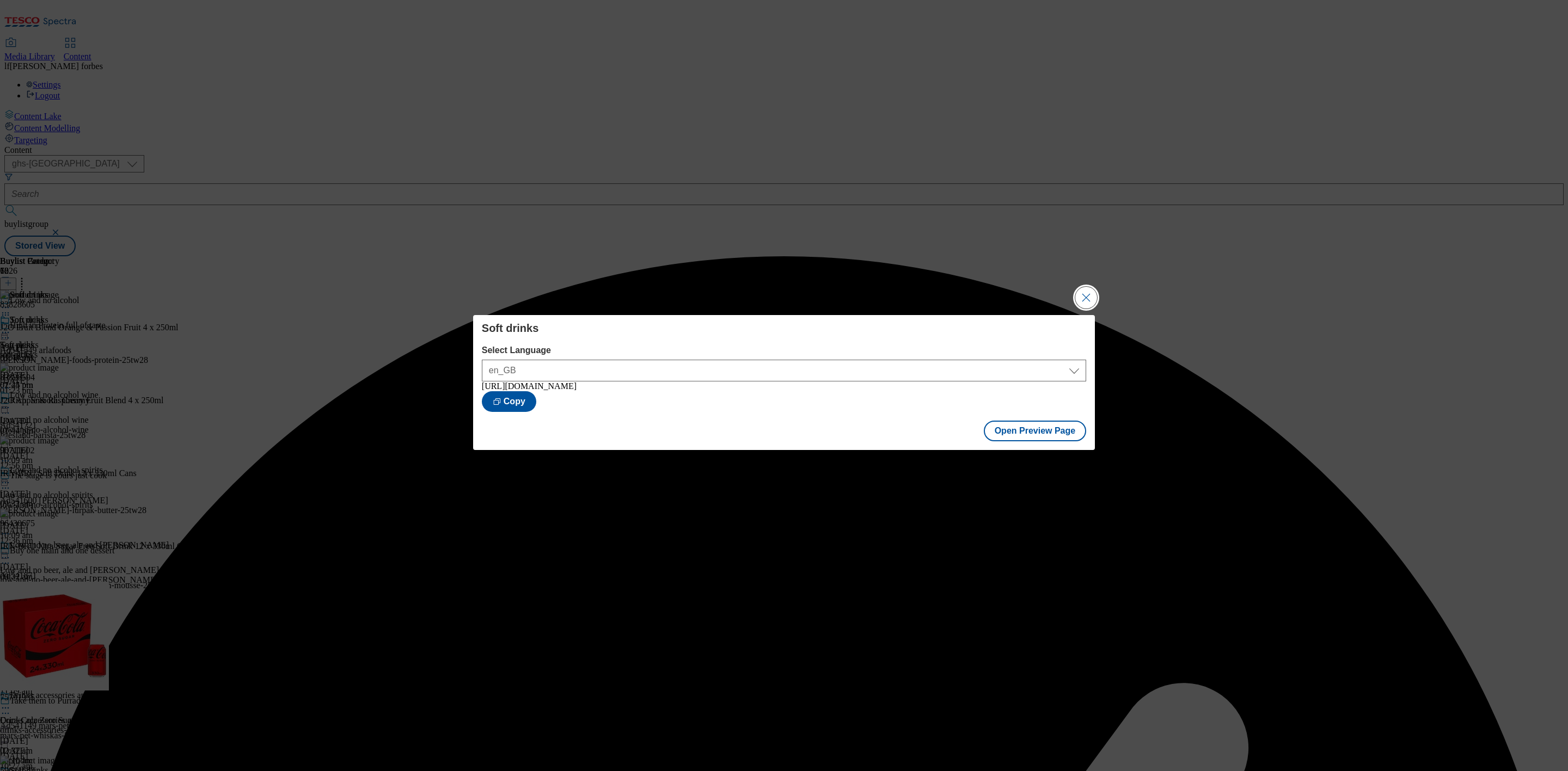
click at [1083, 299] on button "Close Modal" at bounding box center [1086, 297] width 22 height 22
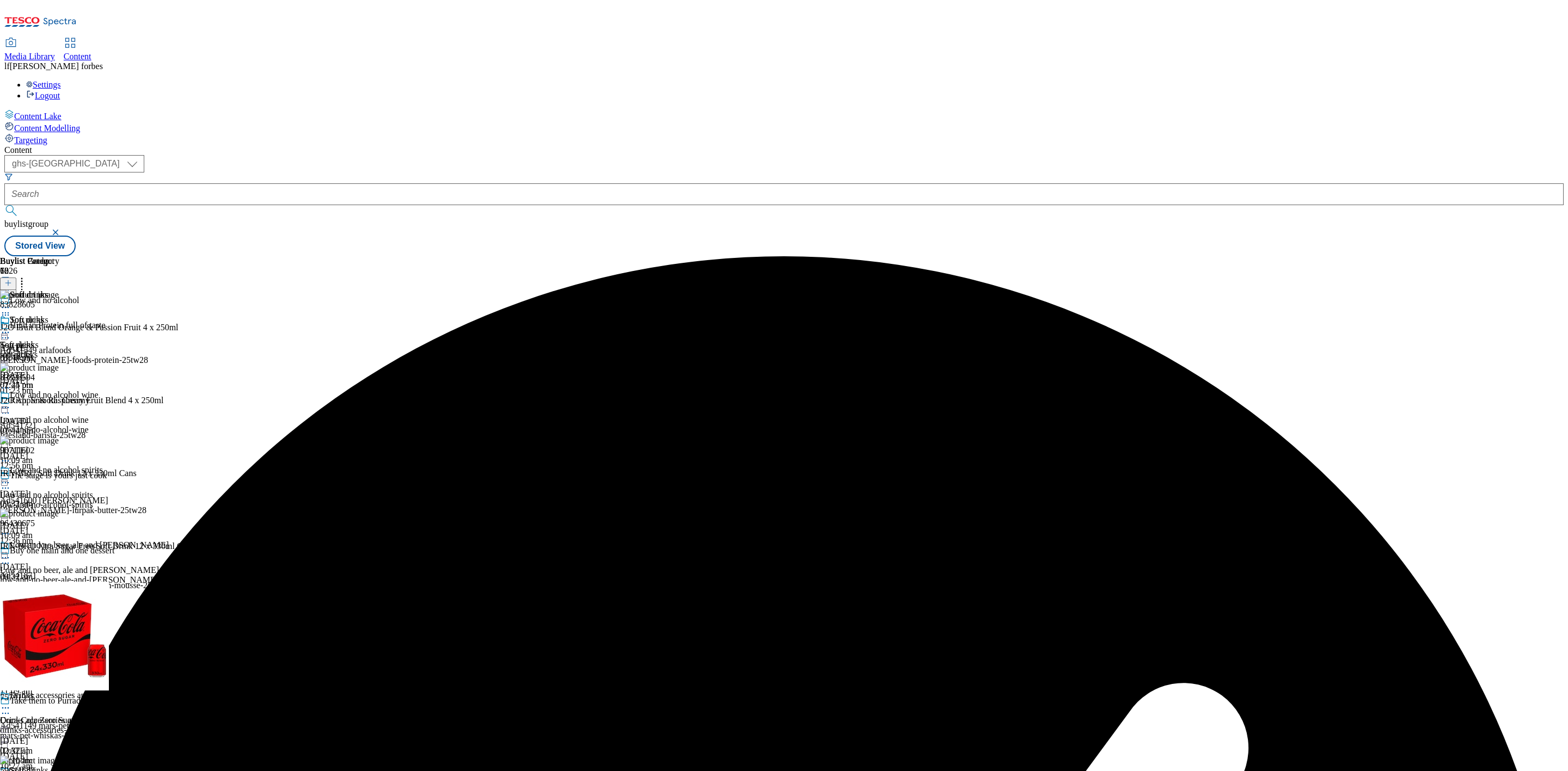
click at [11, 327] on icon at bounding box center [6, 333] width 11 height 11
click at [58, 439] on span "Publish" at bounding box center [46, 443] width 24 height 8
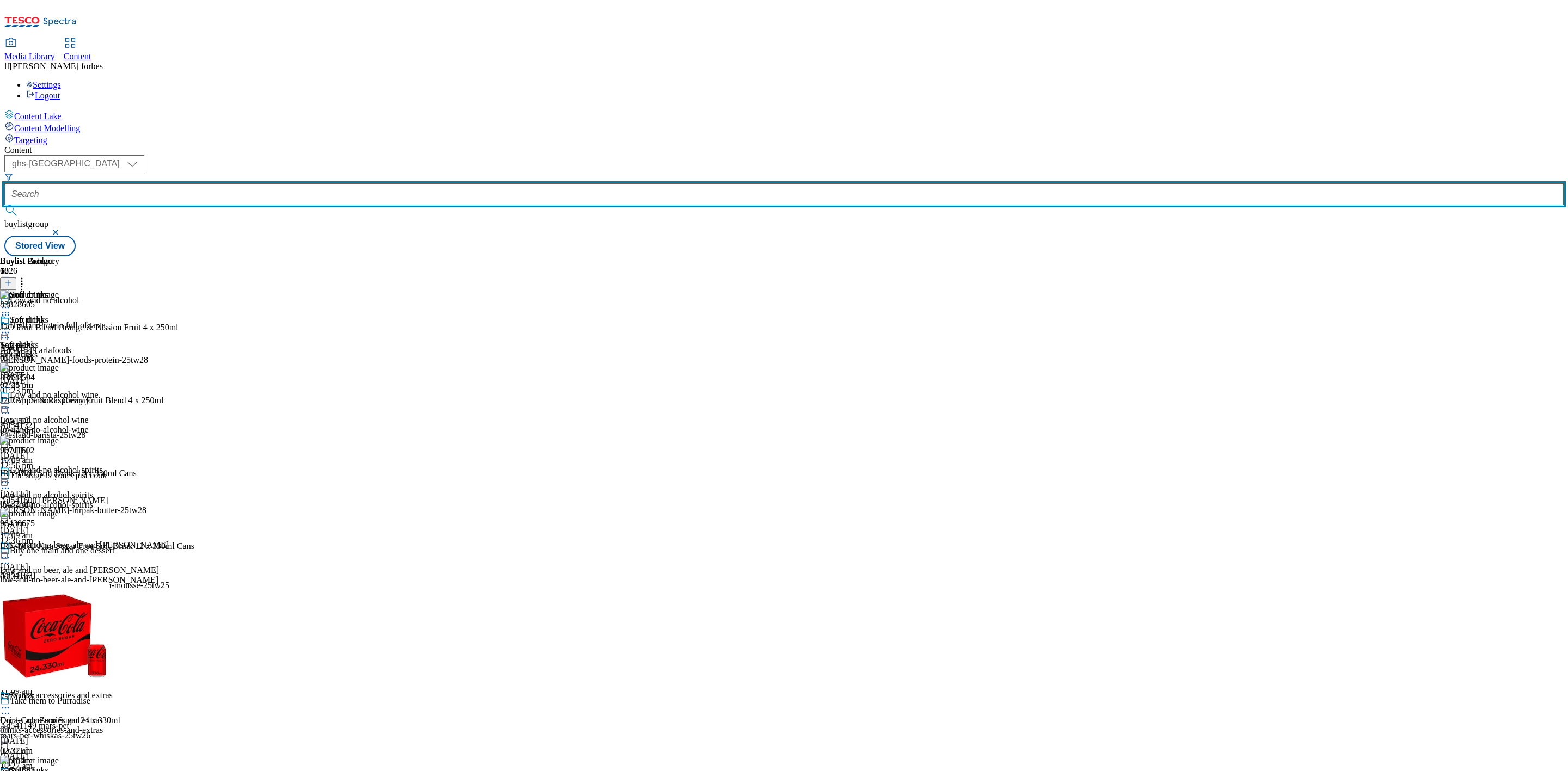
click at [253, 184] on input "text" at bounding box center [784, 194] width 1559 height 22
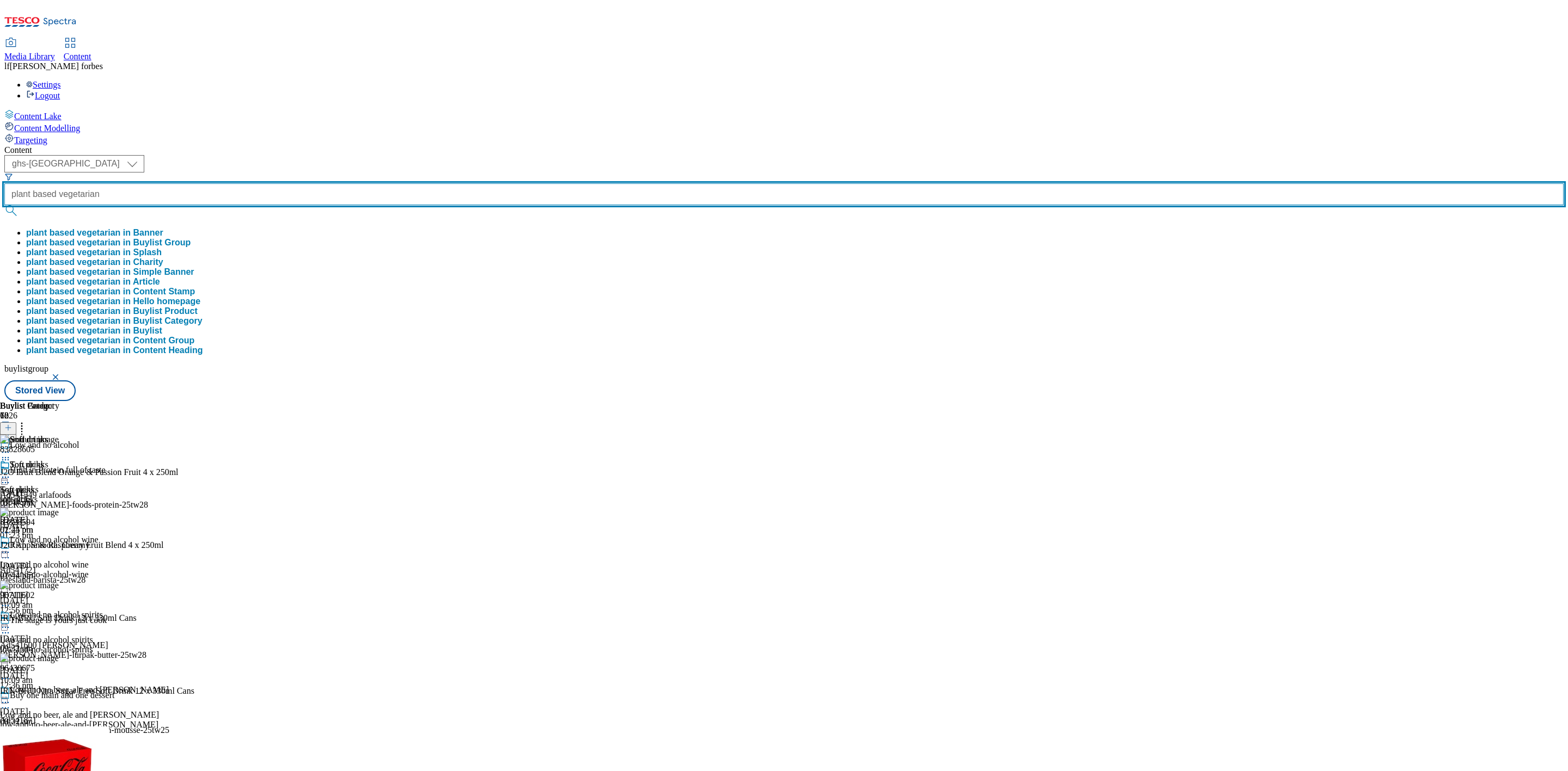
type input "plant based vegetarian"
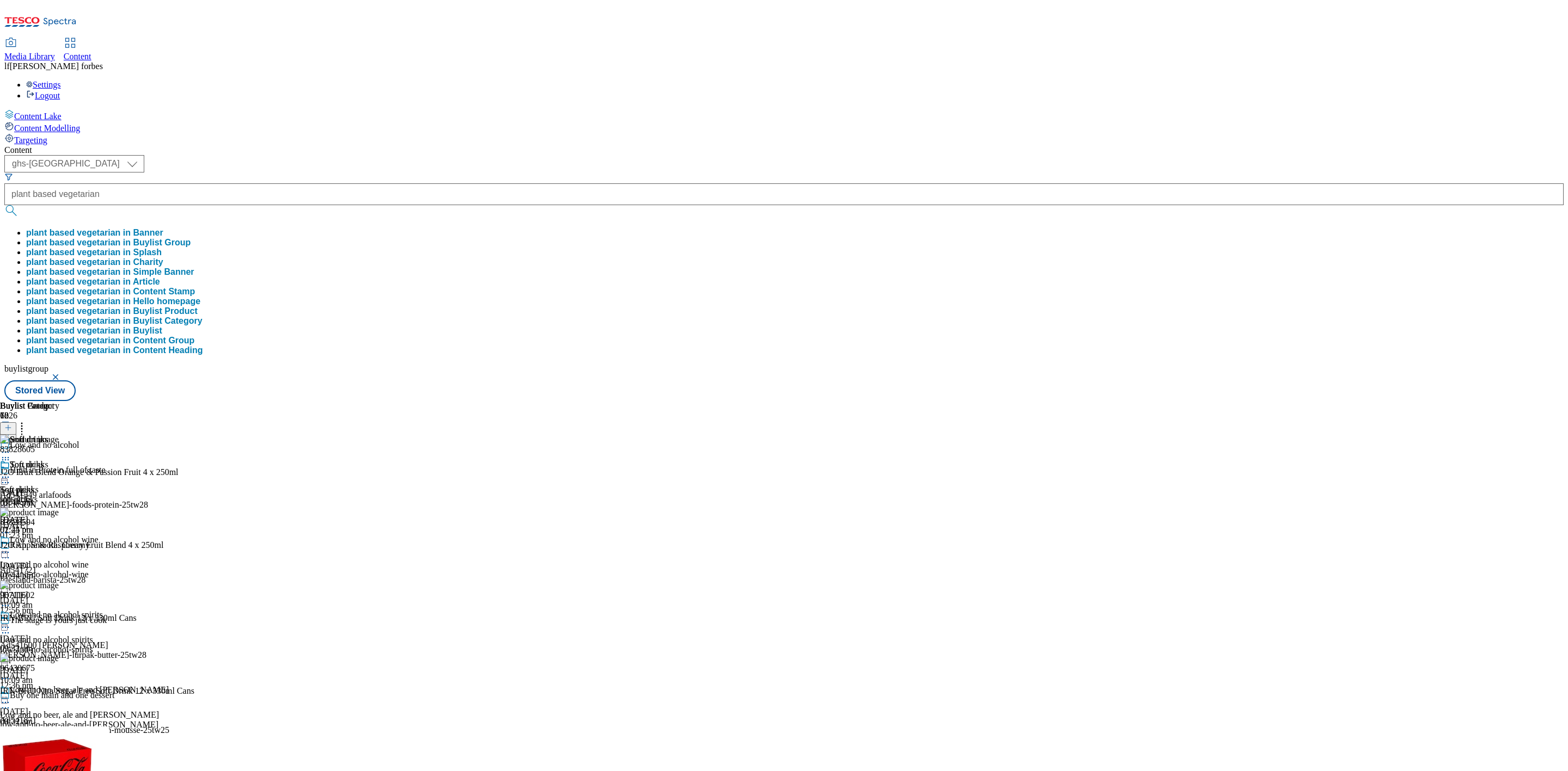
click at [20, 205] on button "submit" at bounding box center [12, 211] width 15 height 11
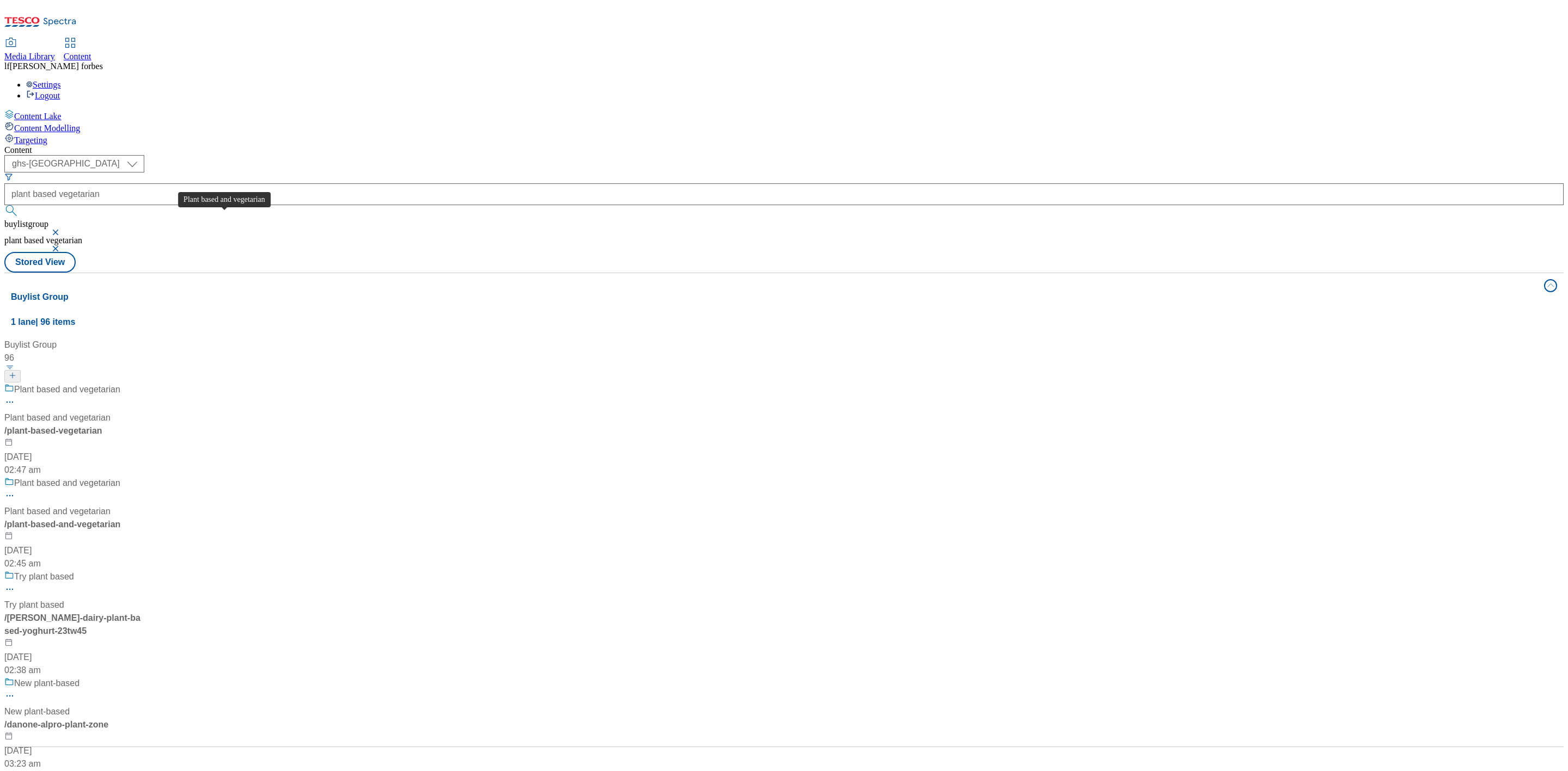
click at [120, 383] on div "Plant based and vegetarian" at bounding box center [67, 390] width 106 height 13
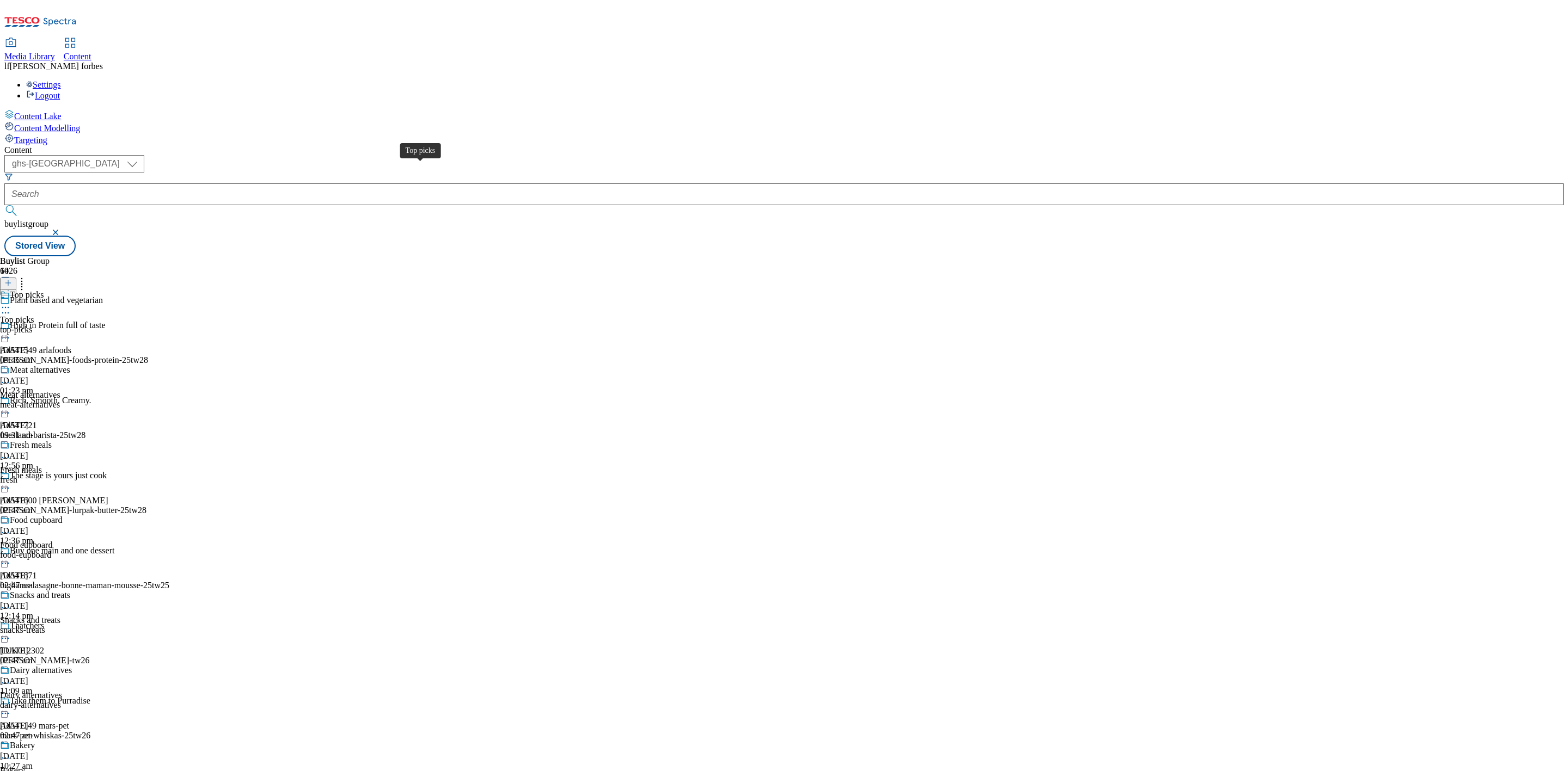
click at [44, 290] on div "Top picks" at bounding box center [27, 295] width 34 height 10
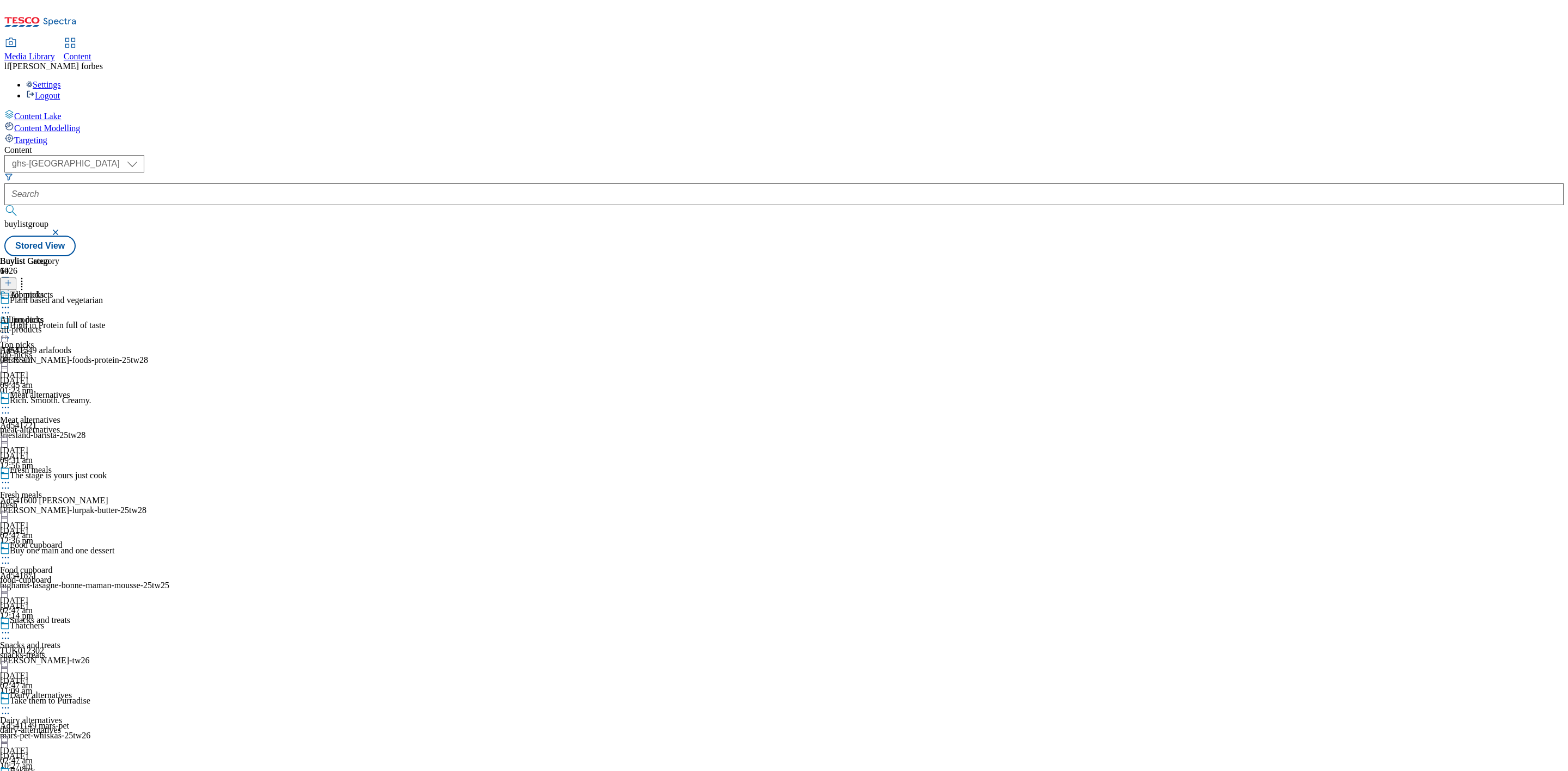
click at [11, 327] on icon at bounding box center [6, 333] width 11 height 11
click at [68, 452] on span "Un-publish" at bounding box center [51, 455] width 35 height 8
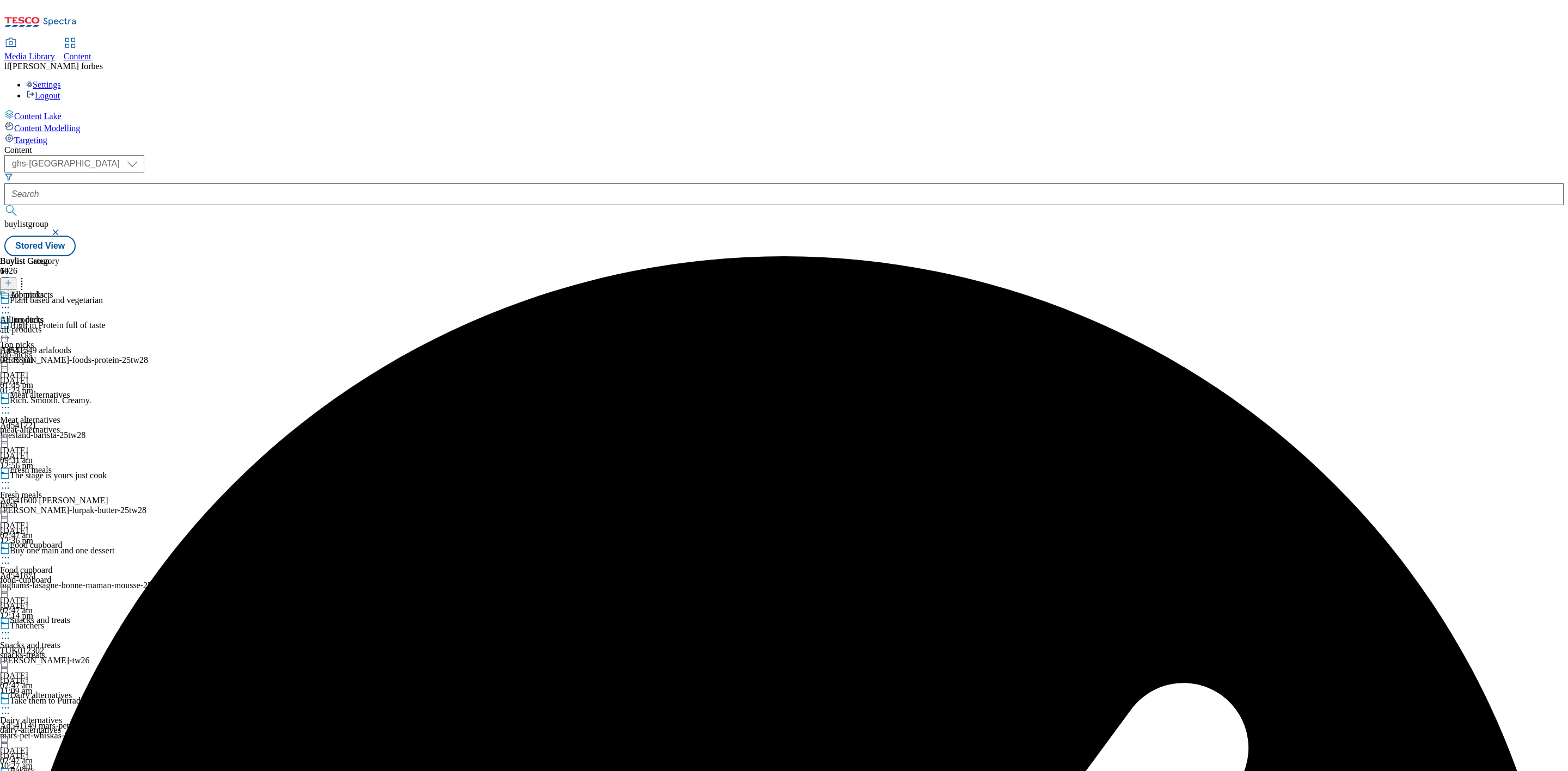
click at [72, 327] on div at bounding box center [36, 333] width 72 height 13
click at [70, 414] on span "Un-preview" at bounding box center [52, 418] width 36 height 8
click at [11, 302] on icon at bounding box center [6, 308] width 11 height 11
click at [54, 290] on div "All products" at bounding box center [31, 295] width 44 height 10
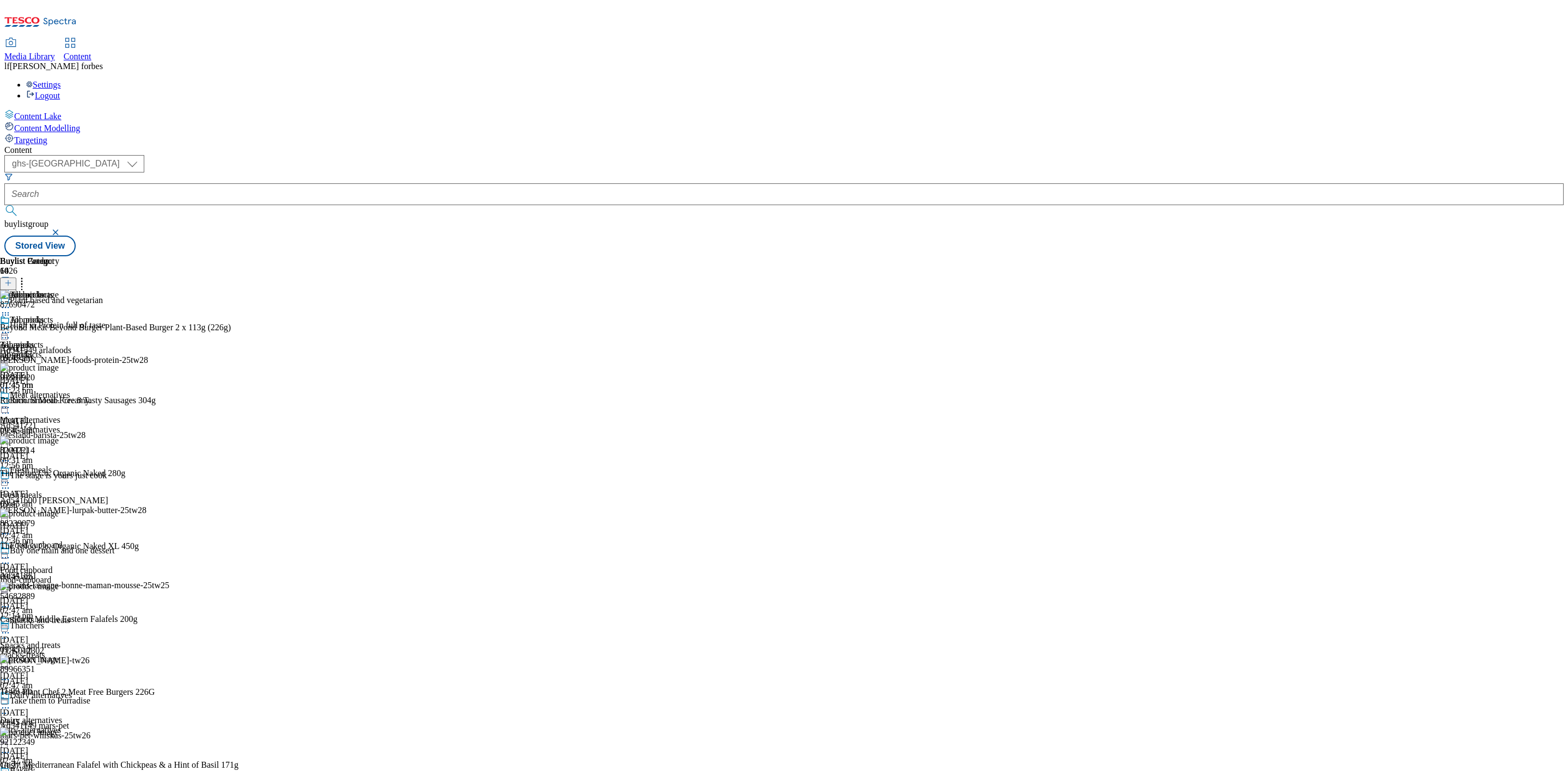
click at [12, 279] on icon at bounding box center [8, 283] width 7 height 7
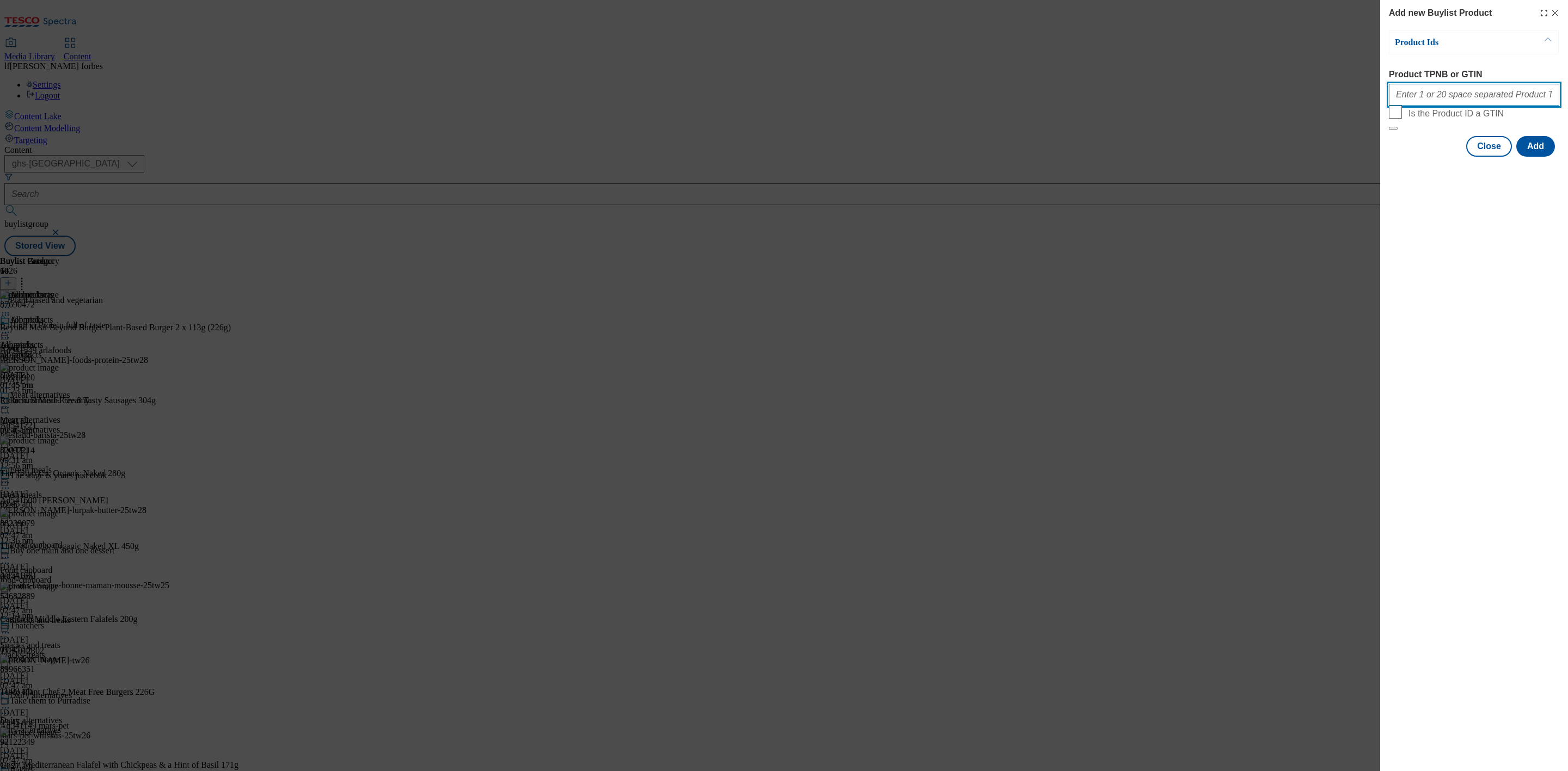
click at [1422, 100] on input "Product TPNB or GTIN" at bounding box center [1474, 94] width 170 height 22
paste input "67430978 52474010 93345527"
type input "67430978 52474010 93345527"
click at [1530, 157] on button "Add" at bounding box center [1536, 147] width 39 height 21
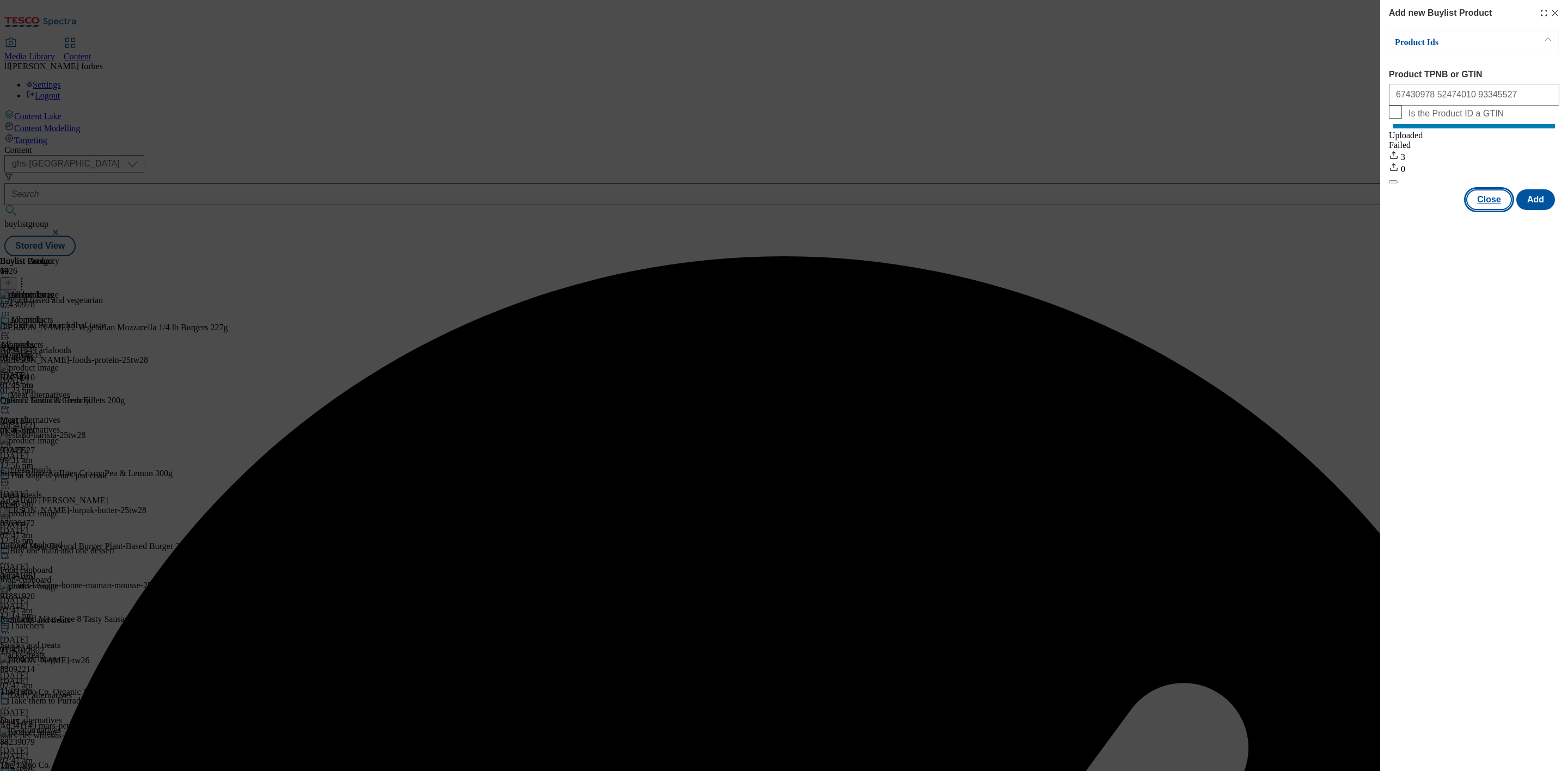
click at [1498, 210] on button "Close" at bounding box center [1489, 200] width 46 height 21
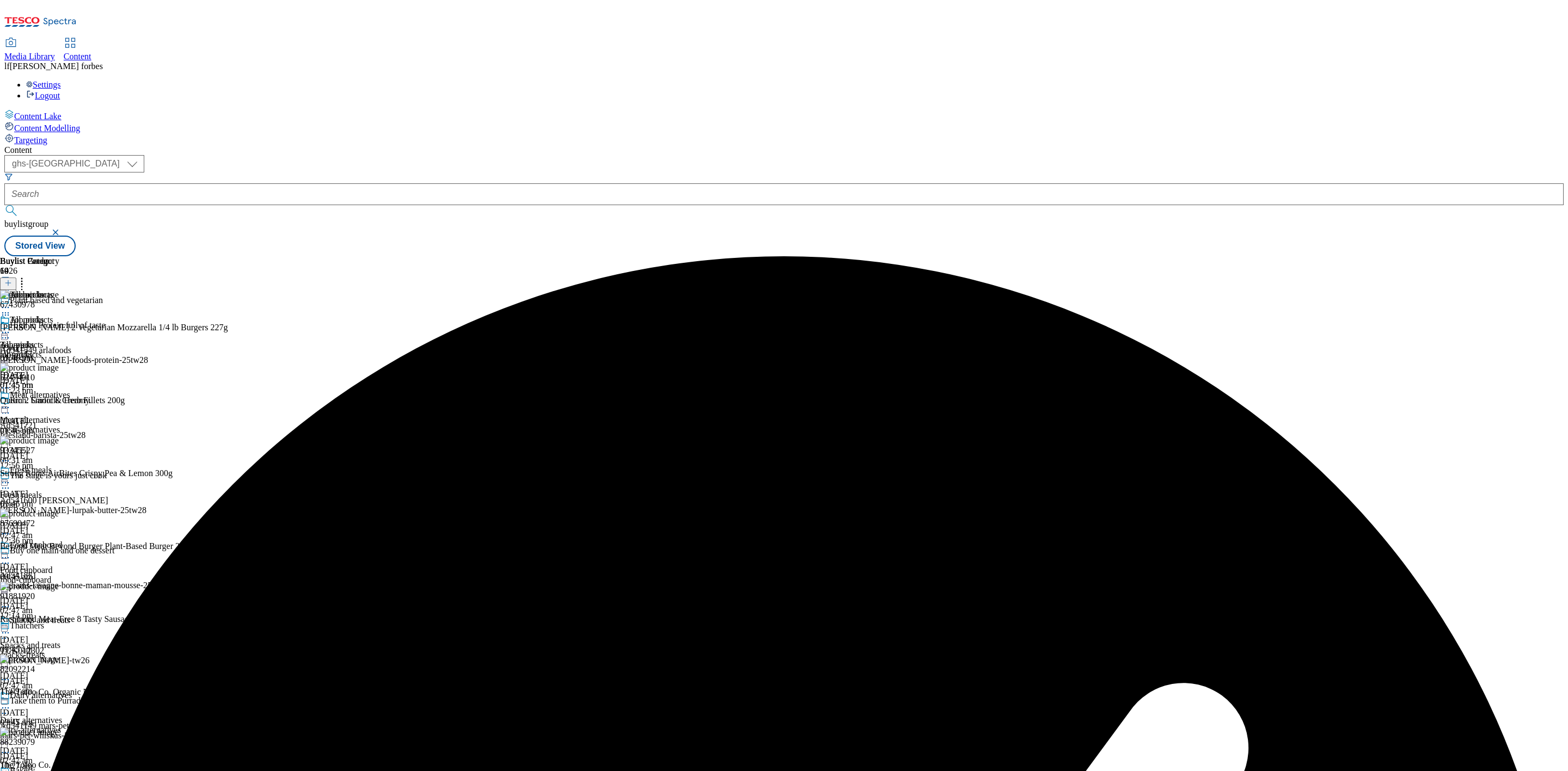
click at [7, 332] on circle at bounding box center [6, 333] width 2 height 2
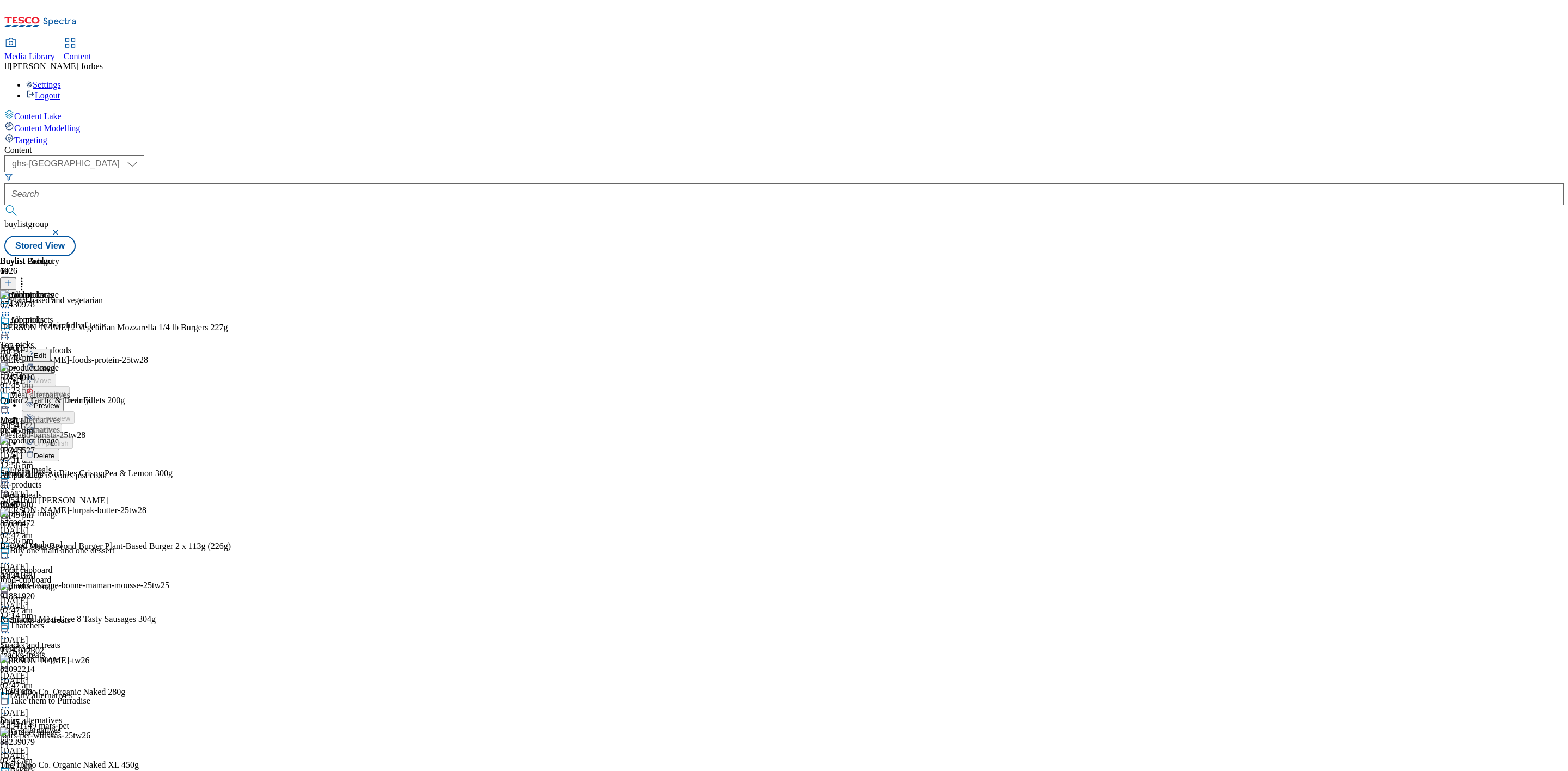
click at [59, 402] on span "Preview" at bounding box center [47, 406] width 26 height 8
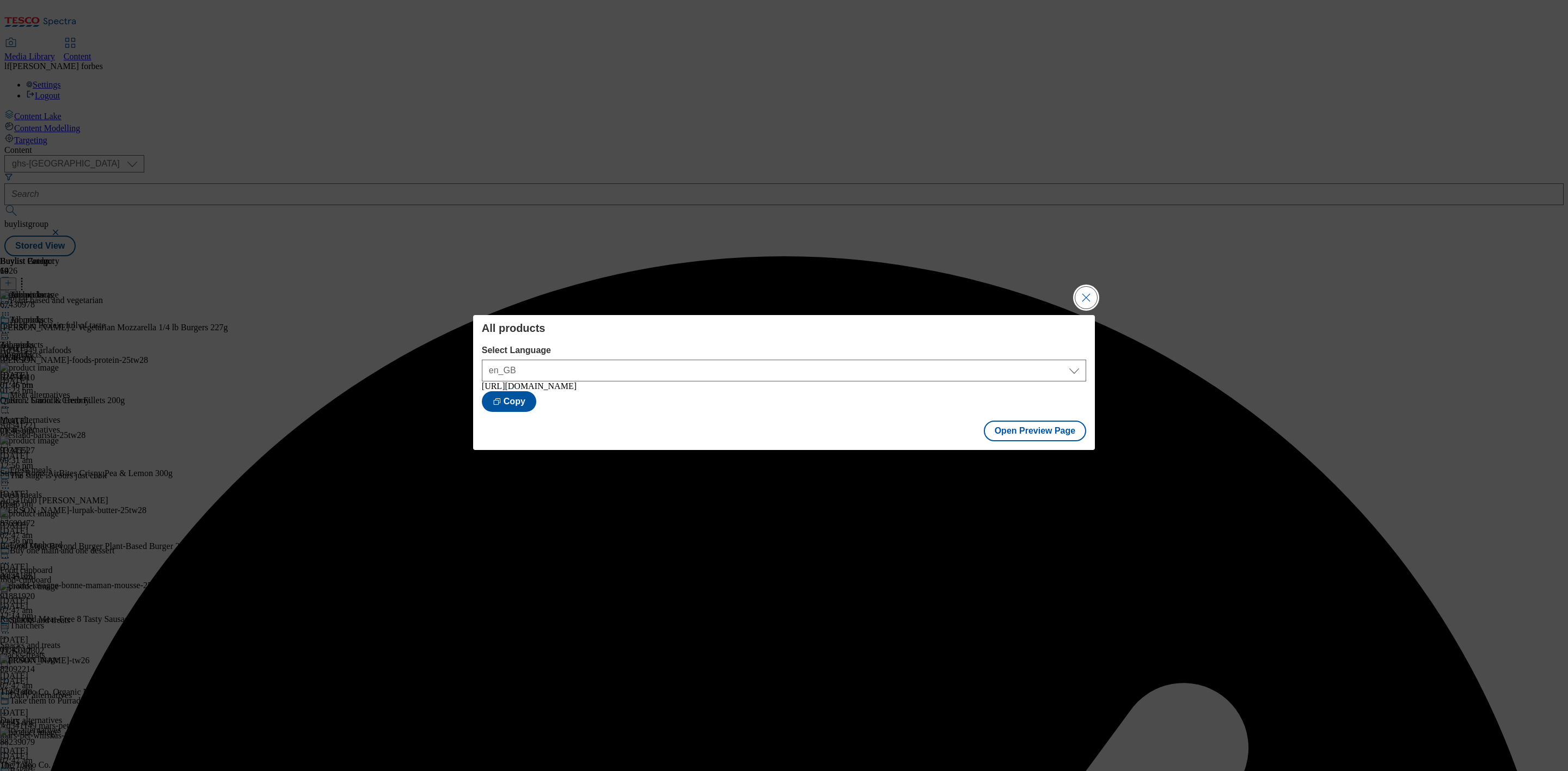
click at [1085, 296] on button "Close Modal" at bounding box center [1086, 297] width 22 height 22
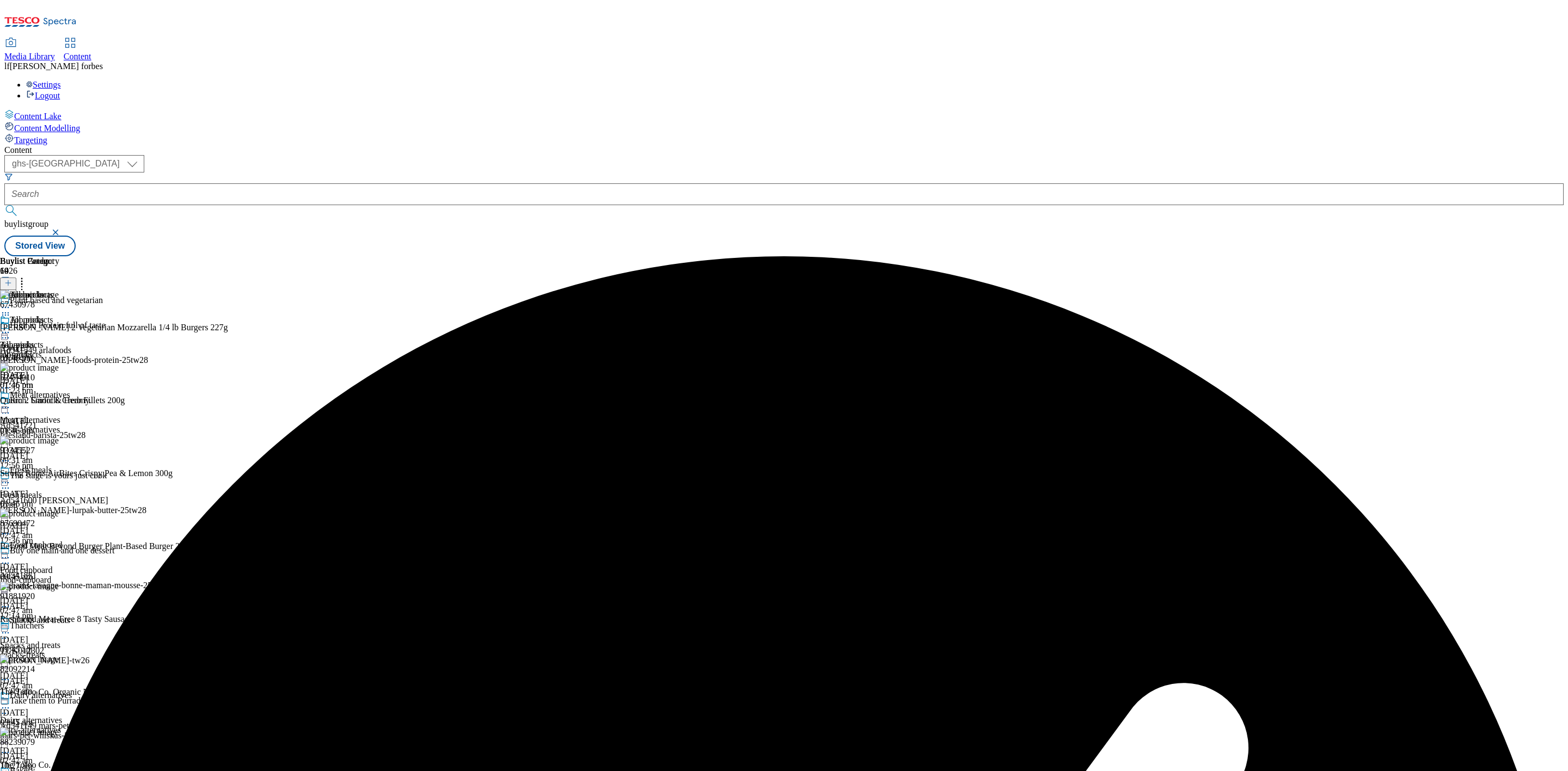
click at [11, 327] on icon at bounding box center [6, 333] width 11 height 11
click at [58, 439] on span "Publish" at bounding box center [46, 443] width 24 height 8
